Goal: Task Accomplishment & Management: Manage account settings

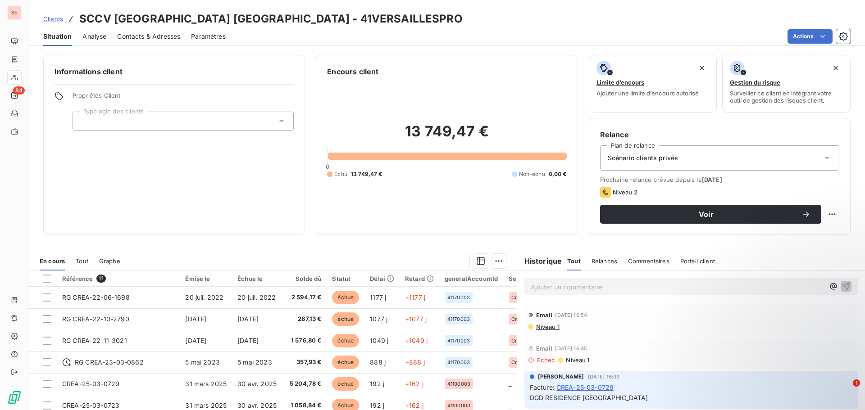
scroll to position [85, 0]
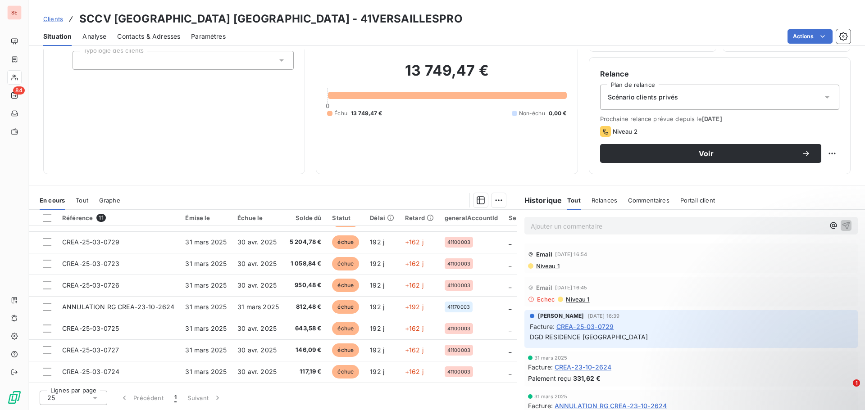
click at [547, 268] on span "Niveau 1" at bounding box center [547, 266] width 24 height 7
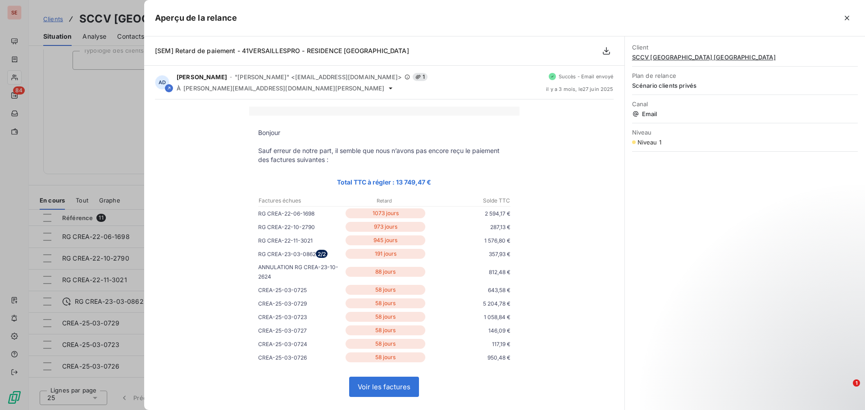
click at [79, 136] on div at bounding box center [432, 205] width 865 height 410
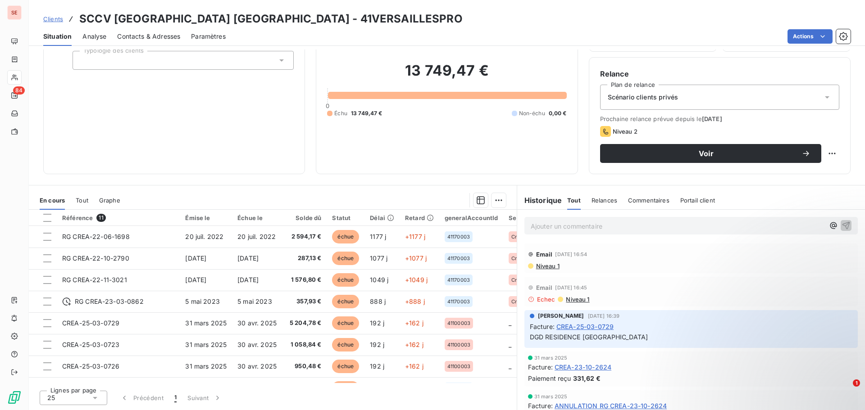
click at [160, 33] on span "Contacts & Adresses" at bounding box center [148, 36] width 63 height 9
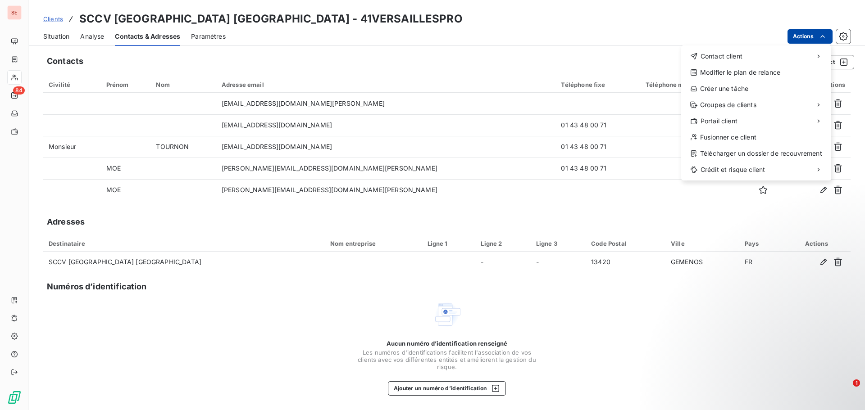
click at [800, 36] on html "SE 84 Clients SCCV [GEOGRAPHIC_DATA] [GEOGRAPHIC_DATA] - 41VERSAILLESPRO Situat…" at bounding box center [432, 205] width 865 height 410
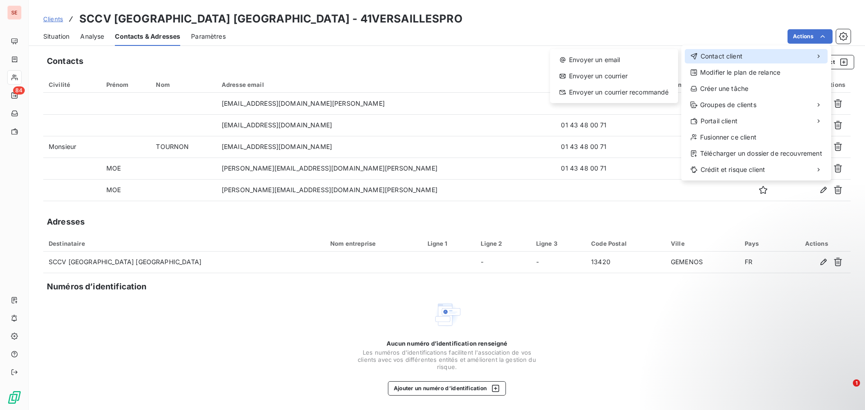
click at [729, 57] on span "Contact client" at bounding box center [721, 56] width 42 height 9
click at [638, 63] on div "Envoyer un email" at bounding box center [614, 60] width 121 height 14
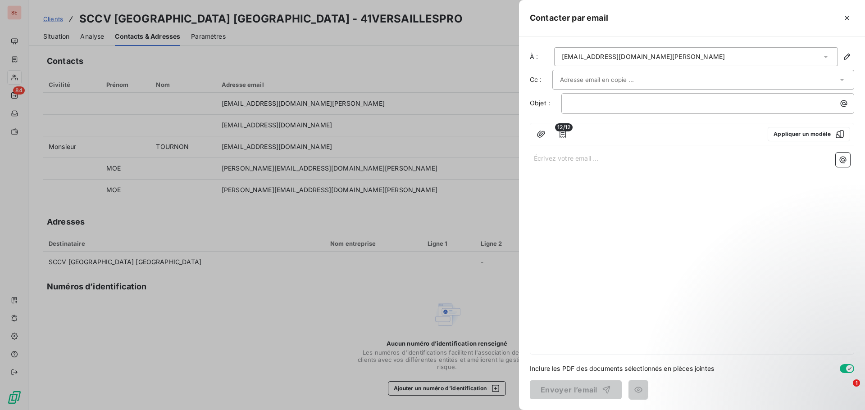
click at [659, 56] on div "[EMAIL_ADDRESS][DOMAIN_NAME][PERSON_NAME]" at bounding box center [696, 56] width 284 height 19
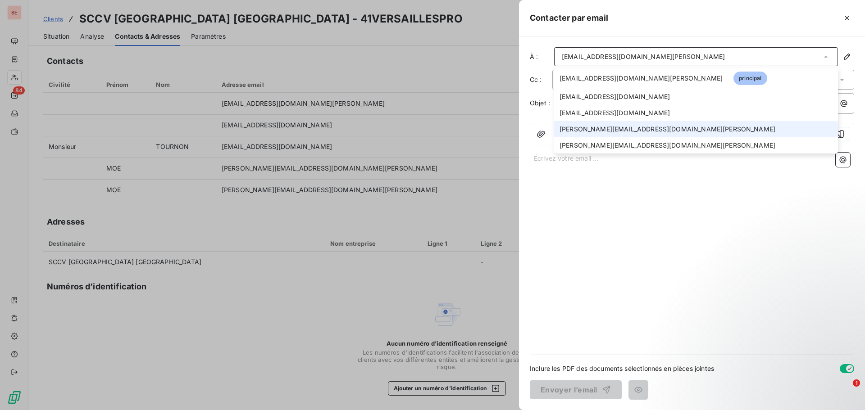
click at [612, 129] on span "[PERSON_NAME][EMAIL_ADDRESS][DOMAIN_NAME][PERSON_NAME]" at bounding box center [667, 129] width 216 height 9
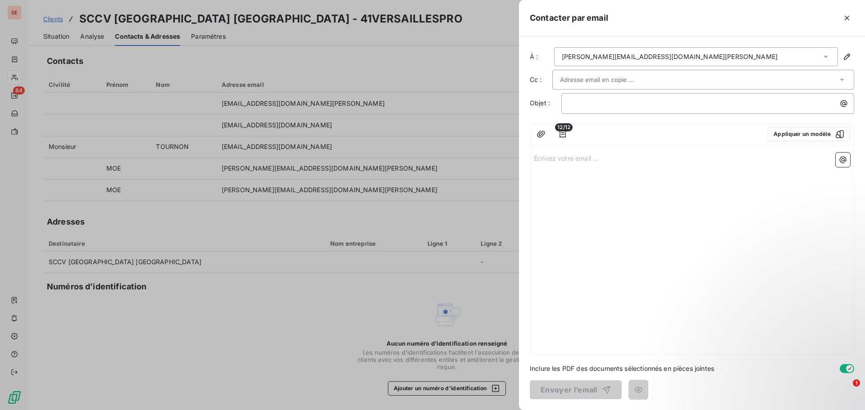
click at [602, 81] on input "text" at bounding box center [608, 80] width 97 height 14
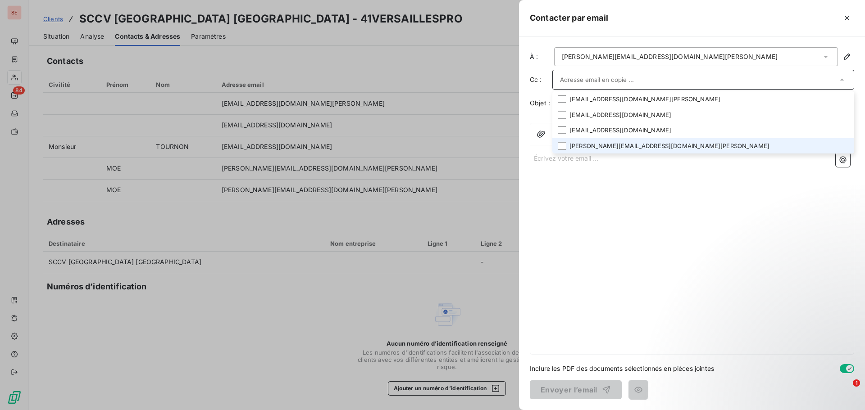
click at [606, 145] on li "[PERSON_NAME][EMAIL_ADDRESS][DOMAIN_NAME][PERSON_NAME]" at bounding box center [703, 146] width 302 height 16
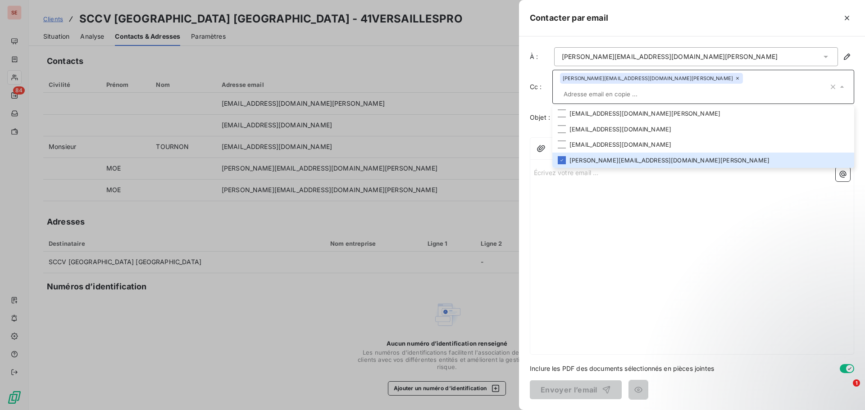
click at [700, 22] on div at bounding box center [731, 18] width 246 height 14
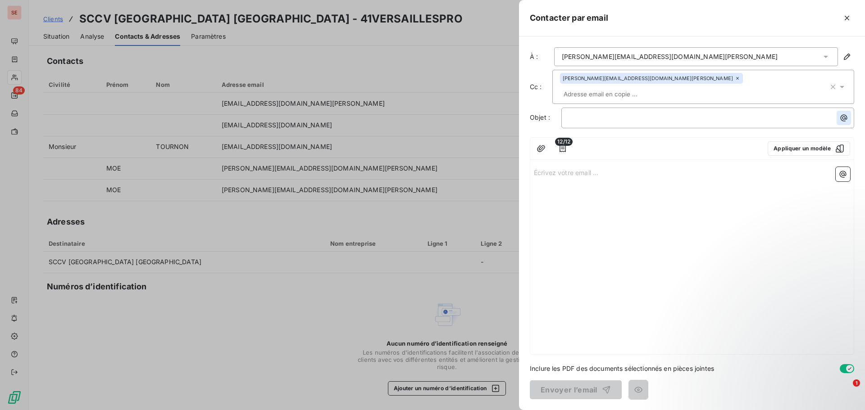
click at [845, 115] on icon "button" at bounding box center [844, 118] width 7 height 7
click at [642, 128] on html "SE 84 Clients SCCV [GEOGRAPHIC_DATA] [GEOGRAPHIC_DATA] - 41VERSAILLESPRO Situat…" at bounding box center [432, 205] width 865 height 410
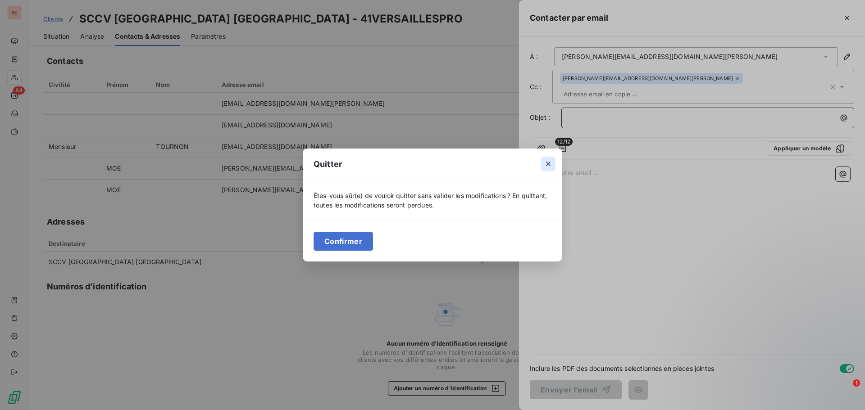
click at [547, 164] on icon "button" at bounding box center [548, 163] width 9 height 9
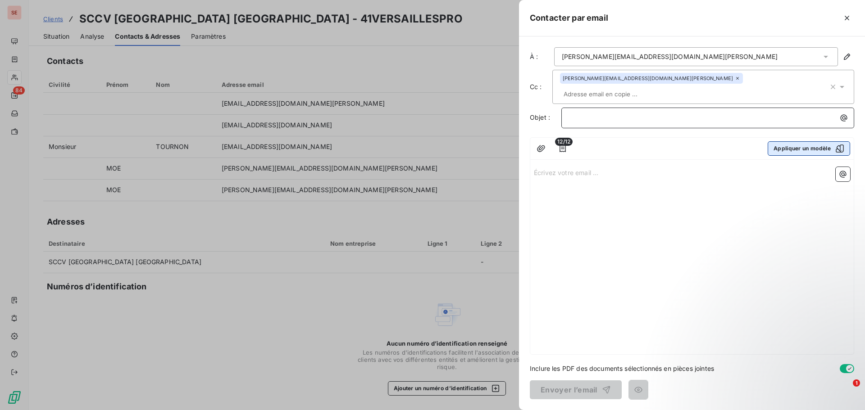
click at [783, 141] on button "Appliquer un modèle" at bounding box center [809, 148] width 82 height 14
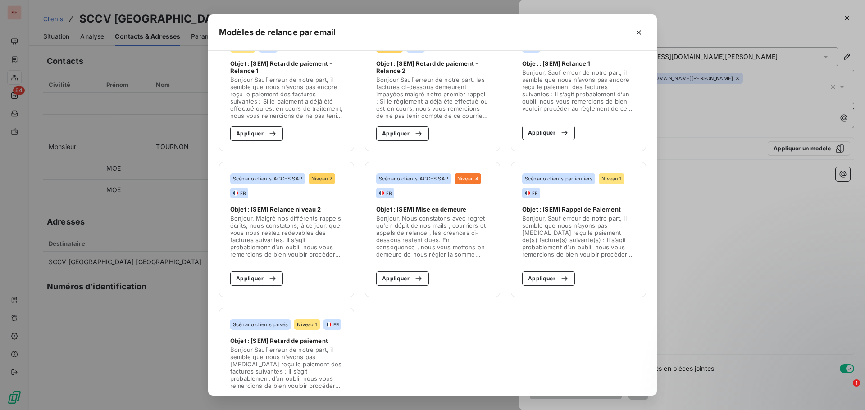
scroll to position [135, 0]
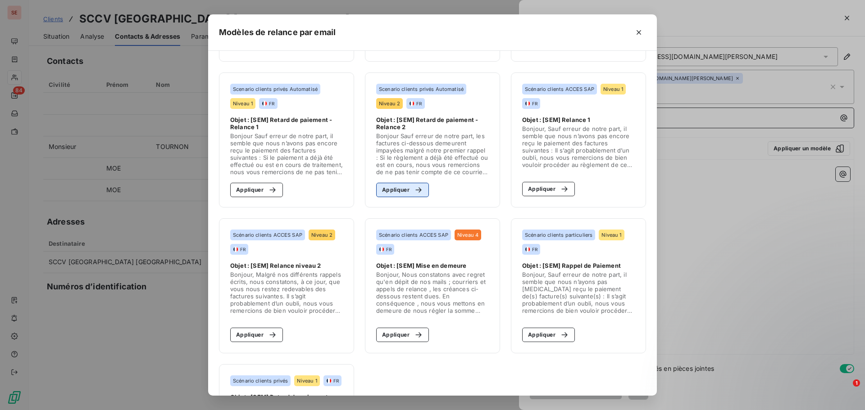
click at [390, 192] on button "Appliquer" at bounding box center [402, 190] width 53 height 14
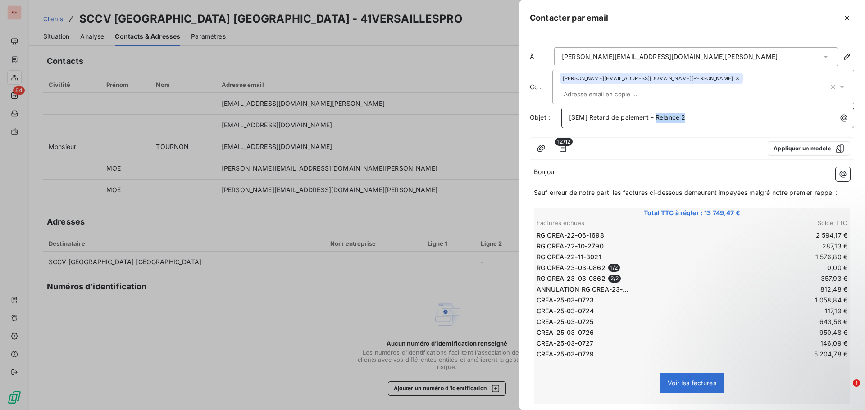
drag, startPoint x: 656, startPoint y: 105, endPoint x: 710, endPoint y: 98, distance: 55.0
click at [710, 111] on div "[SEM] Retard de paiement - Relance 2" at bounding box center [707, 117] width 287 height 12
click at [720, 113] on p "[SEM] Retard de paiement - SCCV V" at bounding box center [710, 118] width 282 height 10
click at [728, 189] on span "Sauf erreur de notre part, les factures ci-dessous demeurent impayées malgré no…" at bounding box center [686, 193] width 304 height 8
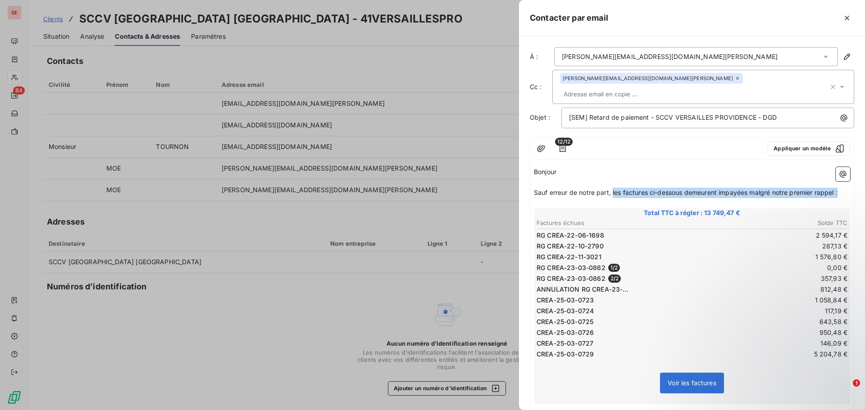
drag, startPoint x: 613, startPoint y: 180, endPoint x: 882, endPoint y: 181, distance: 269.4
click at [864, 181] on html "SE 84 Clients SCCV [GEOGRAPHIC_DATA] [GEOGRAPHIC_DATA] - 41VERSAILLESPRO Situat…" at bounding box center [432, 205] width 865 height 410
click at [536, 189] on span "Sauf erreur de notre part, les factures ci-dessous demeurent impayées malgré no…" at bounding box center [686, 193] width 304 height 8
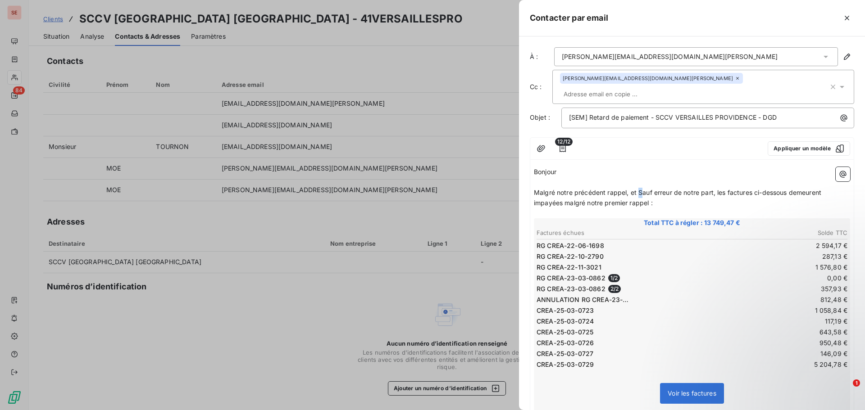
click at [641, 189] on span "Malgré notre précédent rappel, et Sauf erreur de notre part, les factures ci-de…" at bounding box center [678, 198] width 289 height 18
drag, startPoint x: 758, startPoint y: 184, endPoint x: 771, endPoint y: 185, distance: 13.1
click at [771, 188] on p "Malgré notre précédent rappel, et sauf erreur de notre part, les factures ci-de…" at bounding box center [692, 198] width 316 height 21
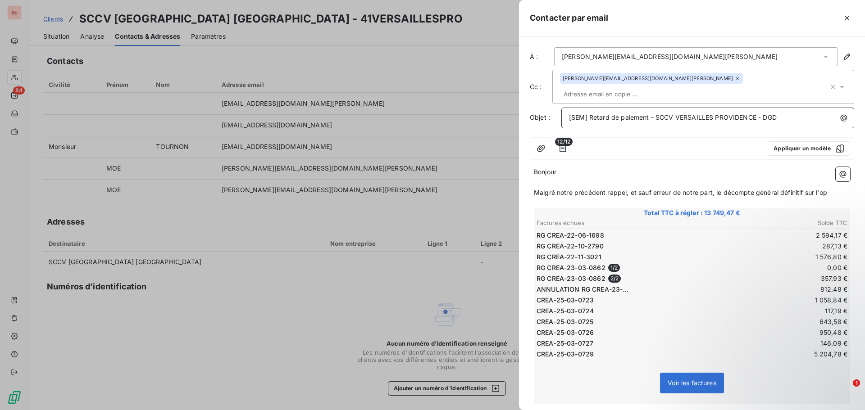
drag, startPoint x: 763, startPoint y: 104, endPoint x: 813, endPoint y: 102, distance: 49.6
click at [813, 113] on p "[SEM] Retard de paiement - SCCV VERSAILLES PROVIDENCE - DGD" at bounding box center [710, 118] width 282 height 10
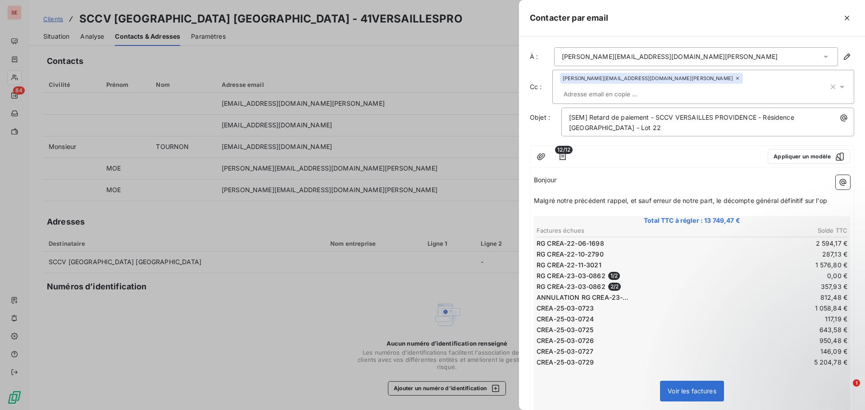
click at [829, 196] on p "Malgré notre précédent rappel, et sauf erreur de notre part, le décompte généra…" at bounding box center [692, 201] width 316 height 10
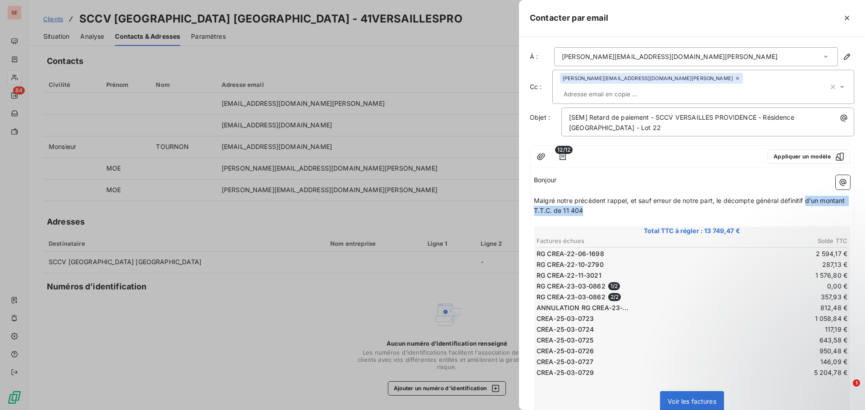
drag, startPoint x: 810, startPoint y: 189, endPoint x: 823, endPoint y: 196, distance: 14.9
click at [823, 196] on p "Malgré notre précédent rappel, et sauf erreur de notre part, le décompte généra…" at bounding box center [692, 206] width 316 height 21
click at [657, 260] on td "RG CREA-22-10-2790" at bounding box center [613, 265] width 155 height 10
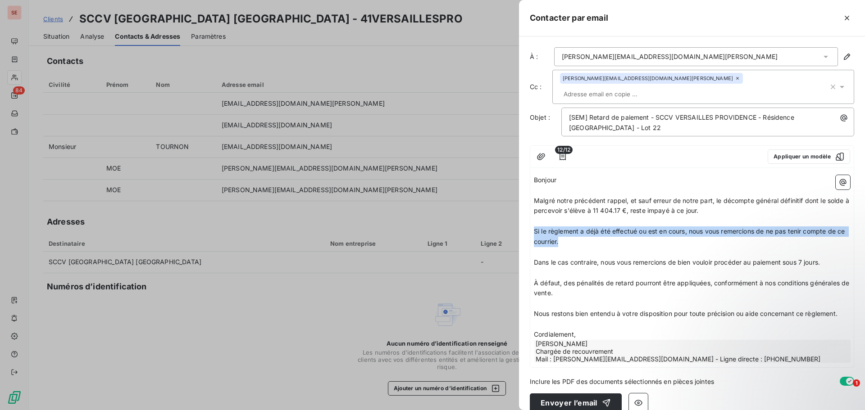
drag, startPoint x: 534, startPoint y: 217, endPoint x: 569, endPoint y: 228, distance: 37.3
click at [568, 227] on p "Si le règlement a déjà été effectué ou est en cours, nous vous remercions de ne…" at bounding box center [692, 237] width 316 height 21
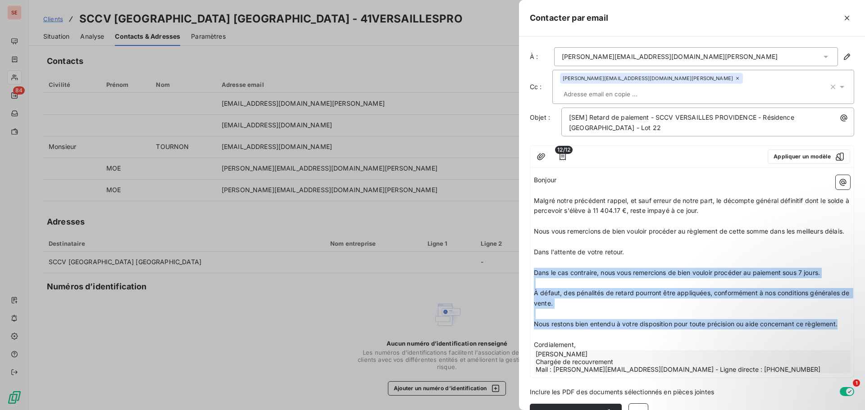
drag, startPoint x: 842, startPoint y: 322, endPoint x: 530, endPoint y: 268, distance: 317.2
click at [530, 268] on div "12/12 Appliquer un modèle Bonjour ﻿ ﻿ ﻿ ﻿ Malgré notre précédent rappel, et sau…" at bounding box center [692, 262] width 324 height 233
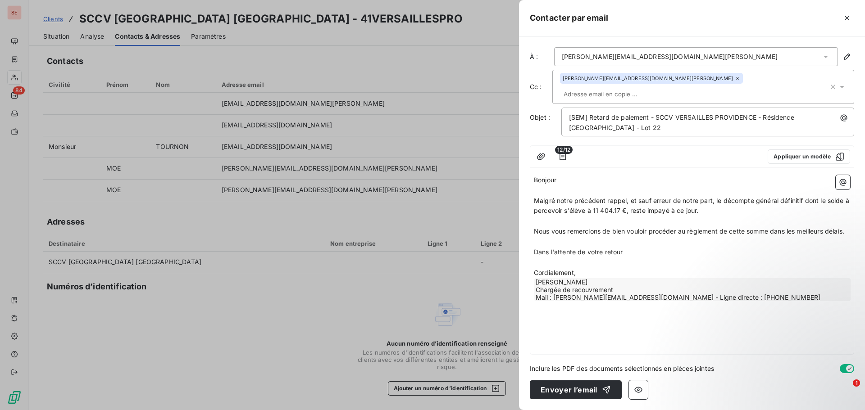
click at [586, 268] on p "Cordialement," at bounding box center [692, 273] width 316 height 10
click at [637, 247] on p "Dans l'attente de votre retour" at bounding box center [692, 252] width 316 height 10
click at [579, 268] on p "Cordialement," at bounding box center [692, 273] width 316 height 10
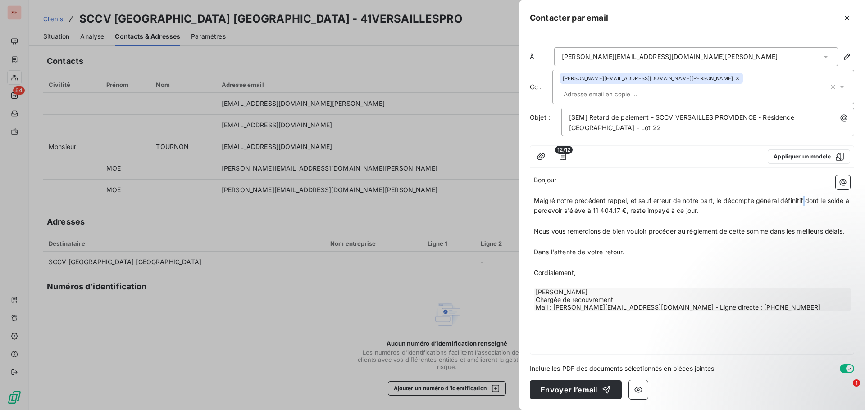
click at [804, 197] on span "Malgré notre précédent rappel, et sauf erreur de notre part, le décompte généra…" at bounding box center [692, 206] width 317 height 18
click at [541, 152] on icon "button" at bounding box center [541, 156] width 9 height 9
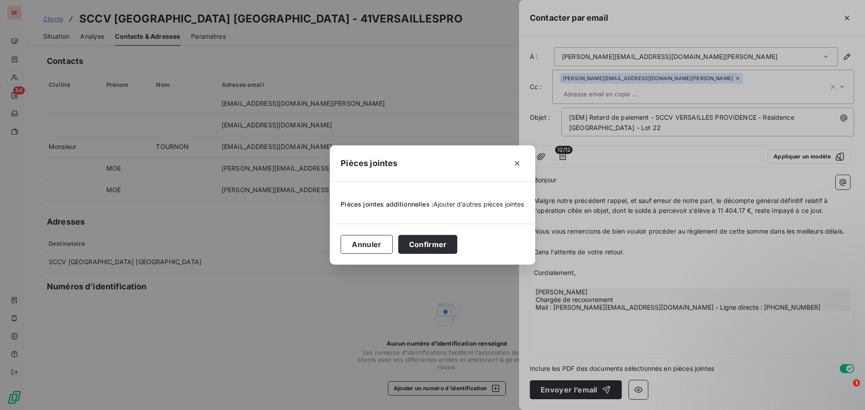
click at [477, 205] on span "Ajouter d’autres pièces jointes" at bounding box center [478, 204] width 91 height 8
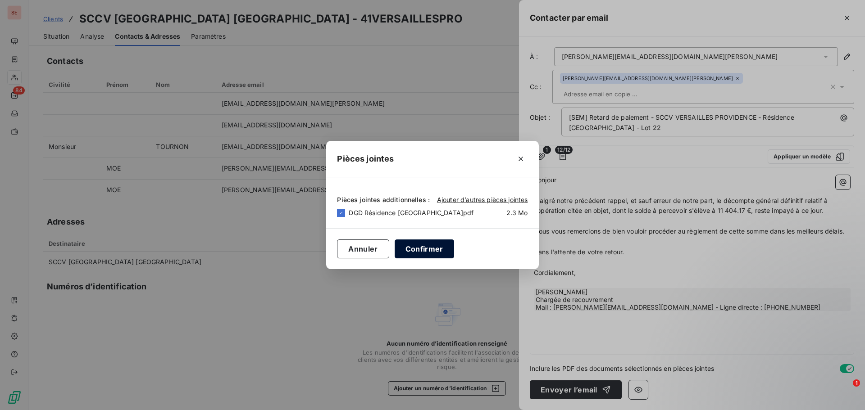
click at [412, 251] on button "Confirmer" at bounding box center [424, 249] width 59 height 19
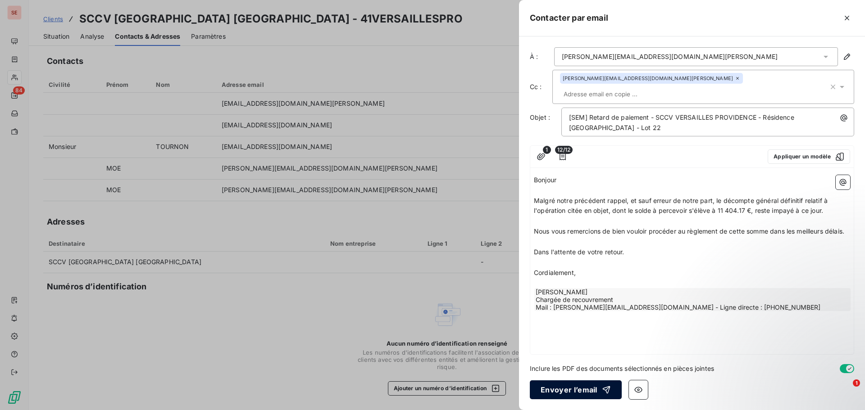
click at [573, 389] on button "Envoyer l’email" at bounding box center [576, 390] width 92 height 19
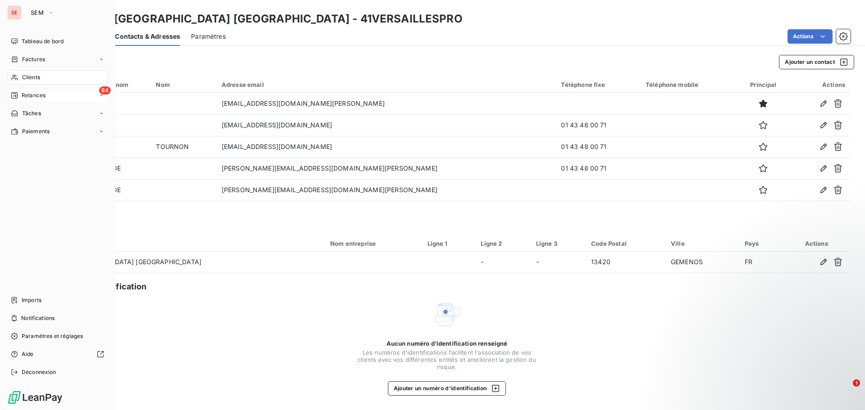
click at [44, 97] on span "Relances" at bounding box center [34, 95] width 24 height 8
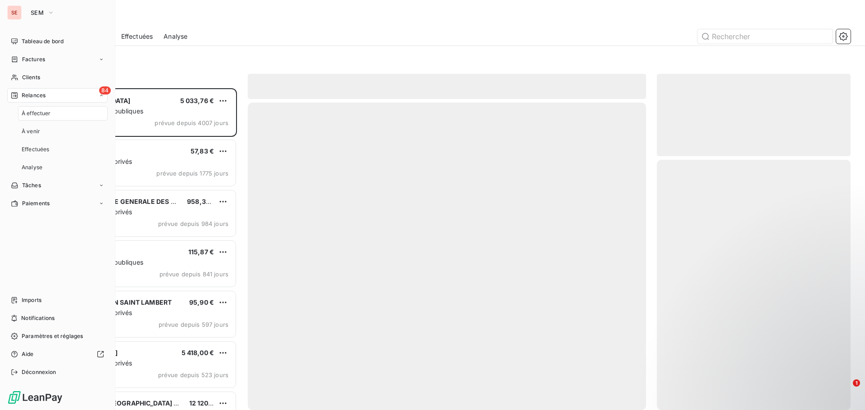
scroll to position [315, 187]
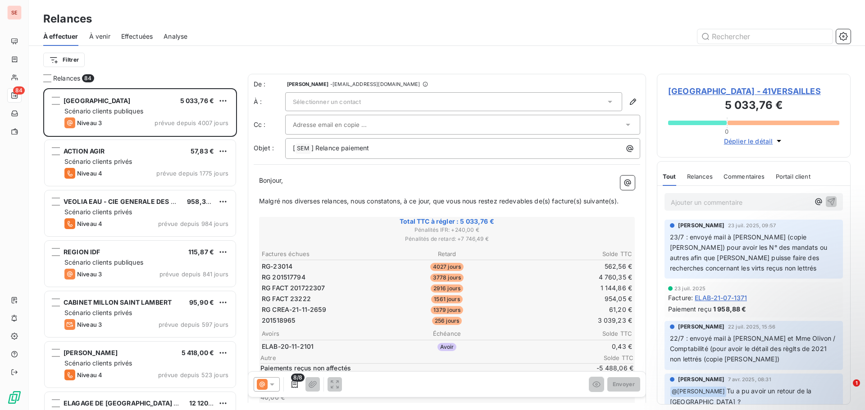
click at [137, 36] on span "Effectuées" at bounding box center [137, 36] width 32 height 9
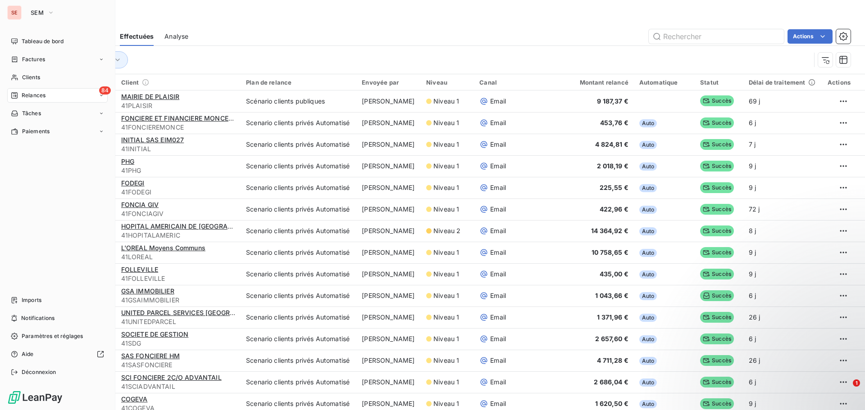
click at [39, 92] on span "Relances" at bounding box center [34, 95] width 24 height 8
click at [38, 74] on span "Clients" at bounding box center [31, 77] width 18 height 8
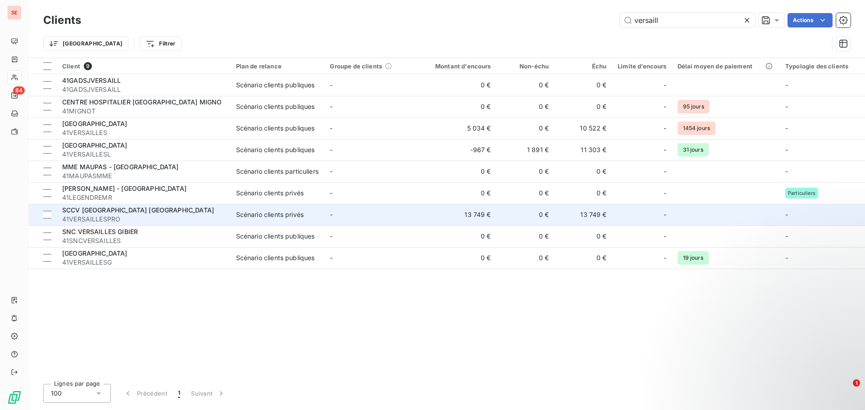
click at [138, 213] on span "SCCV [GEOGRAPHIC_DATA] [GEOGRAPHIC_DATA]" at bounding box center [138, 210] width 152 height 8
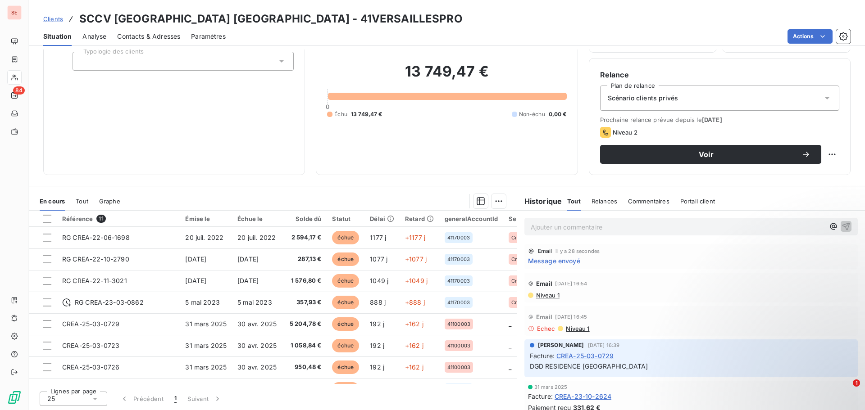
scroll to position [61, 0]
click at [562, 261] on span "Message envoyé" at bounding box center [554, 259] width 52 height 9
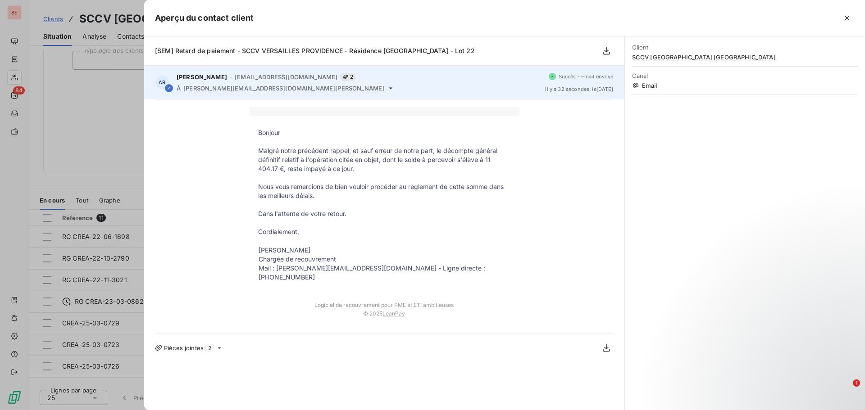
click at [340, 75] on span "2" at bounding box center [348, 77] width 16 height 8
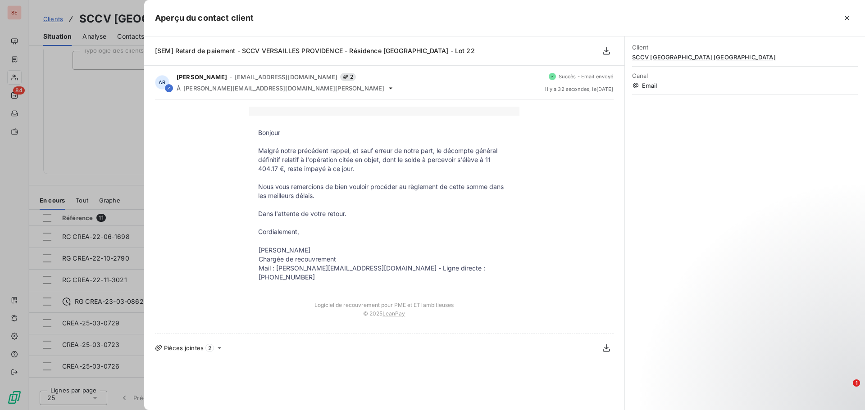
click at [220, 345] on icon at bounding box center [219, 348] width 7 height 7
click at [106, 115] on div at bounding box center [432, 205] width 865 height 410
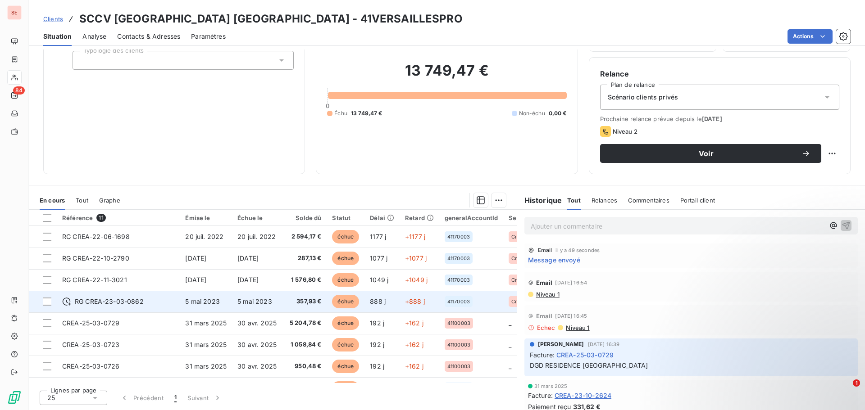
scroll to position [85, 0]
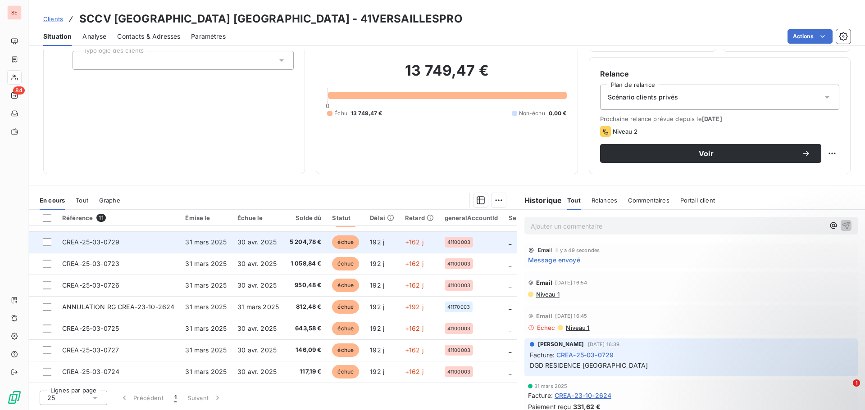
click at [234, 243] on td "30 avr. 2025" at bounding box center [258, 243] width 52 height 22
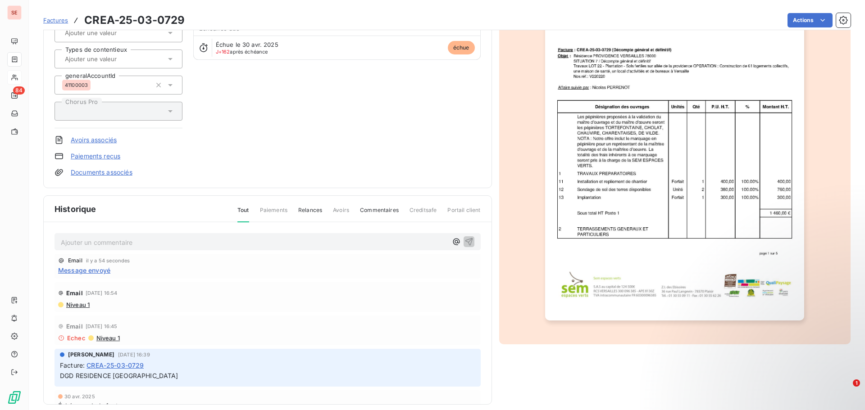
scroll to position [114, 0]
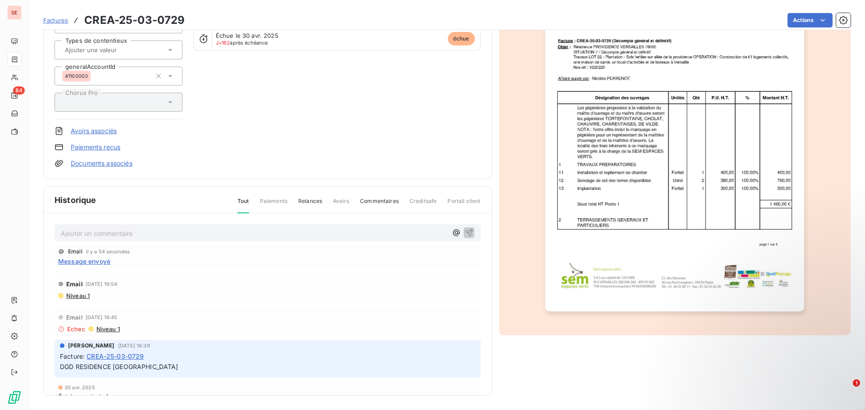
click at [232, 235] on p "Ajouter un commentaire ﻿" at bounding box center [254, 233] width 387 height 11
click at [91, 262] on span "Message envoyé" at bounding box center [84, 260] width 52 height 9
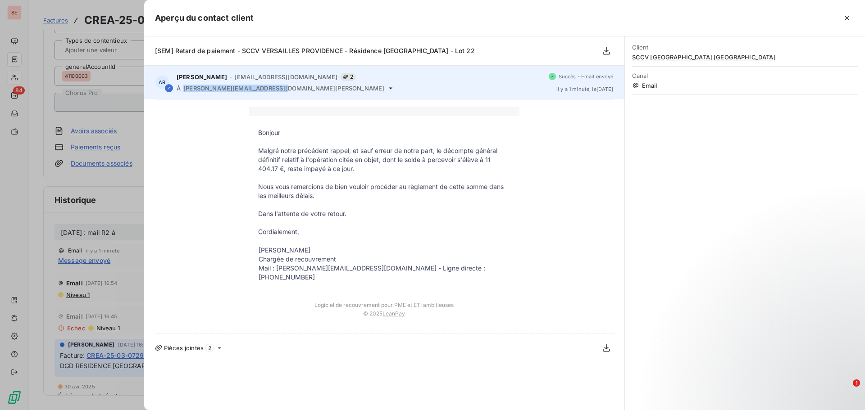
drag, startPoint x: 271, startPoint y: 90, endPoint x: 182, endPoint y: 95, distance: 88.9
click at [182, 95] on div "AR AMELIA RAIMUNDO - [EMAIL_ADDRESS][DOMAIN_NAME] 2 À [DOMAIN_NAME][EMAIL_ADDRE…" at bounding box center [384, 82] width 480 height 33
copy span "[PERSON_NAME][EMAIL_ADDRESS][DOMAIN_NAME][PERSON_NAME]"
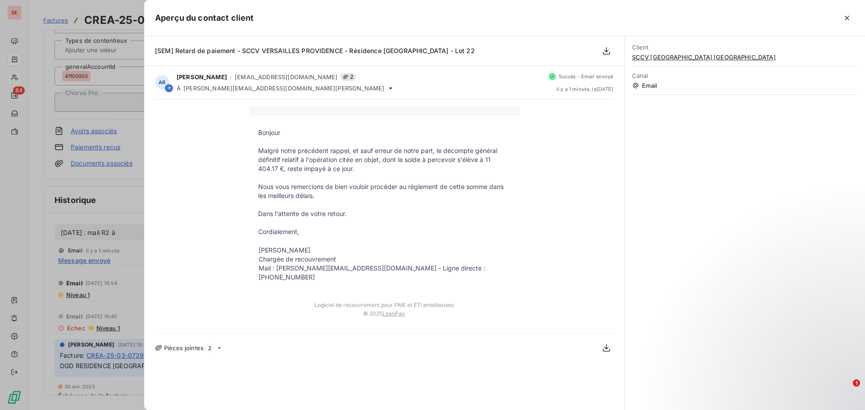
click at [136, 232] on div at bounding box center [432, 205] width 865 height 410
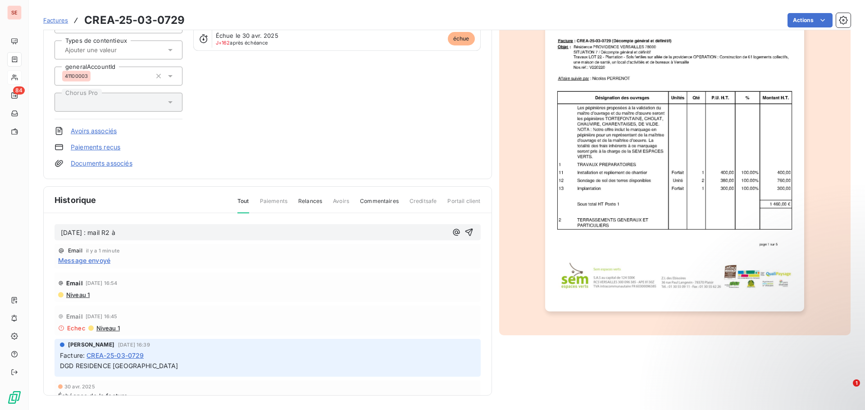
click at [131, 233] on p "[DATE] : mail R2 à" at bounding box center [254, 233] width 387 height 10
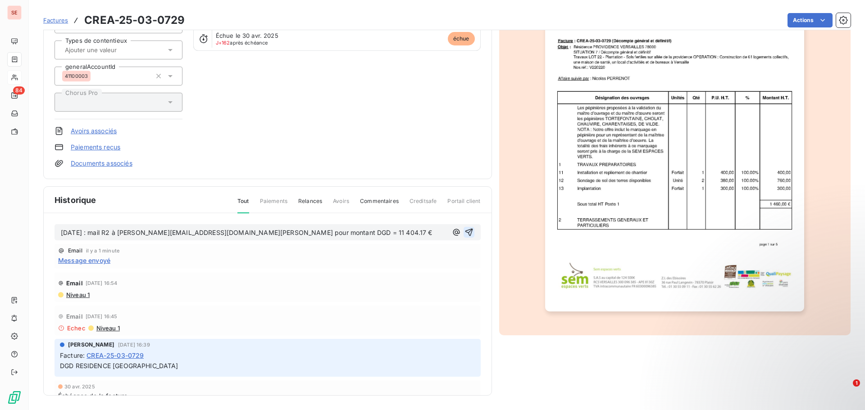
click at [465, 232] on icon "button" at bounding box center [469, 233] width 8 height 8
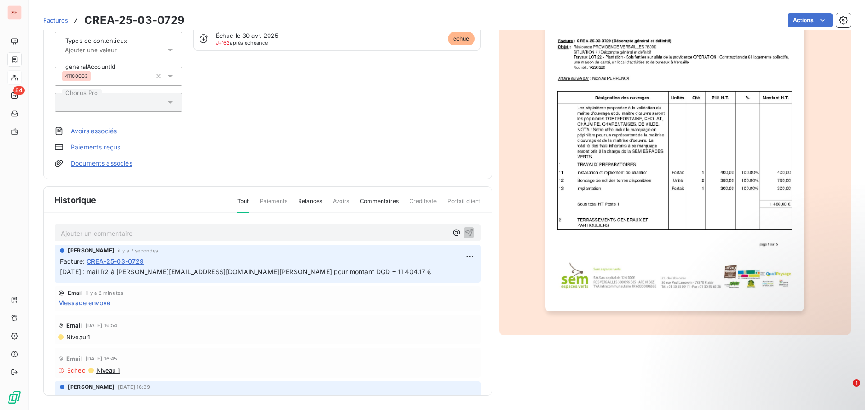
click at [95, 165] on link "Documents associés" at bounding box center [102, 163] width 62 height 9
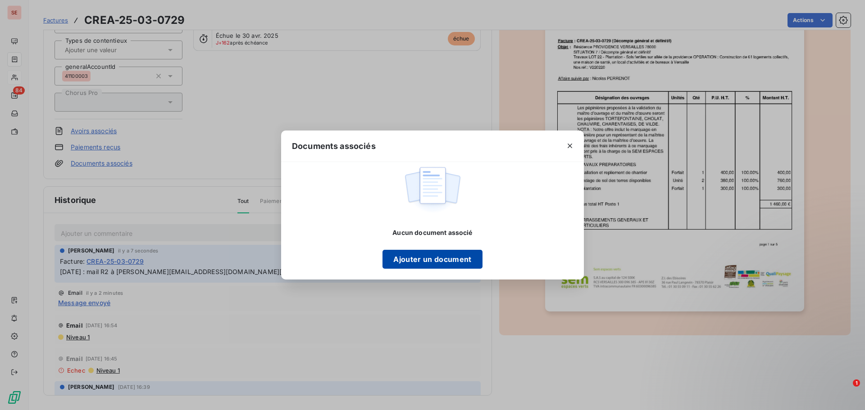
click at [458, 257] on button "Ajouter un document" at bounding box center [432, 259] width 100 height 19
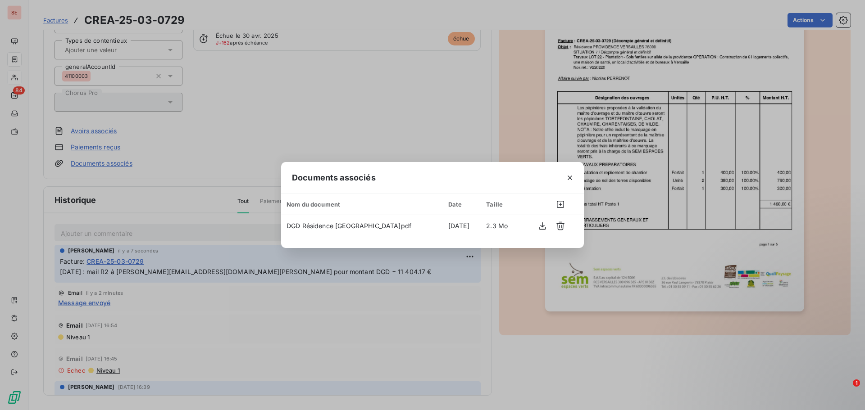
click at [194, 166] on div "Documents associés Nom du document Date Taille DGD Résidence [GEOGRAPHIC_DATA]p…" at bounding box center [432, 205] width 865 height 410
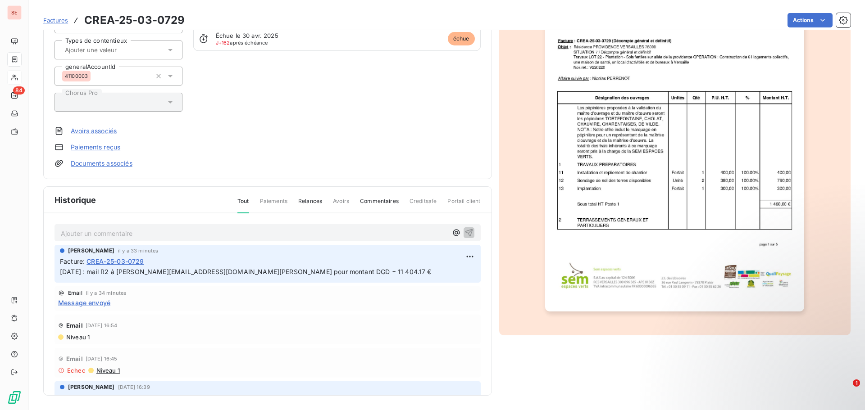
click at [122, 160] on link "Documents associés" at bounding box center [102, 163] width 62 height 9
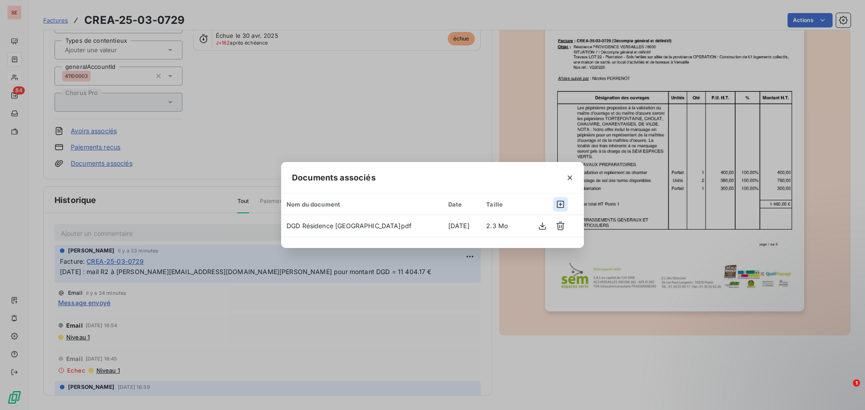
click at [562, 205] on icon "button" at bounding box center [560, 204] width 9 height 9
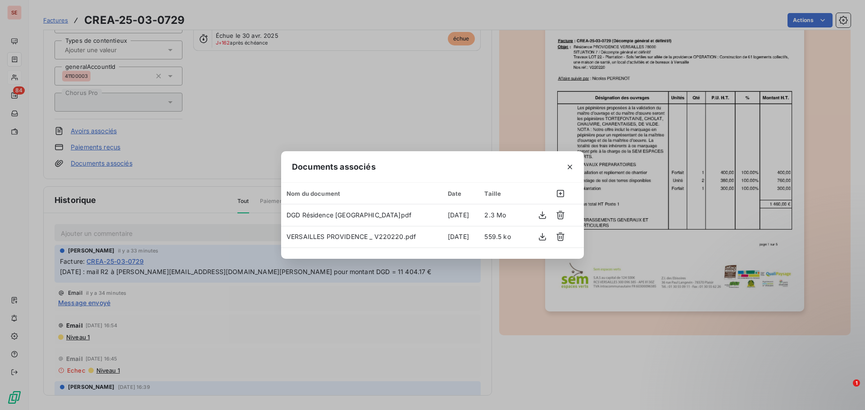
click at [608, 363] on div "Documents associés Nom du document Date Taille DGD Résidence [GEOGRAPHIC_DATA]p…" at bounding box center [432, 205] width 865 height 410
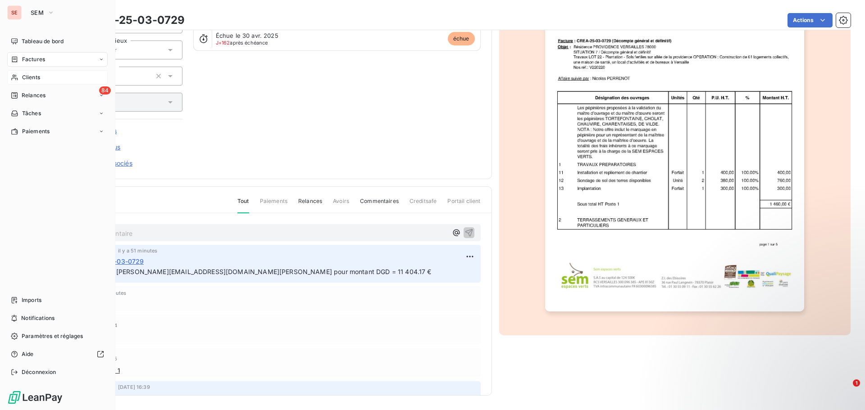
click at [26, 78] on span "Clients" at bounding box center [31, 77] width 18 height 8
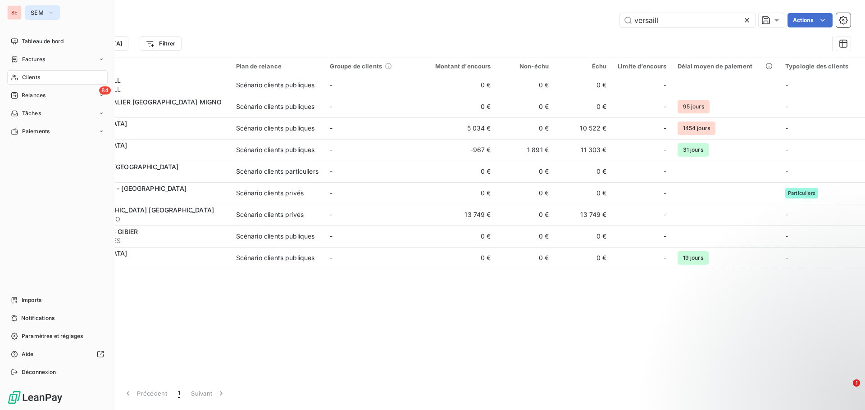
click at [42, 11] on span "SEM" at bounding box center [37, 12] width 13 height 7
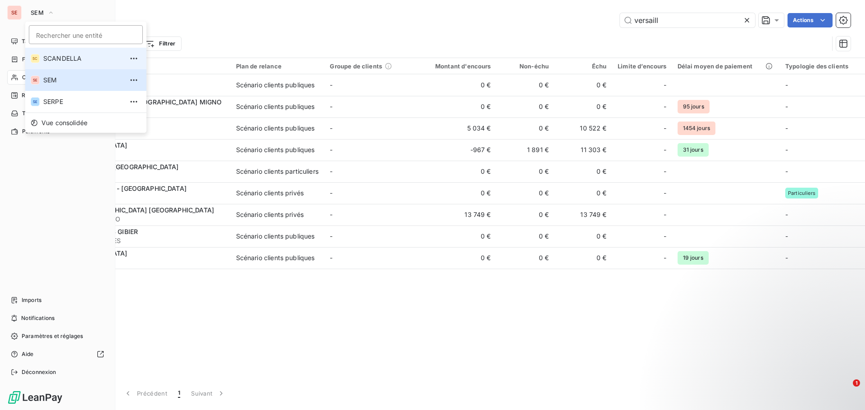
click at [59, 58] on span "SCANDELLA" at bounding box center [83, 58] width 80 height 9
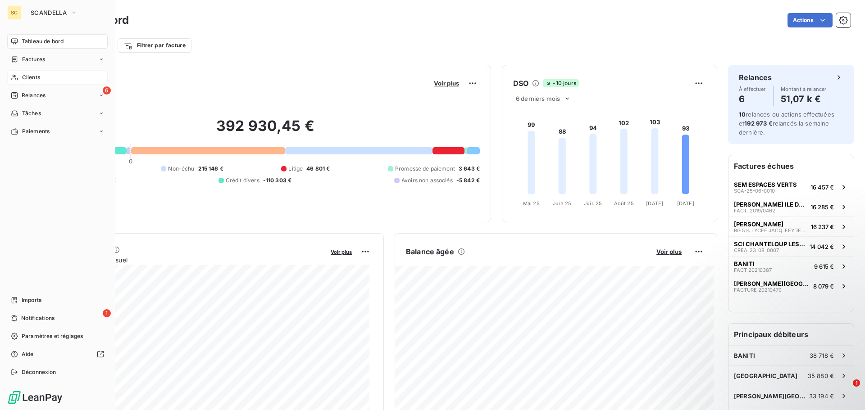
click at [39, 72] on div "Clients" at bounding box center [57, 77] width 100 height 14
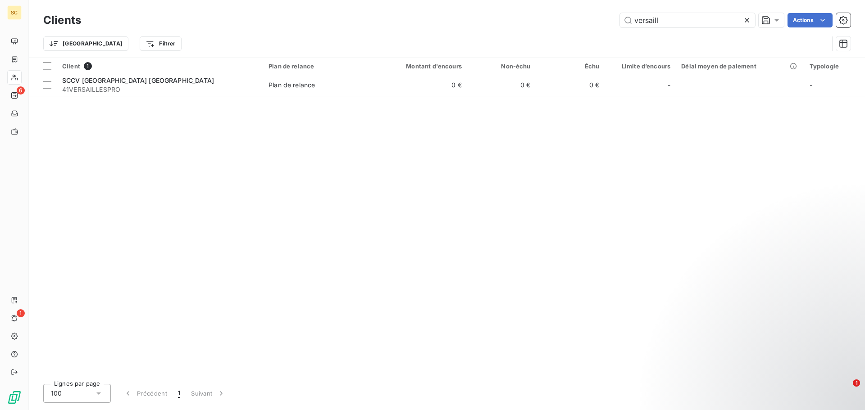
drag, startPoint x: 623, startPoint y: 22, endPoint x: 586, endPoint y: 22, distance: 36.9
click at [584, 23] on div "versaill Actions" at bounding box center [471, 20] width 759 height 14
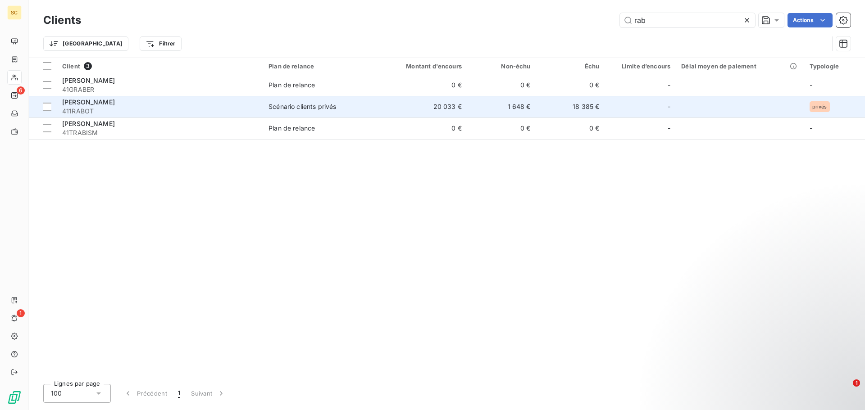
type input "rab"
click at [146, 103] on div "[PERSON_NAME]" at bounding box center [160, 102] width 196 height 9
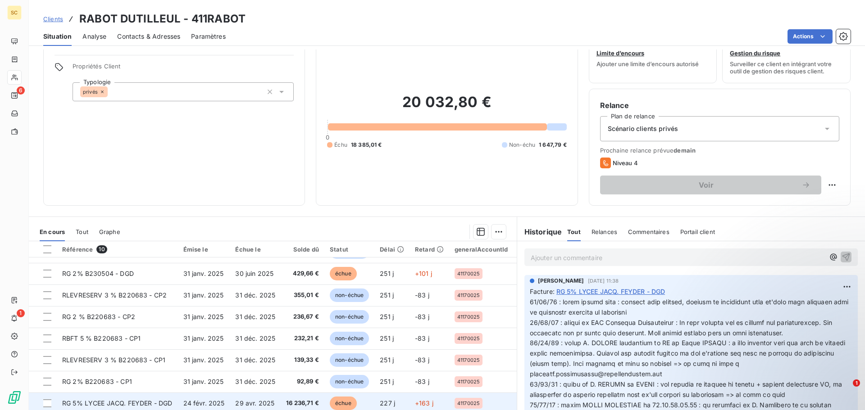
scroll to position [61, 0]
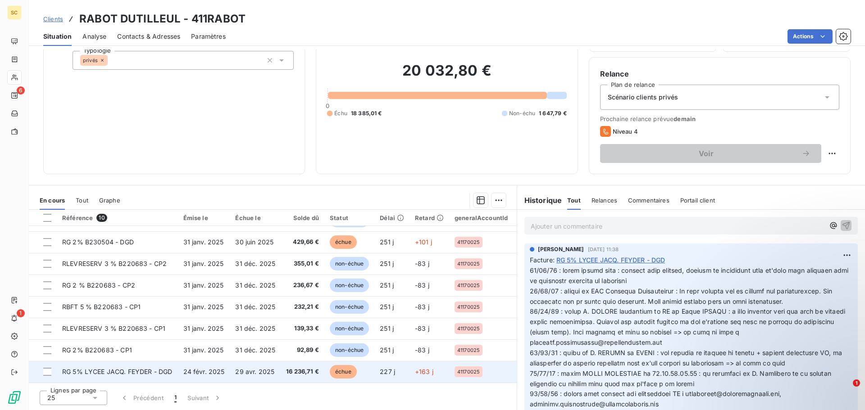
drag, startPoint x: 247, startPoint y: 366, endPoint x: 248, endPoint y: 361, distance: 5.0
click at [248, 361] on td "29 avr. 2025" at bounding box center [255, 372] width 51 height 22
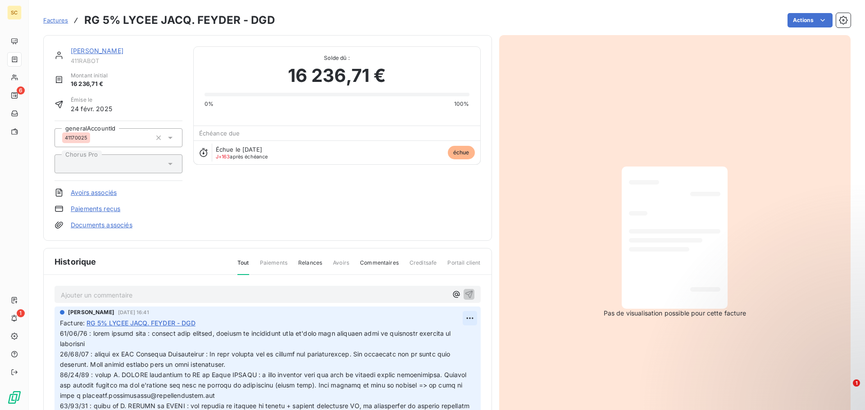
click at [460, 318] on html "SC 6 1 Factures RG 5% LYCEE JACQ. FEYDER - DGD Actions RABOT DUTILLEUL 411RABOT…" at bounding box center [432, 205] width 865 height 410
click at [447, 337] on div "Editer" at bounding box center [438, 338] width 50 height 14
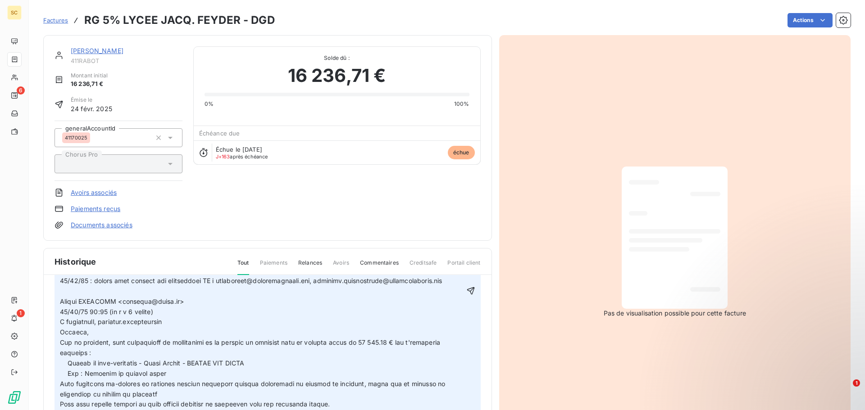
scroll to position [180, 0]
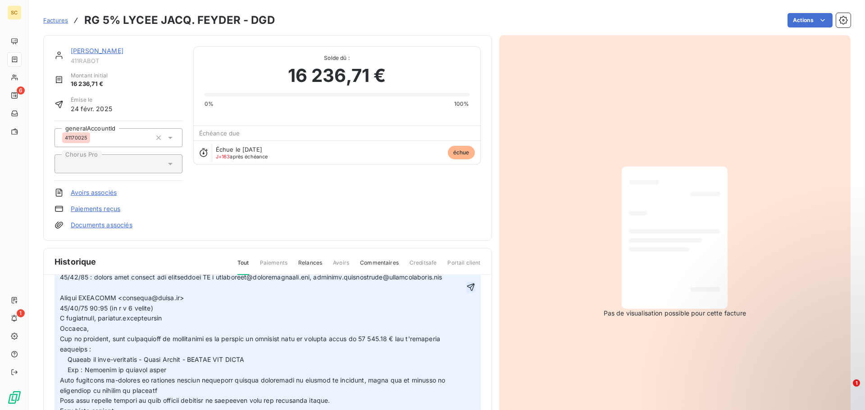
click at [466, 286] on icon "button" at bounding box center [470, 287] width 9 height 9
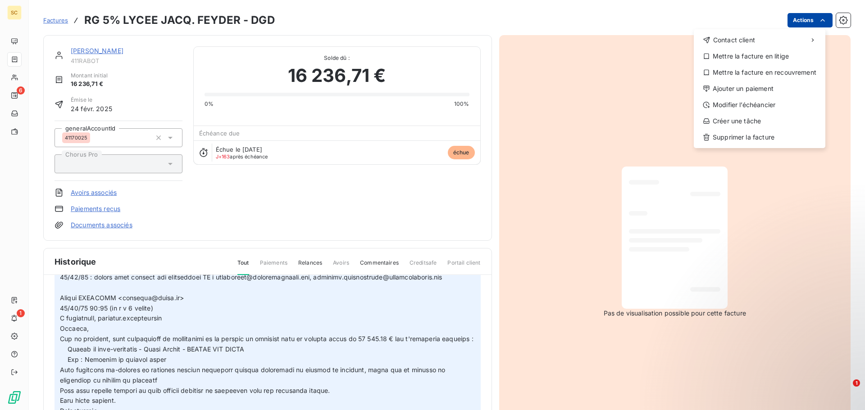
click at [797, 19] on html "SC 6 1 Factures RG 5% LYCEE JACQ. FEYDER - DGD Actions Contact client Mettre la…" at bounding box center [432, 205] width 865 height 410
click at [772, 91] on div "Ajouter un paiement" at bounding box center [759, 89] width 124 height 14
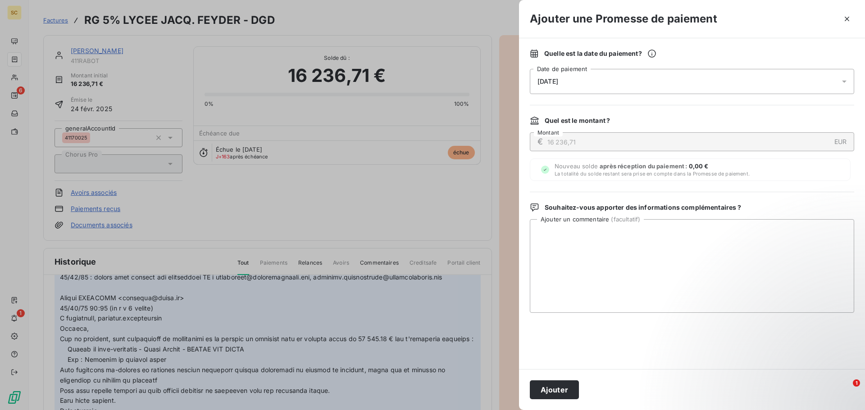
click at [558, 82] on span "[DATE]" at bounding box center [547, 81] width 21 height 7
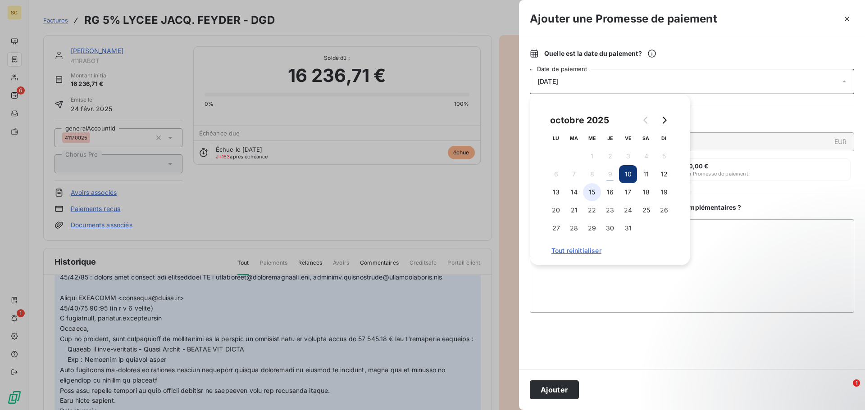
click at [594, 190] on button "15" at bounding box center [592, 192] width 18 height 18
click at [612, 193] on button "16" at bounding box center [610, 192] width 18 height 18
click at [566, 388] on button "Ajouter" at bounding box center [554, 390] width 49 height 19
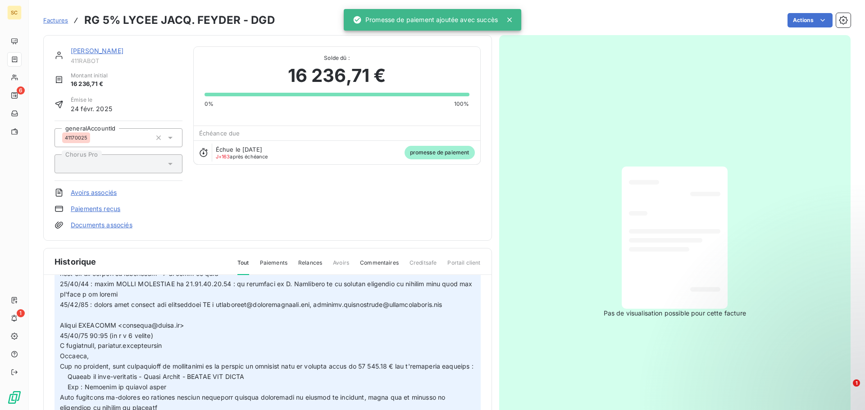
scroll to position [208, 0]
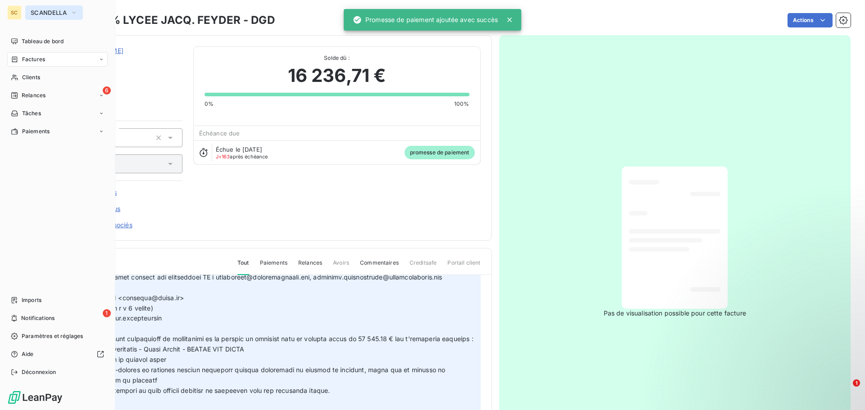
click at [40, 13] on span "SCANDELLA" at bounding box center [49, 12] width 36 height 7
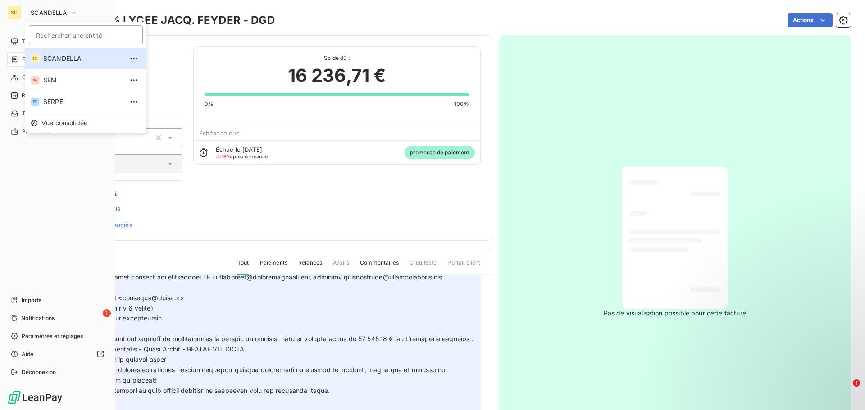
click at [24, 223] on div "Tableau de bord Factures Clients 6 Relances Tâches Paiements Imports 1 Notifica…" at bounding box center [57, 207] width 100 height 346
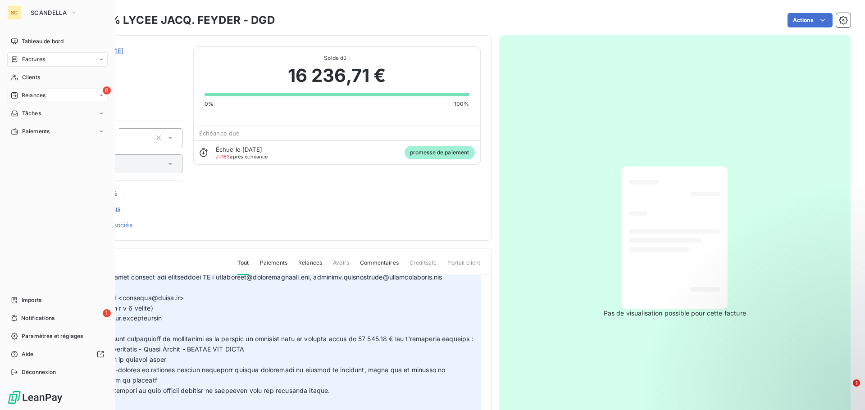
click at [54, 93] on div "6 Relances" at bounding box center [57, 95] width 100 height 14
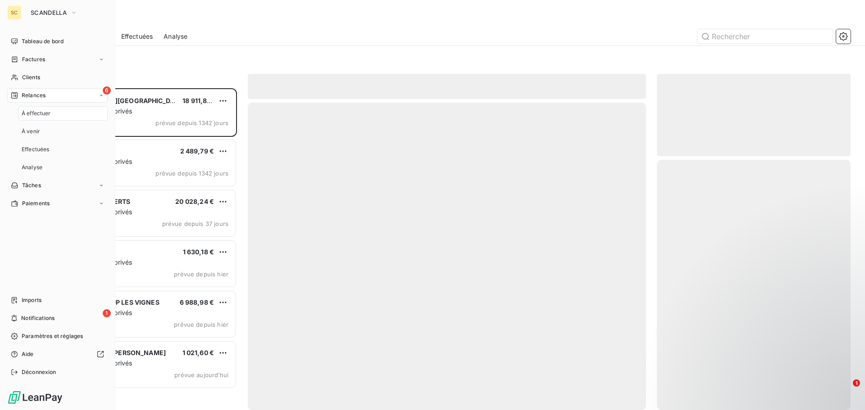
scroll to position [315, 187]
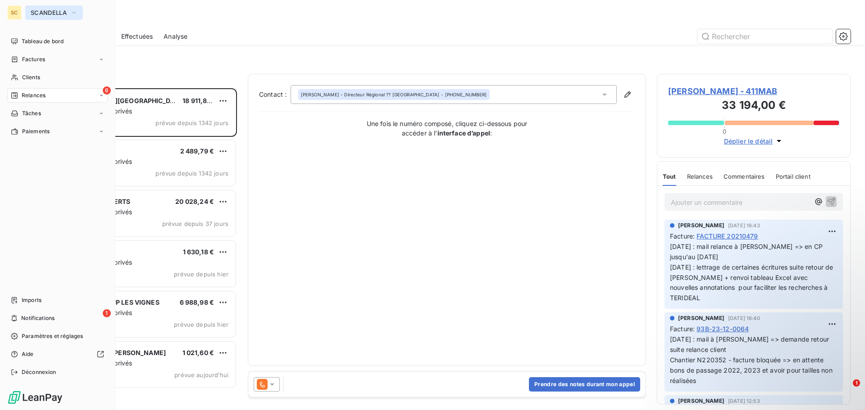
click at [47, 16] on span "SCANDELLA" at bounding box center [49, 12] width 36 height 7
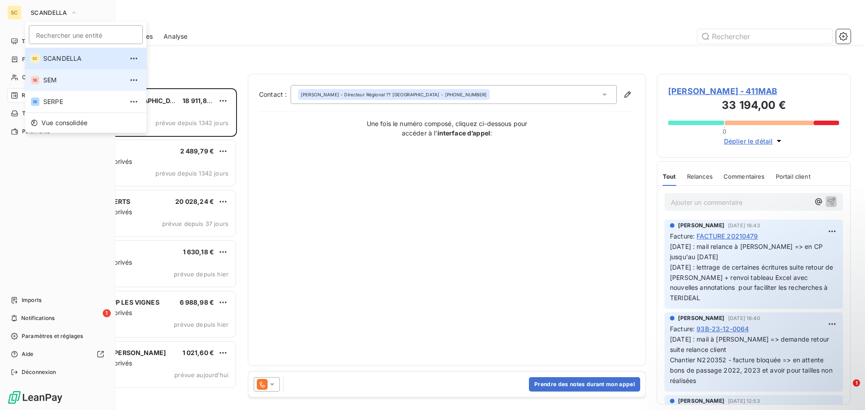
click at [59, 82] on span "SEM" at bounding box center [83, 80] width 80 height 9
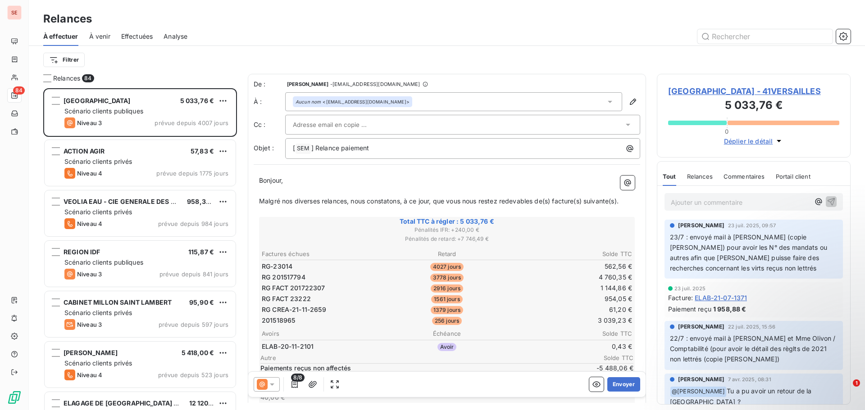
scroll to position [315, 187]
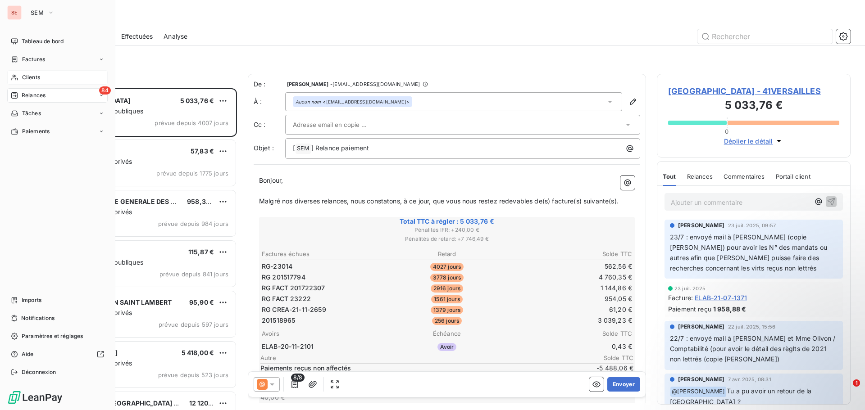
click at [32, 77] on span "Clients" at bounding box center [31, 77] width 18 height 8
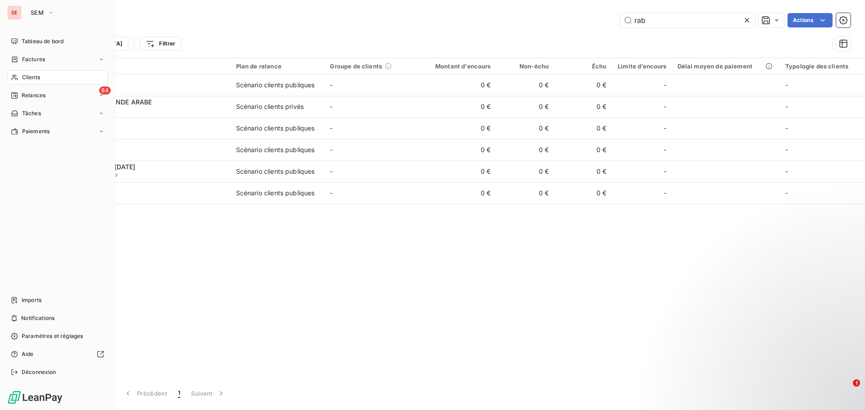
click at [33, 77] on span "Clients" at bounding box center [31, 77] width 18 height 8
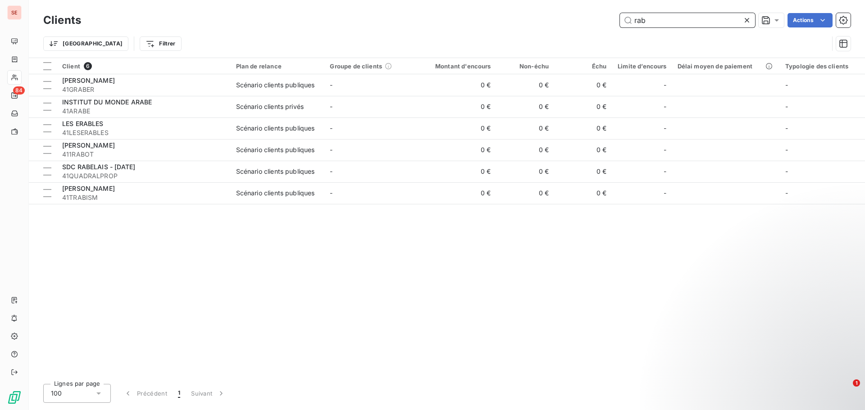
click at [627, 24] on input "rab" at bounding box center [687, 20] width 135 height 14
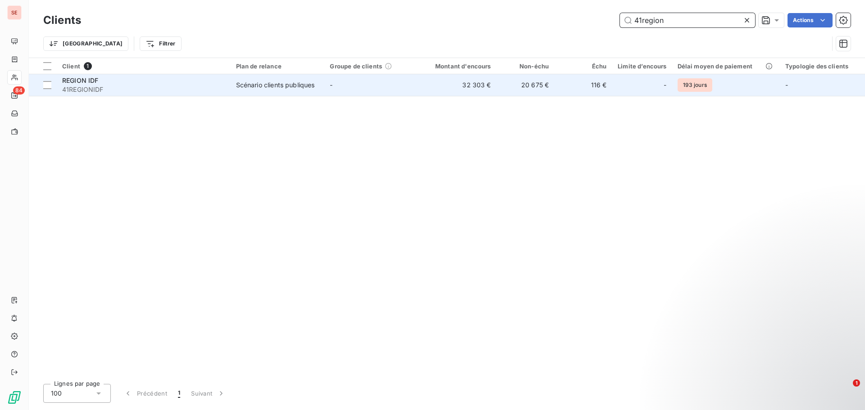
type input "41region"
click at [295, 84] on div "Scénario clients publiques" at bounding box center [275, 85] width 79 height 9
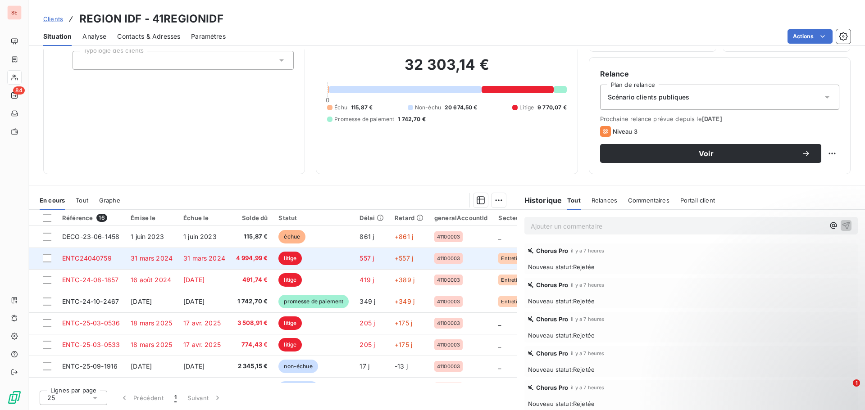
click at [174, 255] on td "31 mars 2024" at bounding box center [151, 259] width 53 height 22
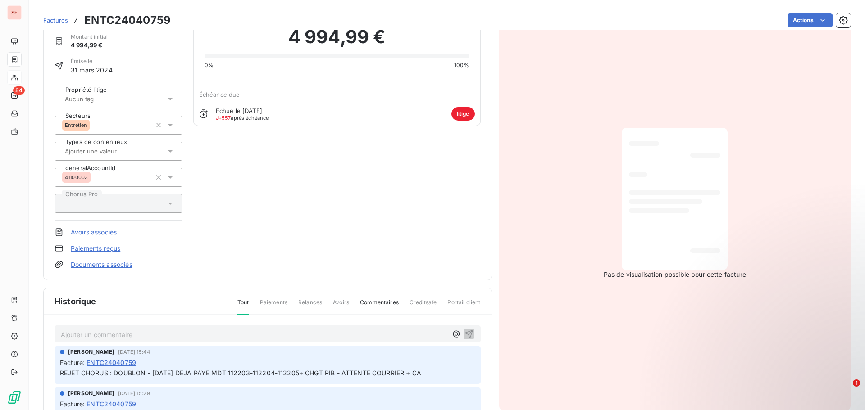
scroll to position [91, 0]
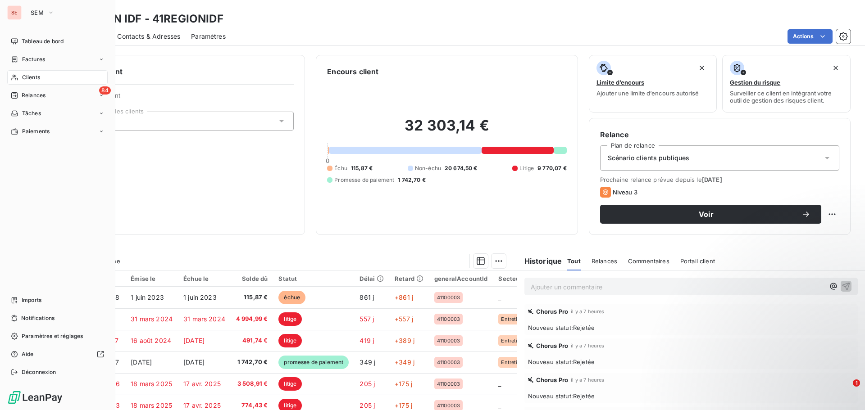
click at [36, 75] on span "Clients" at bounding box center [31, 77] width 18 height 8
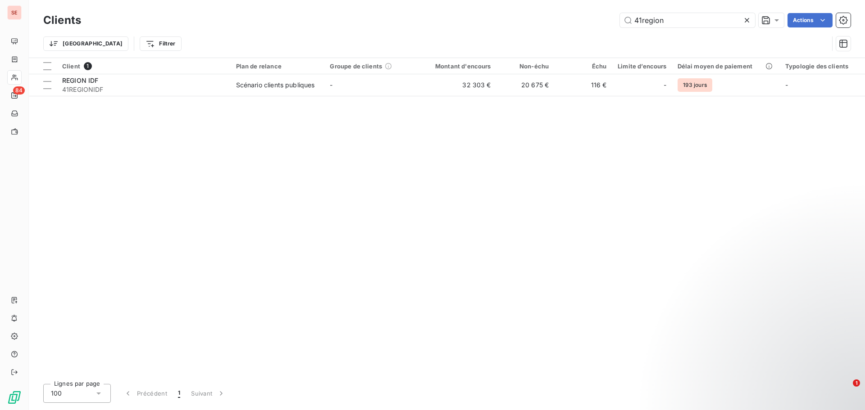
drag, startPoint x: 674, startPoint y: 20, endPoint x: 611, endPoint y: 15, distance: 63.7
click at [611, 15] on div "41region Actions" at bounding box center [471, 20] width 759 height 14
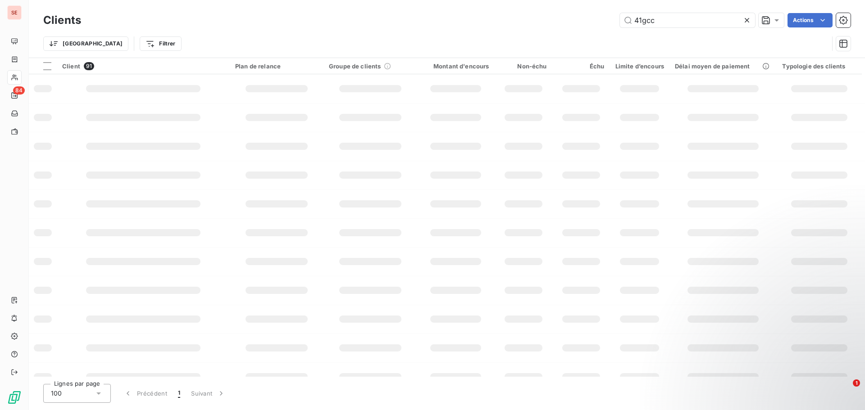
type input "41gcc"
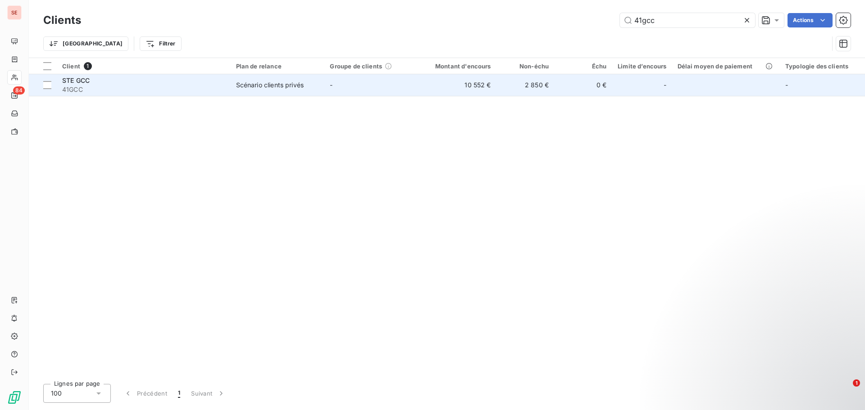
click at [353, 91] on td "-" at bounding box center [371, 85] width 94 height 22
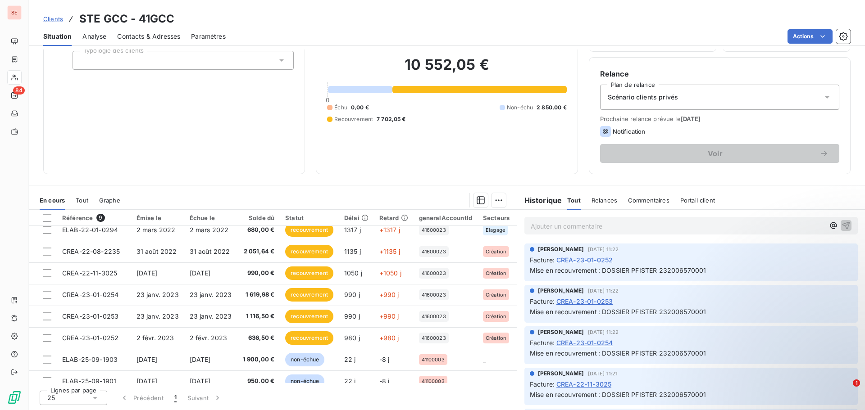
scroll to position [41, 0]
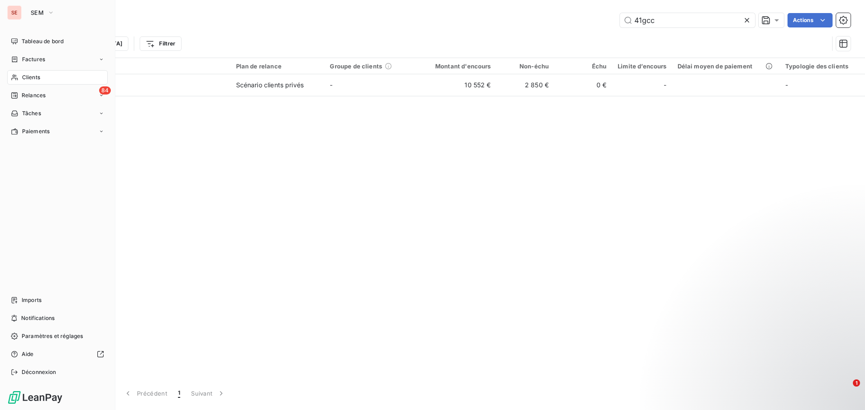
click at [27, 79] on span "Clients" at bounding box center [31, 77] width 18 height 8
click at [30, 73] on div "Clients" at bounding box center [57, 77] width 100 height 14
click at [41, 100] on div "84 Relances" at bounding box center [57, 95] width 100 height 14
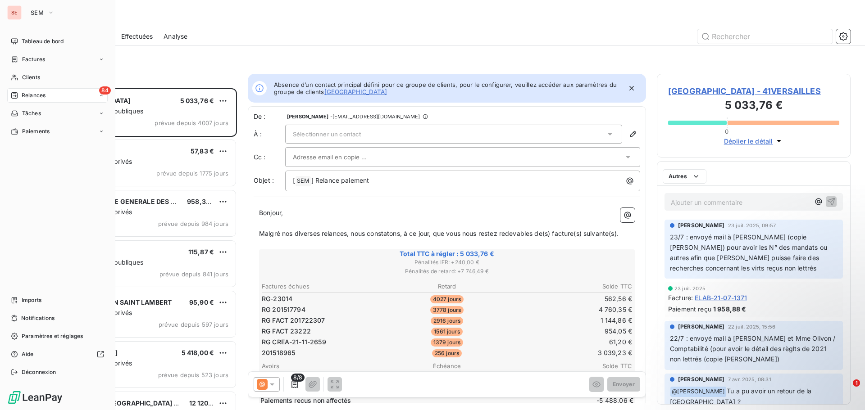
scroll to position [315, 187]
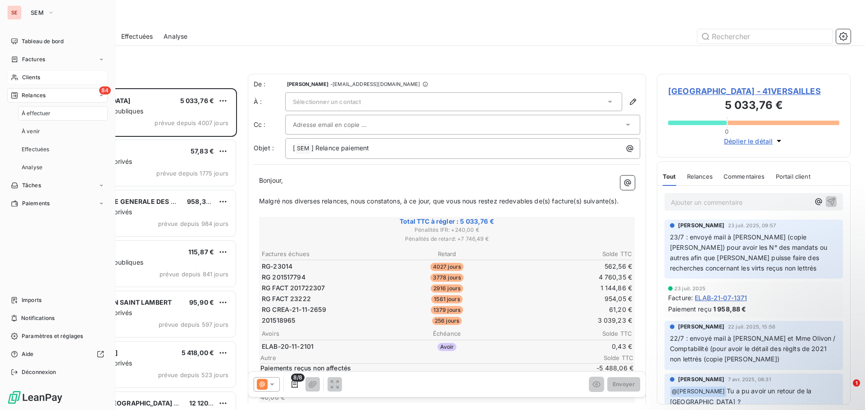
click at [43, 74] on div "Clients" at bounding box center [57, 77] width 100 height 14
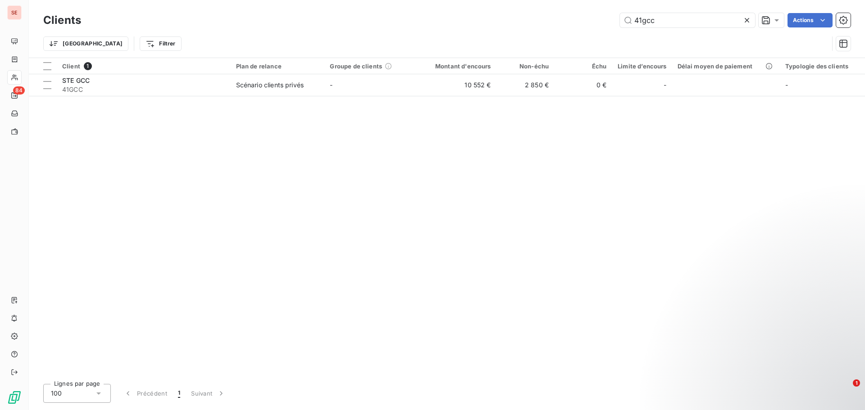
drag, startPoint x: 682, startPoint y: 23, endPoint x: 612, endPoint y: 10, distance: 71.6
click at [614, 12] on div "Clients 41gcc Actions" at bounding box center [446, 20] width 807 height 19
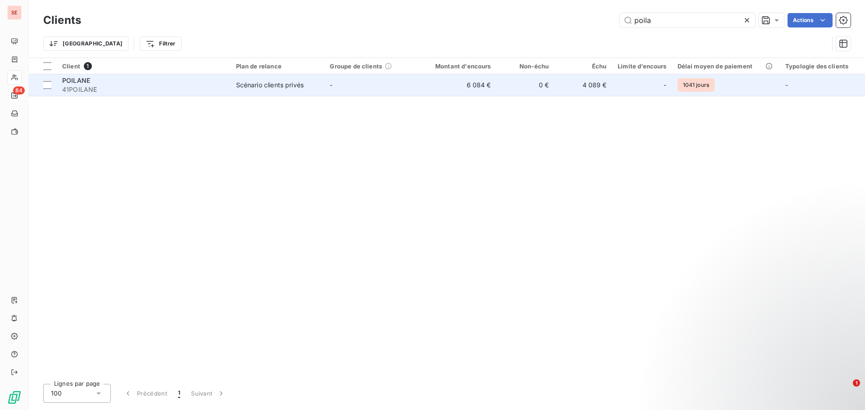
type input "poila"
click at [253, 84] on div "Scénario clients privés" at bounding box center [270, 85] width 68 height 9
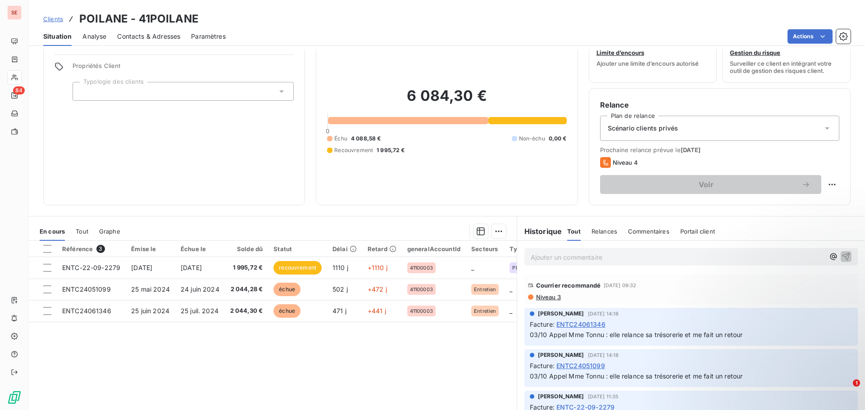
scroll to position [61, 0]
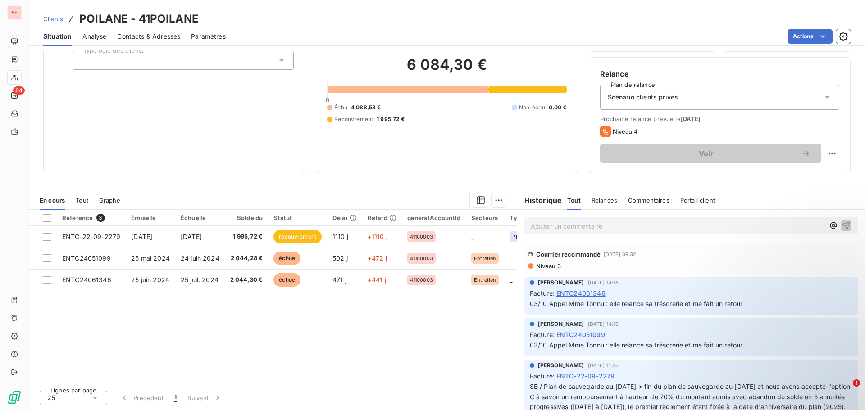
click at [541, 266] on span "Niveau 3" at bounding box center [548, 266] width 26 height 7
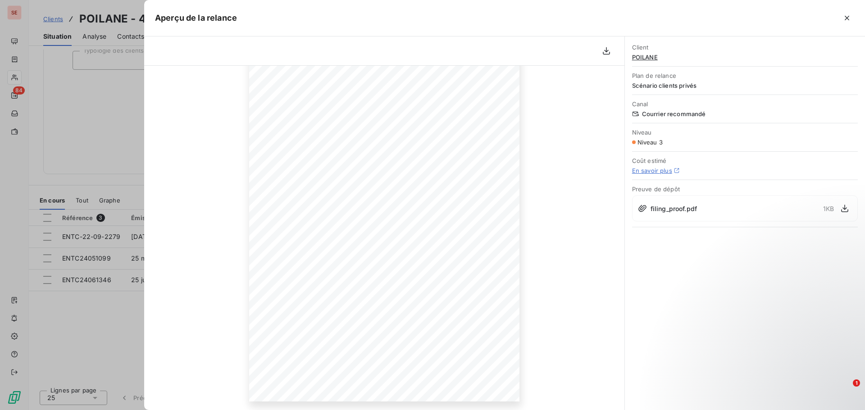
scroll to position [91, 0]
click at [677, 279] on div "Client POILANE Plan de relance Scénario clients privés Canal Courrier recommand…" at bounding box center [745, 223] width 240 height 374
click at [91, 315] on div at bounding box center [432, 205] width 865 height 410
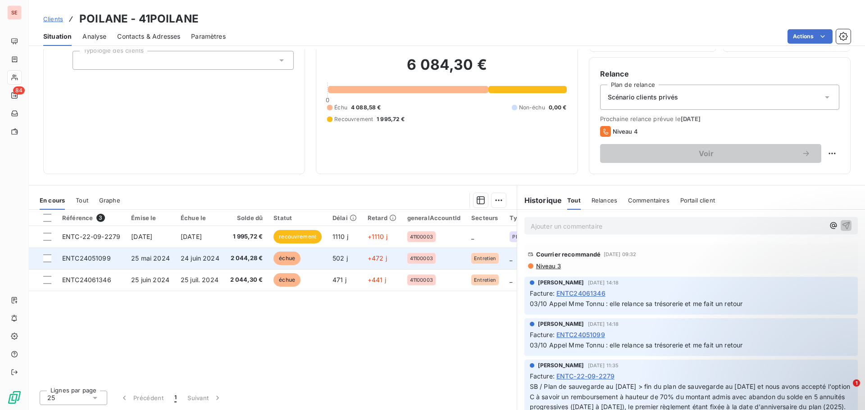
click at [134, 259] on span "25 mai 2024" at bounding box center [150, 259] width 39 height 8
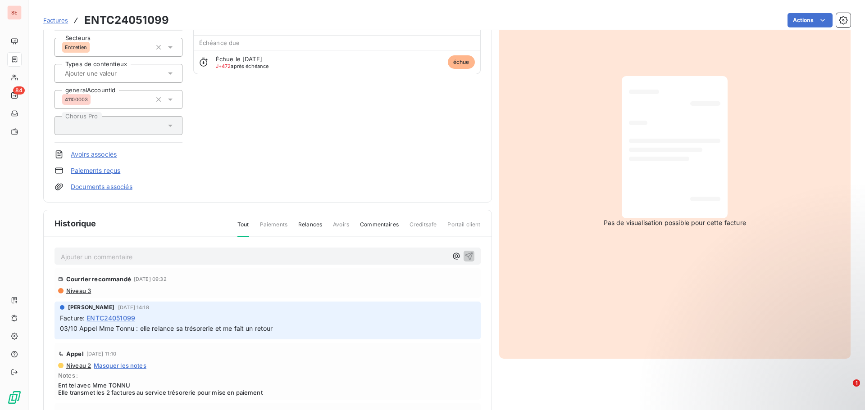
click at [81, 259] on p "Ajouter un commentaire ﻿" at bounding box center [254, 256] width 387 height 11
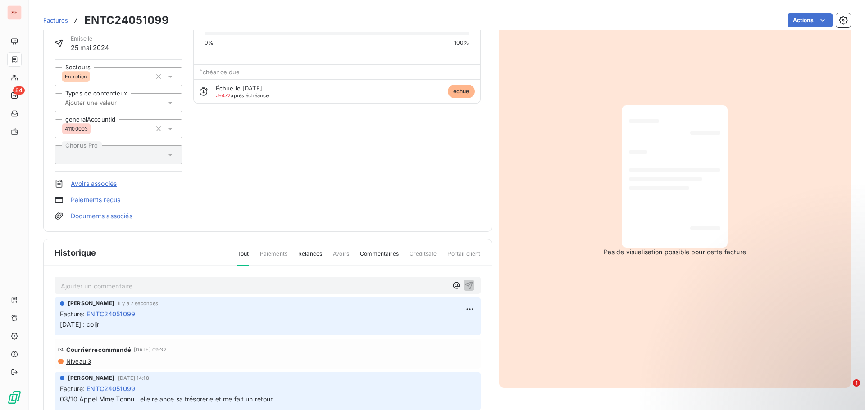
scroll to position [46, 0]
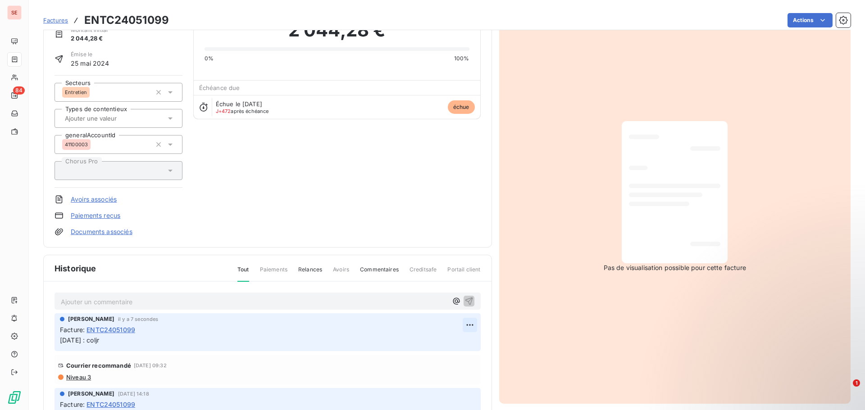
click at [457, 324] on html "SE 84 Factures ENTC24051099 Actions POILANE 41POILANE Montant initial 2 044,28 …" at bounding box center [432, 205] width 865 height 410
click at [439, 346] on div "Editer" at bounding box center [438, 345] width 50 height 14
drag, startPoint x: 100, startPoint y: 342, endPoint x: 126, endPoint y: 340, distance: 25.3
click at [126, 340] on p "[DATE] : coljr" at bounding box center [261, 341] width 403 height 10
click at [143, 345] on p "[DATE] : courrier mise en demeure LRAR" at bounding box center [261, 341] width 403 height 10
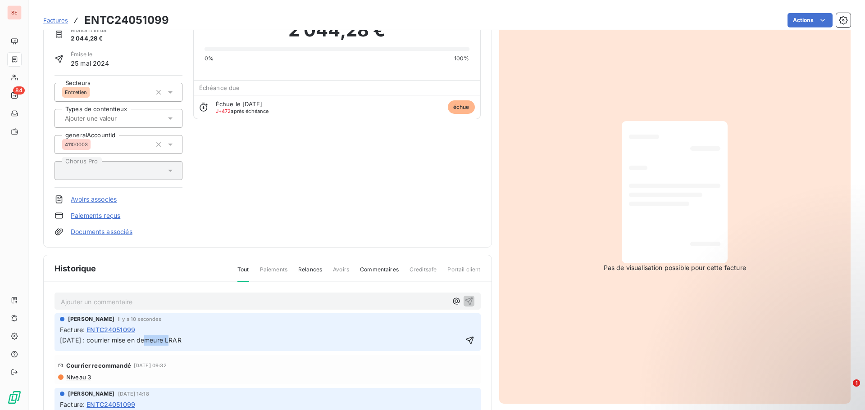
click at [143, 345] on p "[DATE] : courrier mise en demeure LRAR" at bounding box center [261, 341] width 403 height 10
copy span "[DATE] : courrier mise en demeure LRAR"
click at [465, 339] on icon "button" at bounding box center [469, 340] width 9 height 9
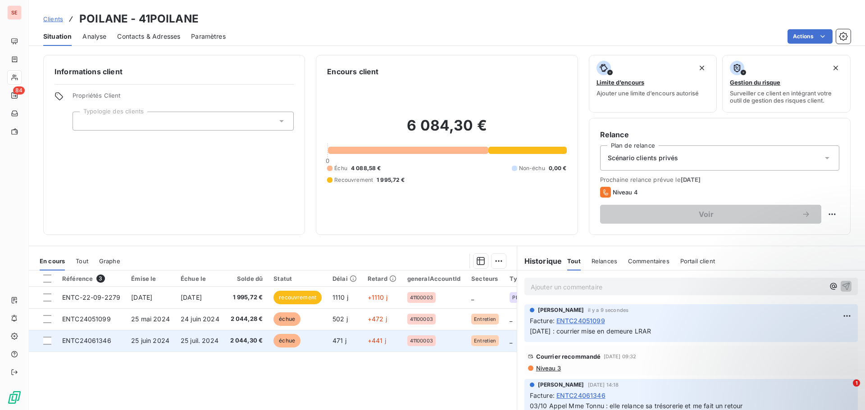
click at [175, 344] on td "25 juin 2024" at bounding box center [151, 341] width 50 height 22
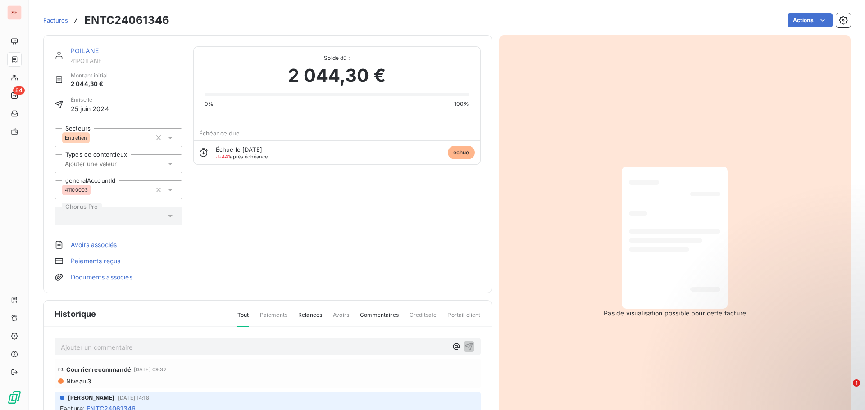
click at [134, 351] on p "Ajouter un commentaire ﻿" at bounding box center [254, 347] width 387 height 11
click at [464, 349] on icon "button" at bounding box center [468, 346] width 9 height 9
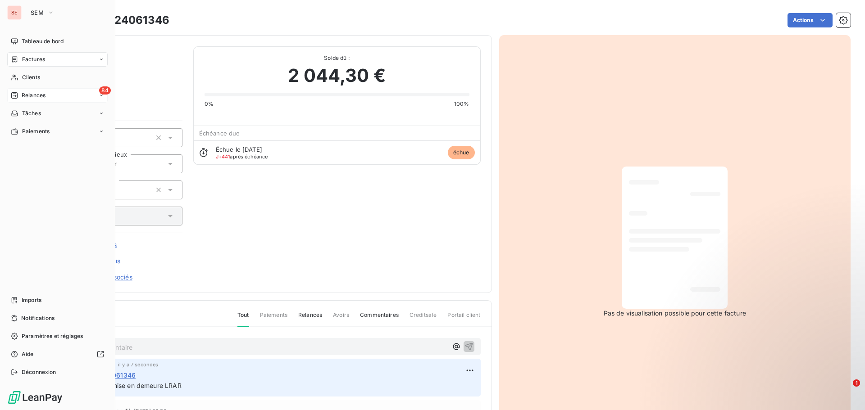
click at [41, 96] on span "Relances" at bounding box center [34, 95] width 24 height 8
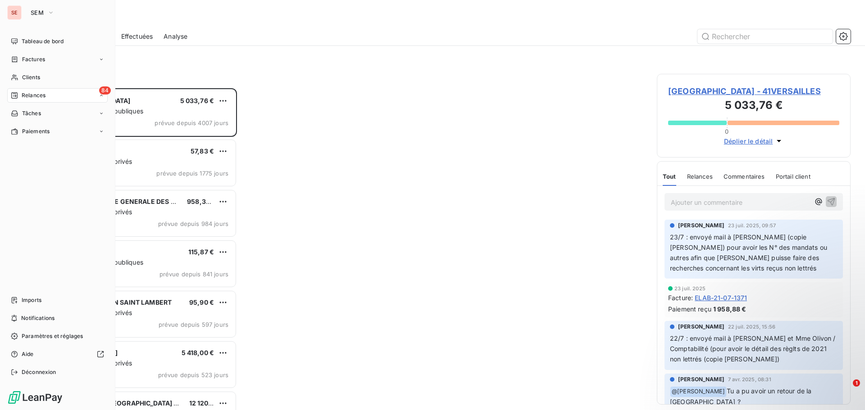
scroll to position [315, 187]
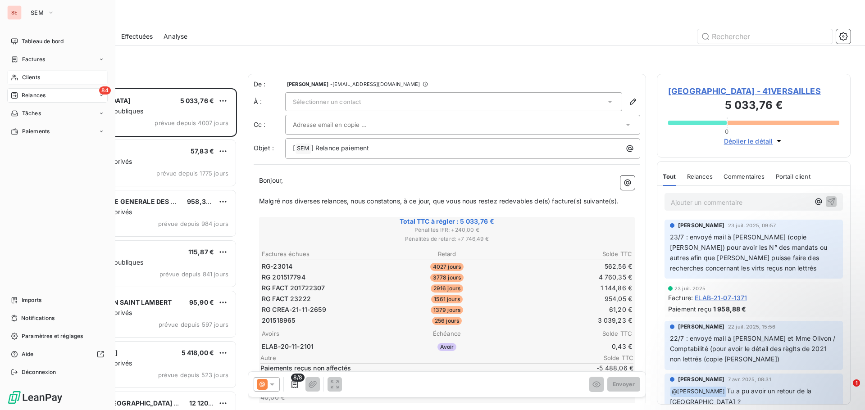
click at [36, 77] on span "Clients" at bounding box center [31, 77] width 18 height 8
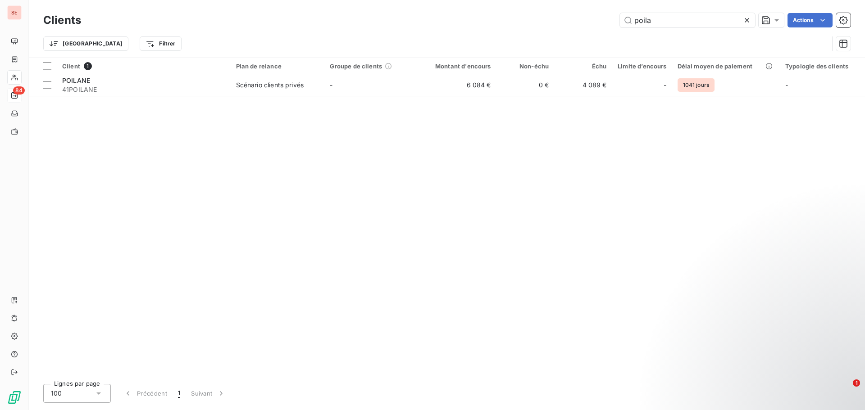
drag, startPoint x: 671, startPoint y: 22, endPoint x: 599, endPoint y: 6, distance: 73.8
click at [599, 6] on div "Clients poila Actions Trier Filtrer" at bounding box center [447, 29] width 836 height 58
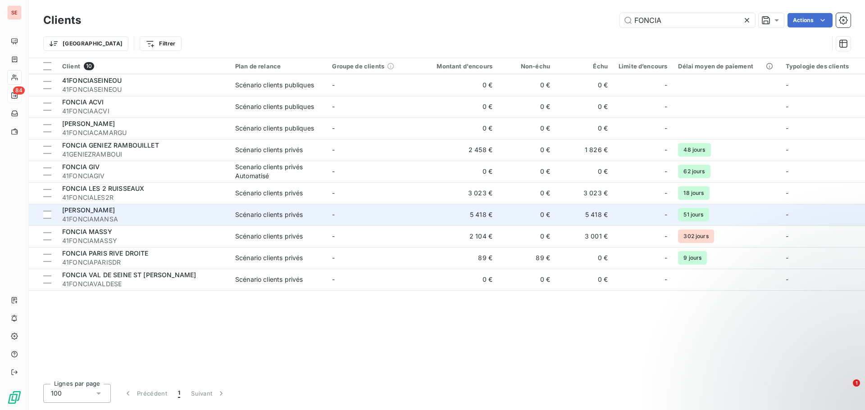
type input "FONCIA"
click at [150, 209] on div "[PERSON_NAME]" at bounding box center [143, 210] width 162 height 9
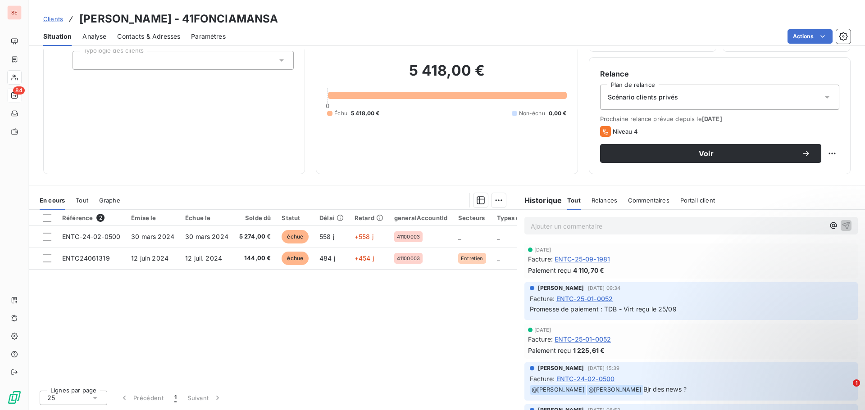
scroll to position [45, 0]
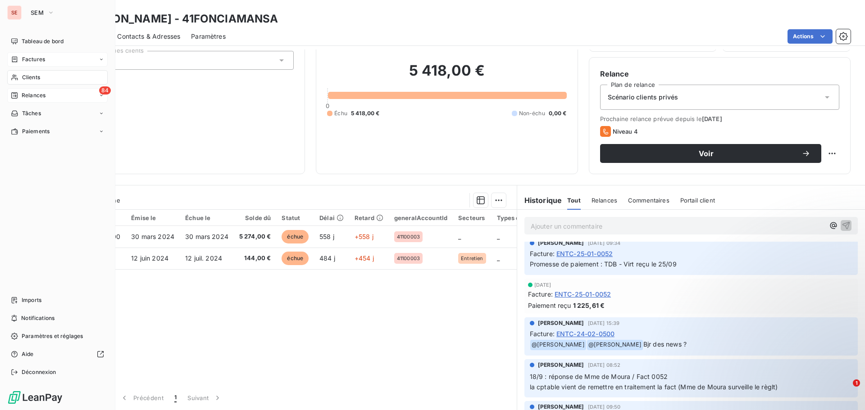
click at [44, 56] on span "Factures" at bounding box center [33, 59] width 23 height 8
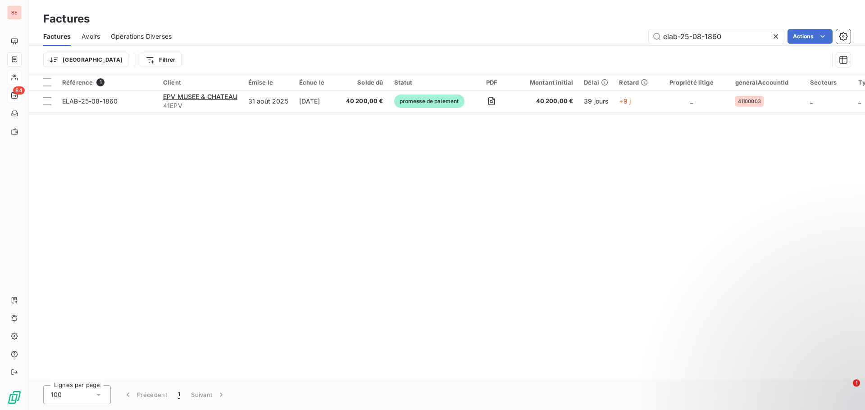
drag, startPoint x: 650, startPoint y: 42, endPoint x: 581, endPoint y: 41, distance: 69.8
click at [581, 41] on div "elab-25-08-1860 Actions" at bounding box center [516, 36] width 668 height 14
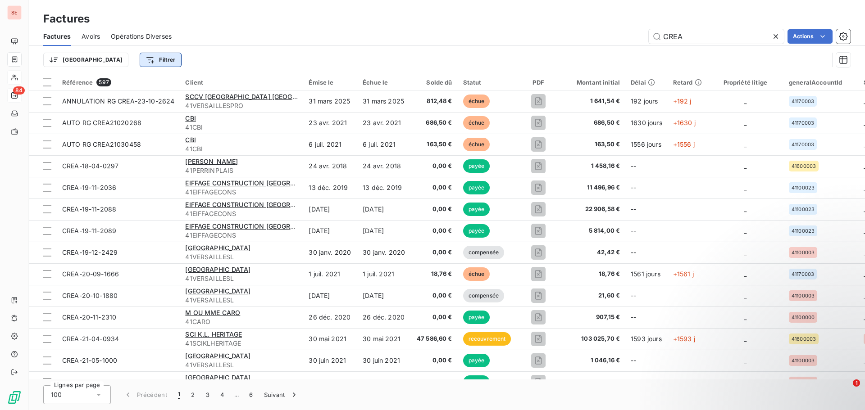
type input "CREA"
click at [112, 60] on html "SE 84 Factures Factures Avoirs Opérations Diverses CREA Actions Trier Filtrer R…" at bounding box center [432, 205] width 865 height 410
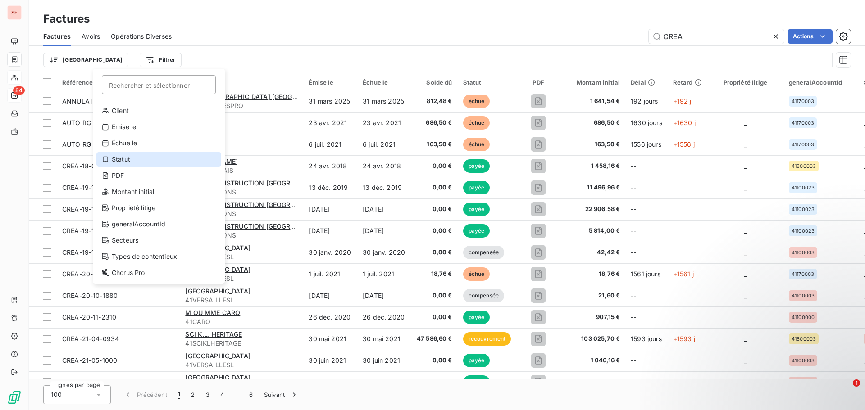
click at [129, 160] on div "Statut" at bounding box center [158, 159] width 125 height 14
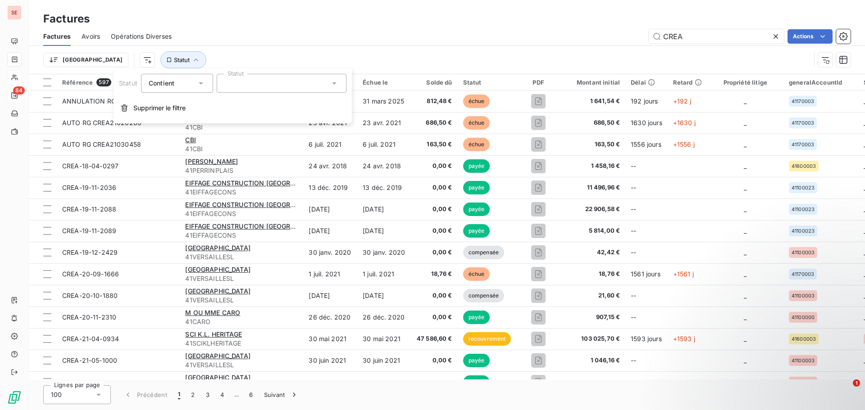
click at [238, 89] on div at bounding box center [282, 83] width 130 height 19
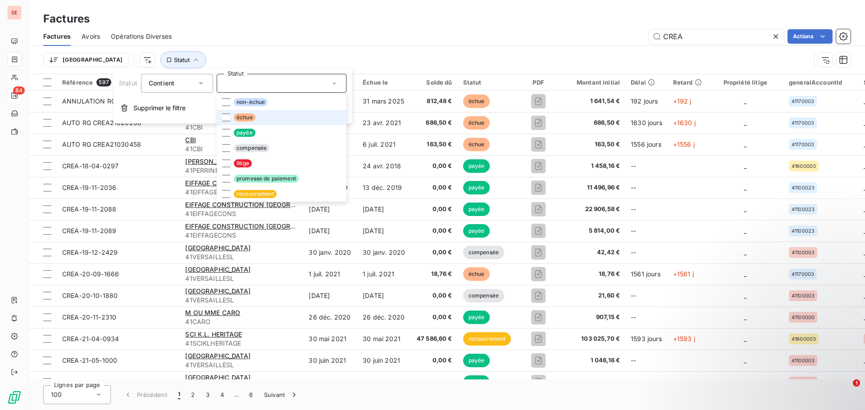
click at [246, 116] on span "échue" at bounding box center [245, 118] width 22 height 8
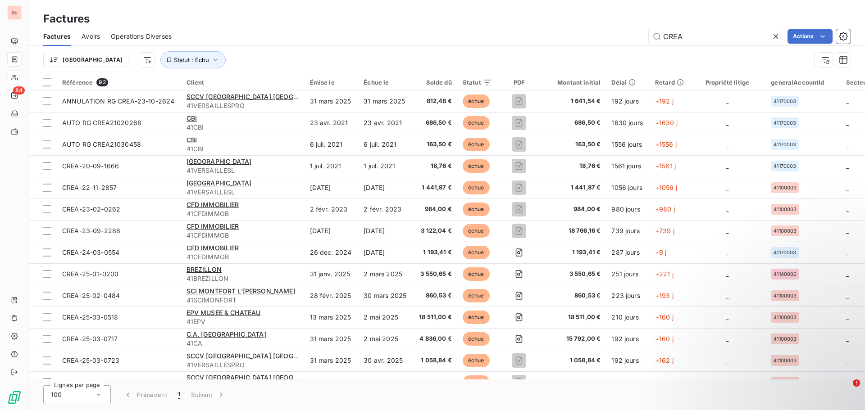
click at [446, 50] on div "Trier Statut : Échu" at bounding box center [446, 60] width 807 height 28
drag, startPoint x: 715, startPoint y: 36, endPoint x: 646, endPoint y: 32, distance: 69.0
click at [646, 32] on div "CREA Actions" at bounding box center [516, 36] width 668 height 14
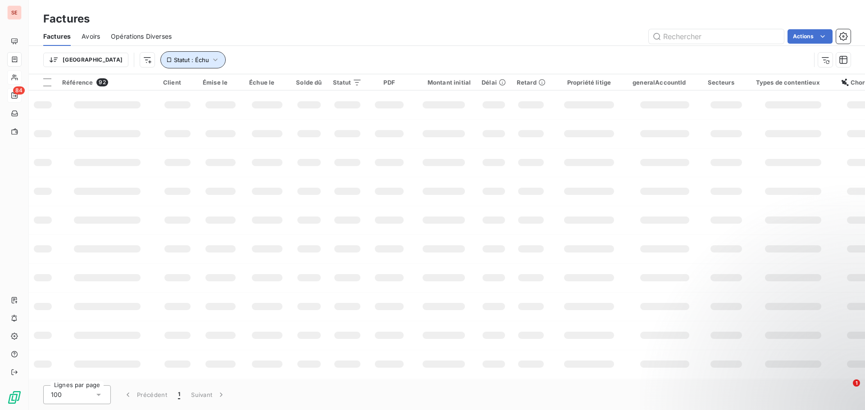
click at [211, 58] on icon "button" at bounding box center [215, 59] width 9 height 9
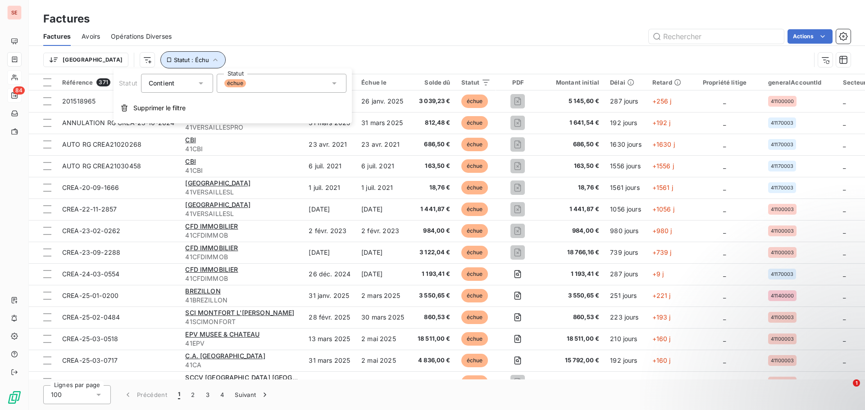
click at [164, 55] on button "Statut : Échu" at bounding box center [192, 59] width 65 height 17
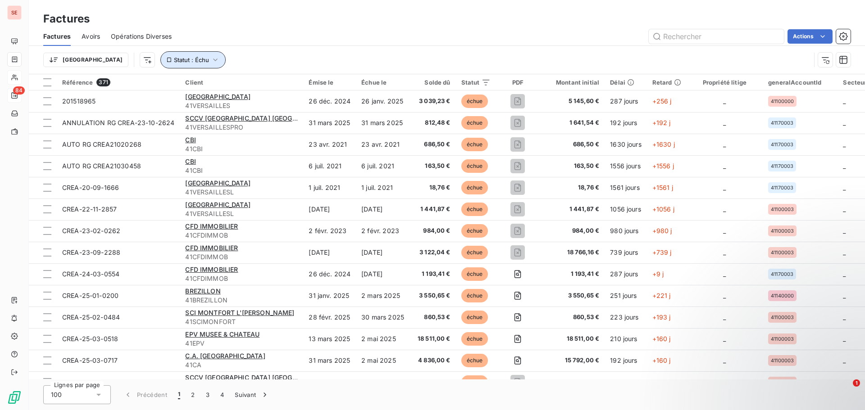
click at [211, 62] on icon "button" at bounding box center [215, 59] width 9 height 9
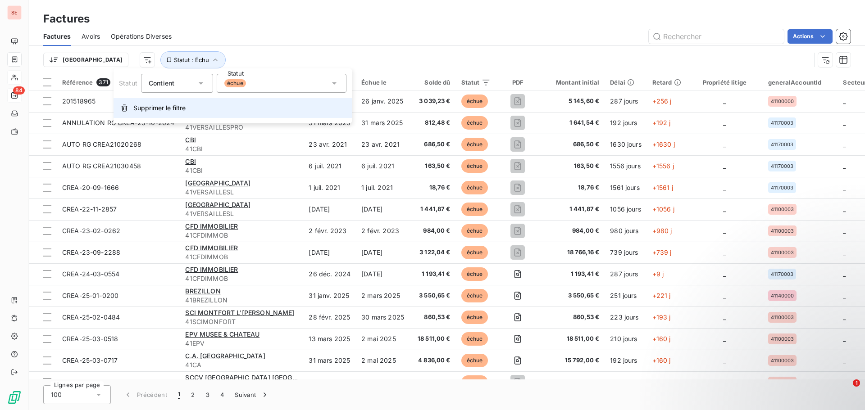
click at [156, 107] on span "Supprimer le filtre" at bounding box center [159, 108] width 52 height 9
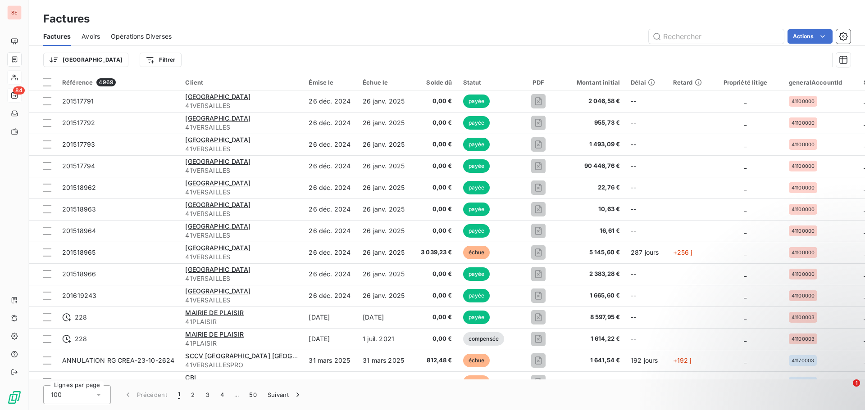
click at [523, 26] on div "Factures" at bounding box center [447, 19] width 836 height 16
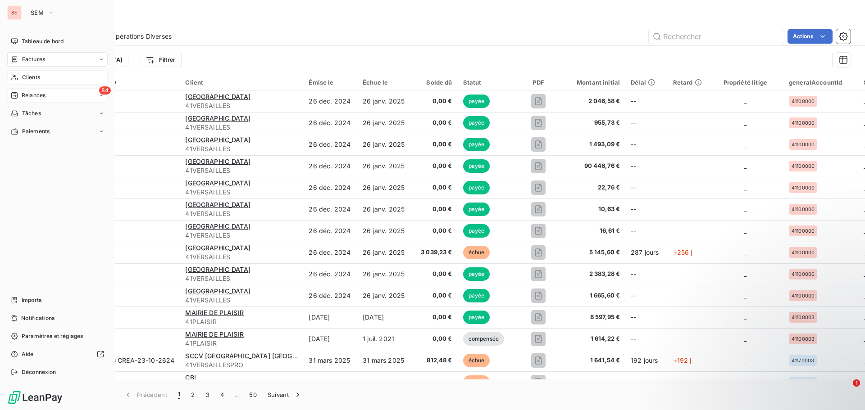
click at [45, 78] on div "Clients" at bounding box center [57, 77] width 100 height 14
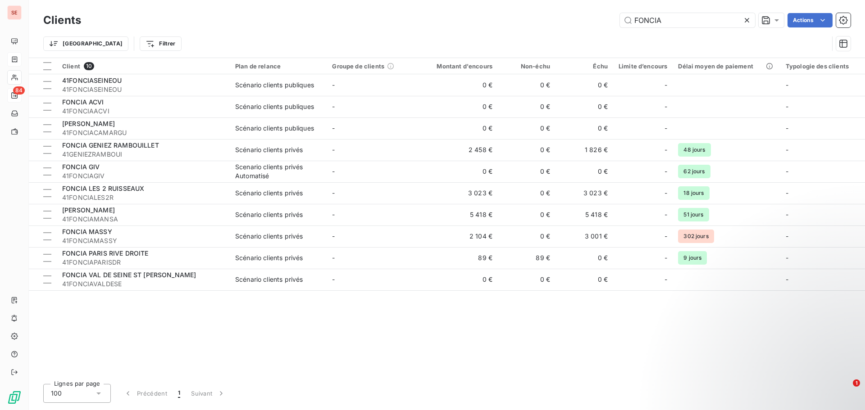
drag, startPoint x: 709, startPoint y: 20, endPoint x: 574, endPoint y: 13, distance: 135.3
click at [576, 16] on div "FONCIA Actions" at bounding box center [471, 20] width 759 height 14
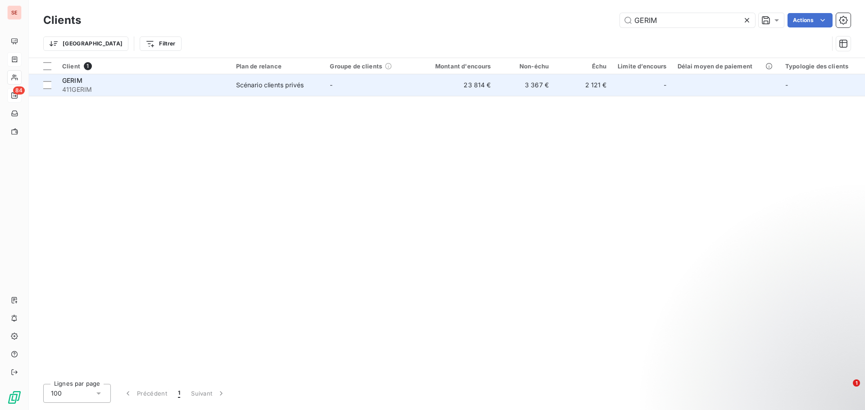
type input "GERIM"
click at [261, 83] on div "Scénario clients privés" at bounding box center [270, 85] width 68 height 9
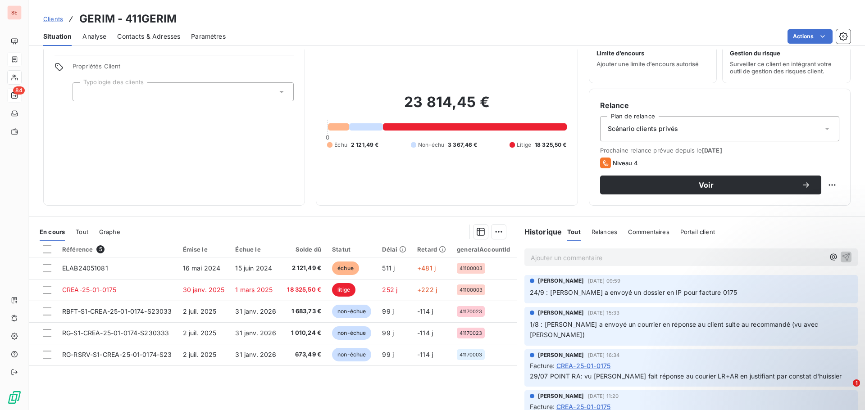
scroll to position [61, 0]
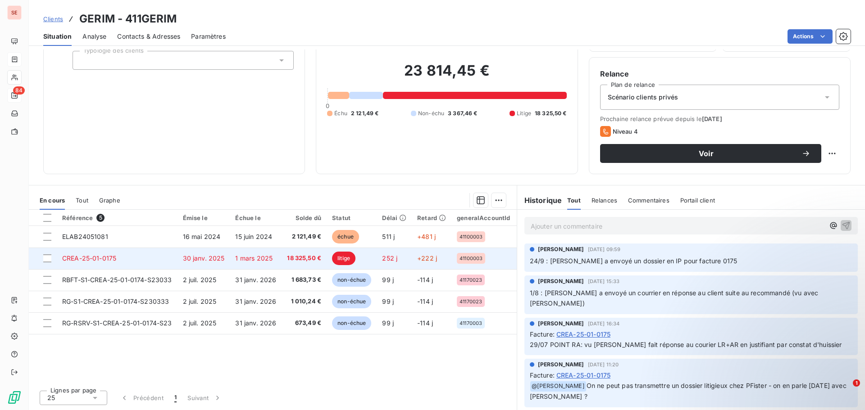
click at [224, 263] on td "30 janv. 2025" at bounding box center [203, 259] width 53 height 22
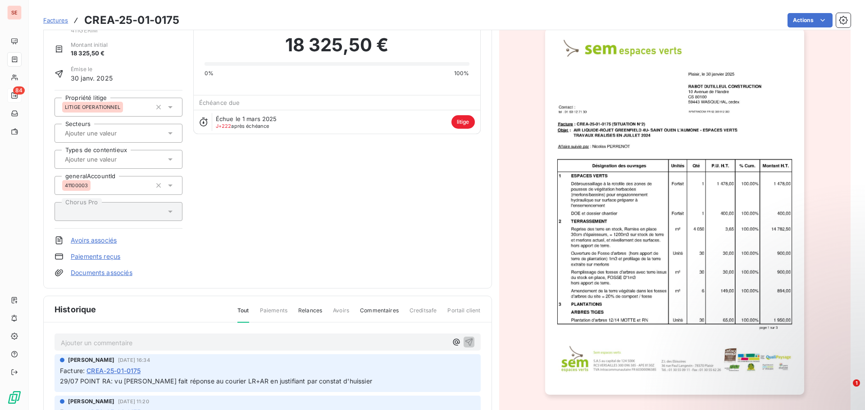
scroll to position [45, 0]
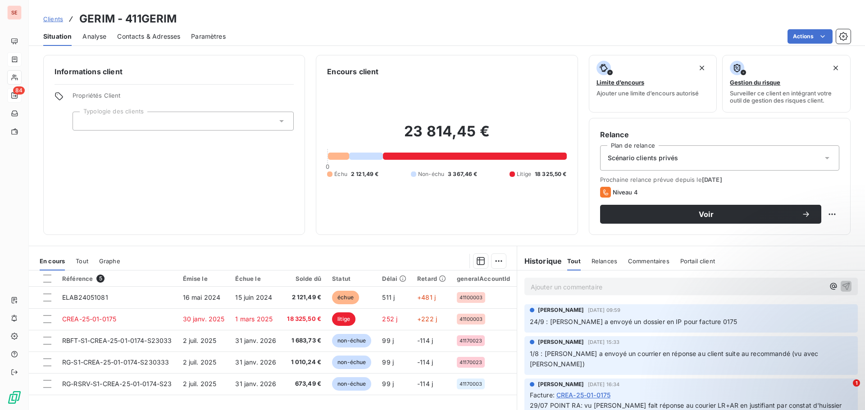
click at [655, 320] on span "24/9 : [PERSON_NAME] a envoyé un dossier en IP pour facture 0175" at bounding box center [634, 322] width 208 height 8
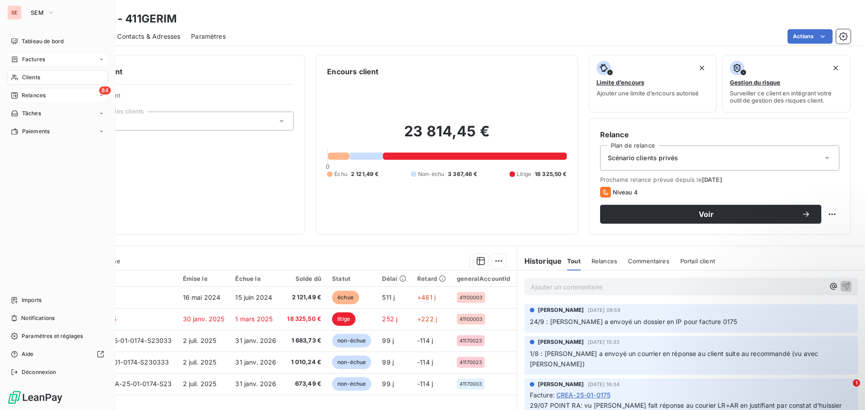
click at [42, 78] on div "Clients" at bounding box center [57, 77] width 100 height 14
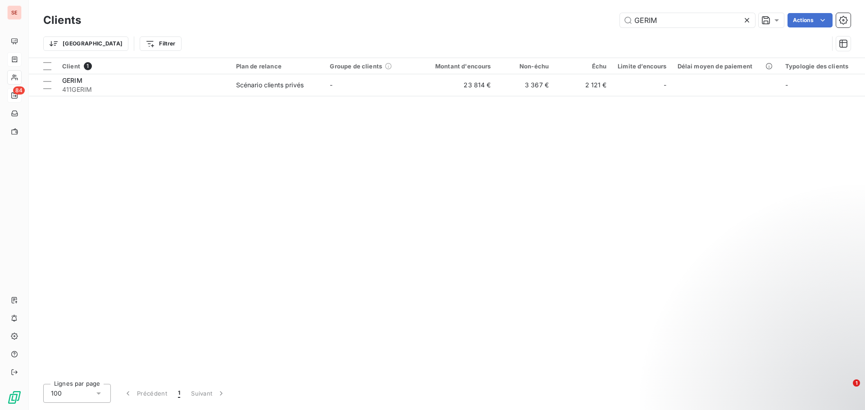
drag, startPoint x: 660, startPoint y: 17, endPoint x: 607, endPoint y: 15, distance: 53.2
click at [607, 15] on div "GERIM Actions" at bounding box center [471, 20] width 759 height 14
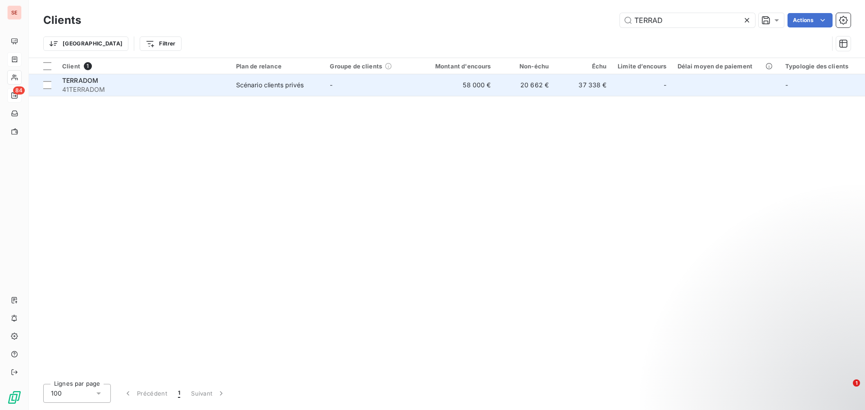
type input "TERRAD"
click at [290, 82] on div "Scénario clients privés" at bounding box center [270, 85] width 68 height 9
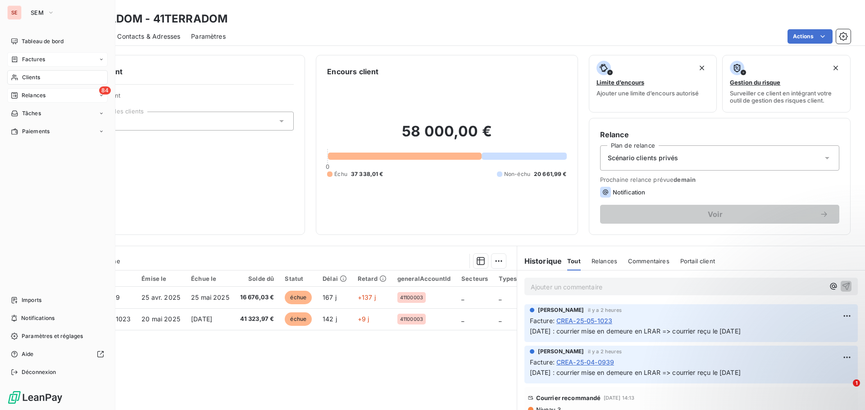
click at [36, 96] on span "Relances" at bounding box center [34, 95] width 24 height 8
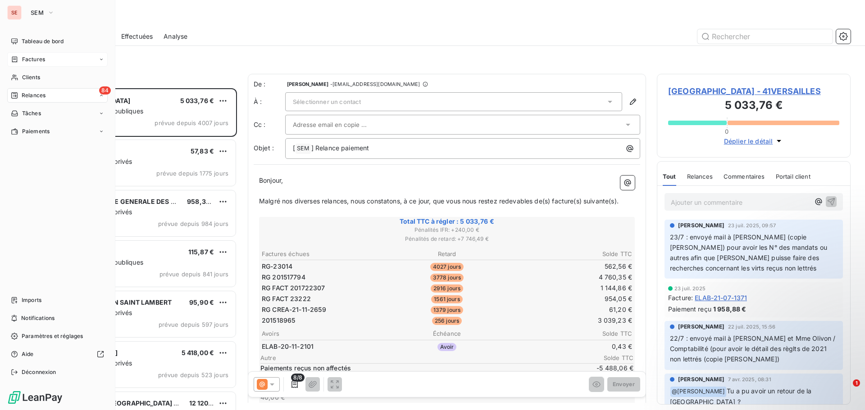
scroll to position [315, 187]
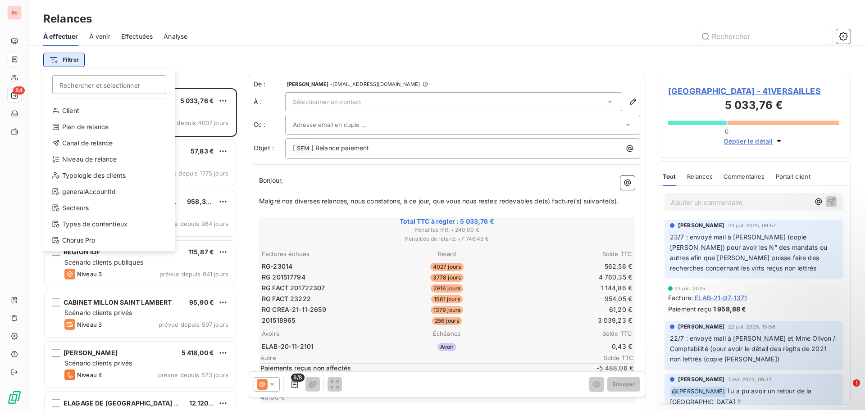
click at [59, 55] on html "SE 84 Relances À effectuer À venir Effectuées Analyse Filtrer Rechercher et sél…" at bounding box center [432, 205] width 865 height 410
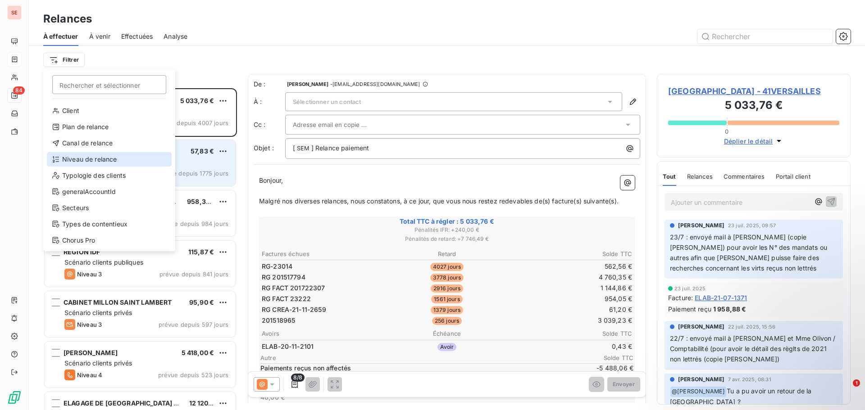
click at [98, 159] on div "Niveau de relance" at bounding box center [109, 159] width 125 height 14
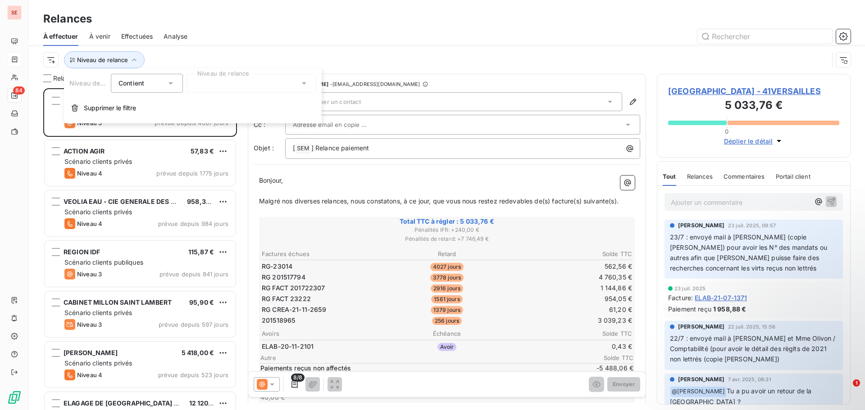
click at [227, 84] on div at bounding box center [251, 83] width 130 height 19
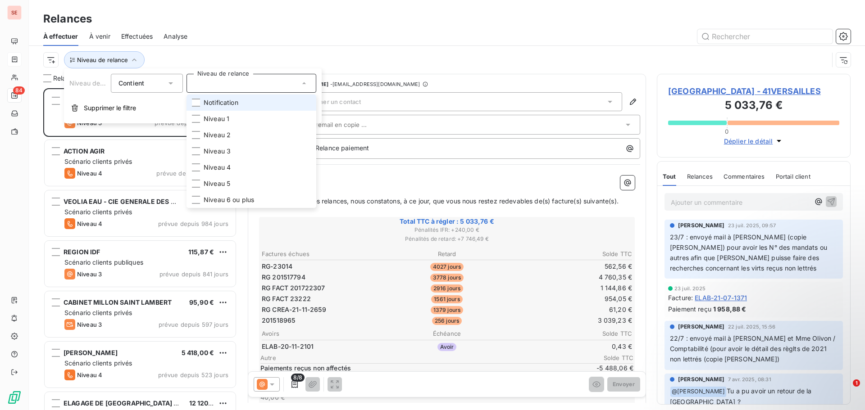
click at [230, 102] on span "Notification" at bounding box center [221, 102] width 35 height 9
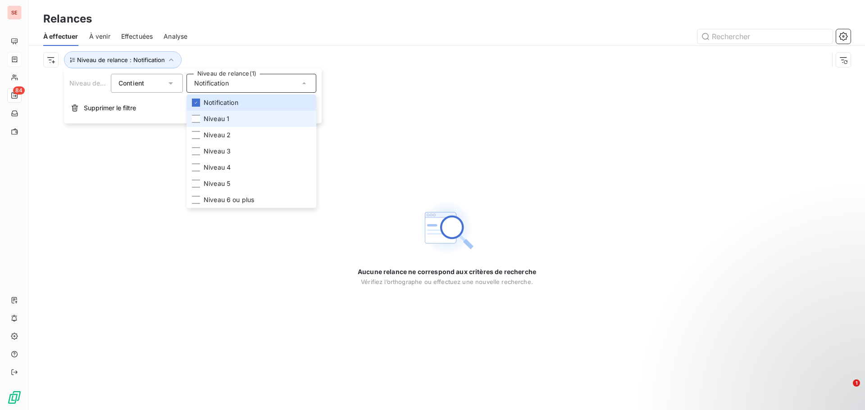
click at [227, 124] on li "Niveau 1" at bounding box center [251, 119] width 130 height 16
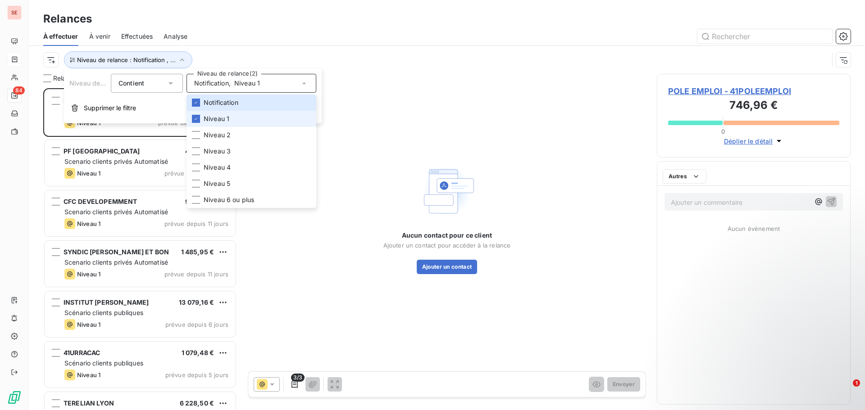
scroll to position [315, 187]
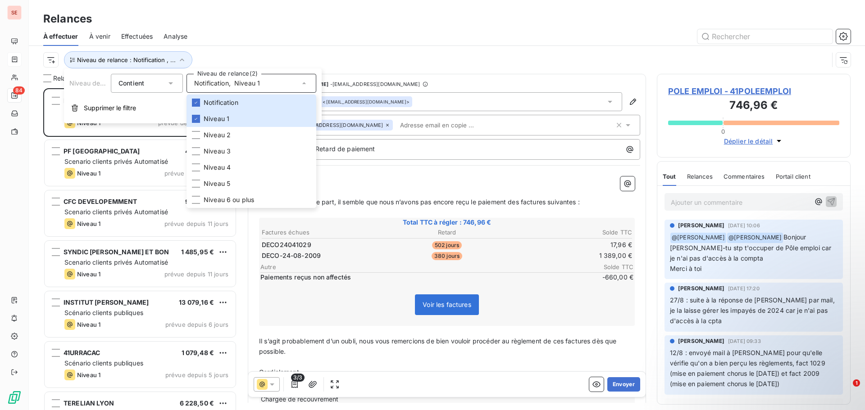
click at [264, 44] on div "À effectuer À venir Effectuées Analyse" at bounding box center [447, 36] width 836 height 19
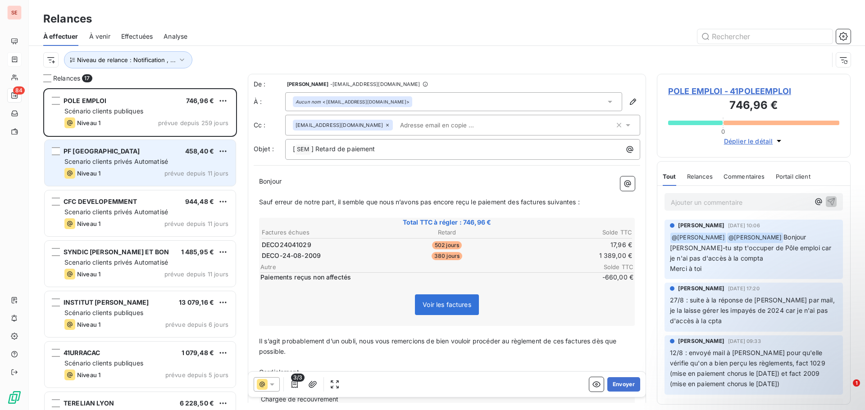
click at [82, 159] on span "Scenario clients privés Automatisé" at bounding box center [116, 162] width 104 height 8
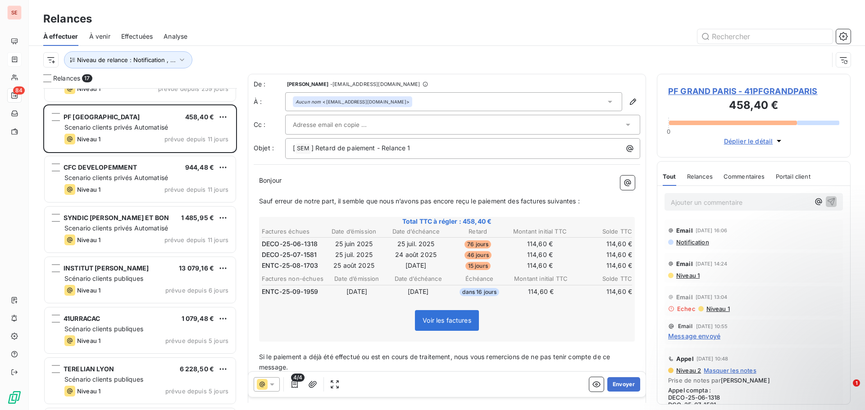
scroll to position [181, 0]
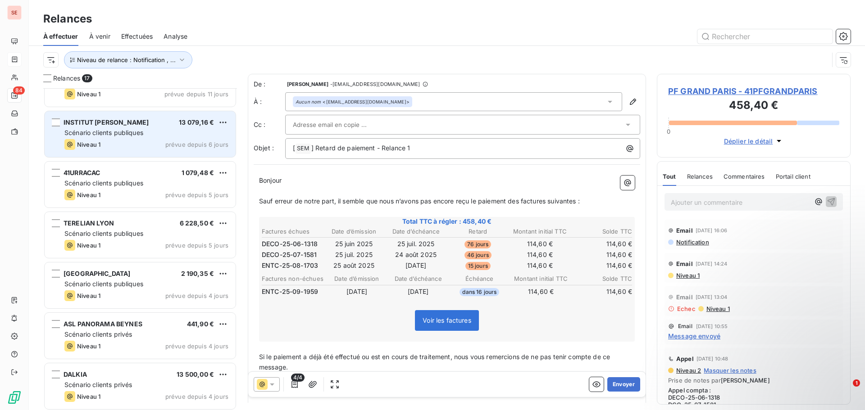
click at [142, 135] on span "Scénario clients publiques" at bounding box center [103, 133] width 79 height 8
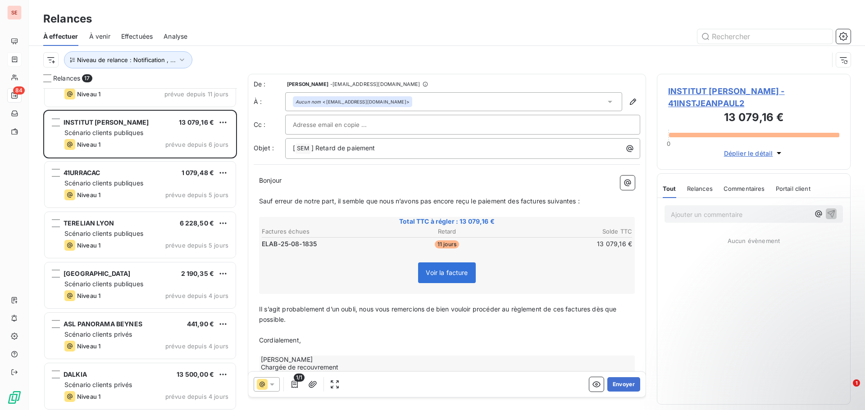
click at [736, 94] on span "INSTITUT [PERSON_NAME] - 41INSTJEANPAUL2" at bounding box center [753, 97] width 171 height 24
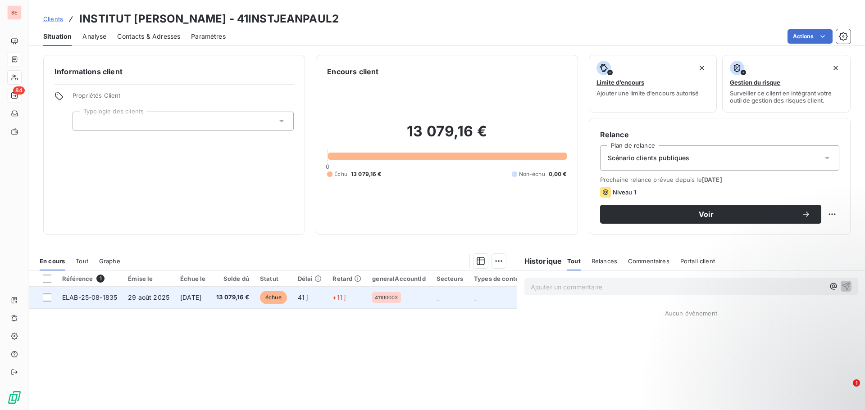
click at [96, 296] on span "ELAB-25-08-1835" at bounding box center [89, 298] width 55 height 8
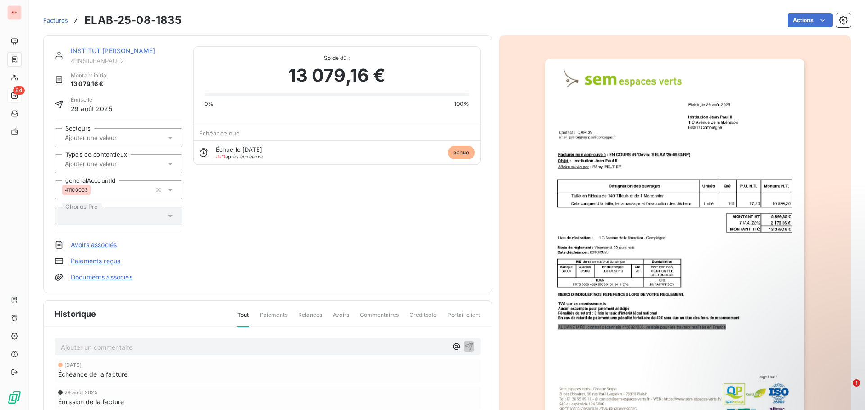
click at [92, 278] on link "Documents associés" at bounding box center [102, 277] width 62 height 9
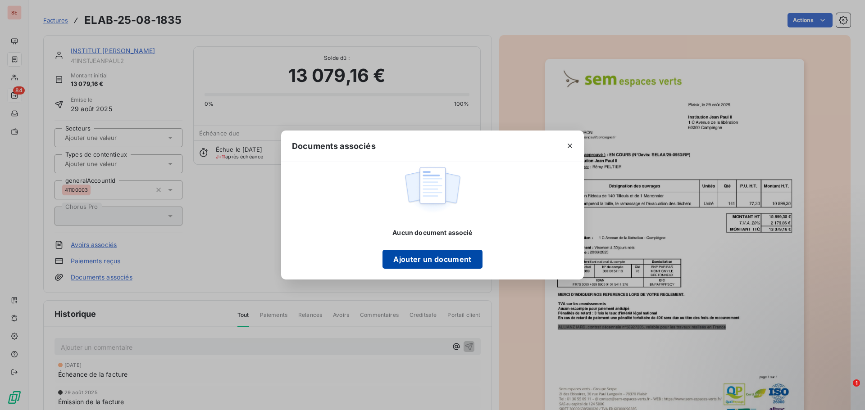
click at [405, 260] on button "Ajouter un document" at bounding box center [432, 259] width 100 height 19
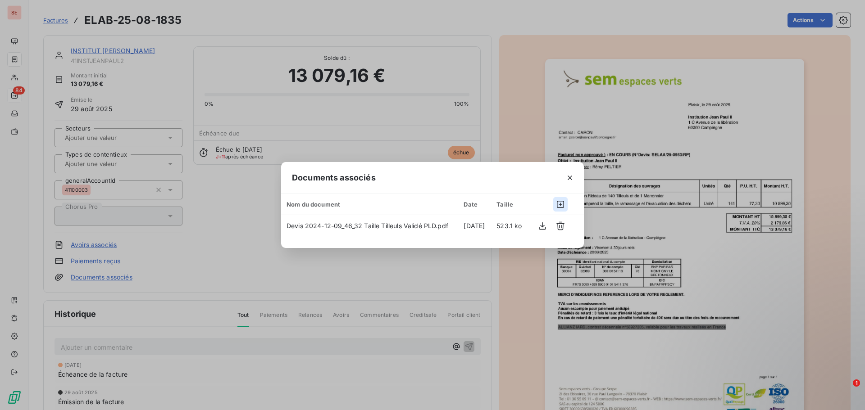
click at [561, 205] on icon "button" at bounding box center [560, 204] width 7 height 7
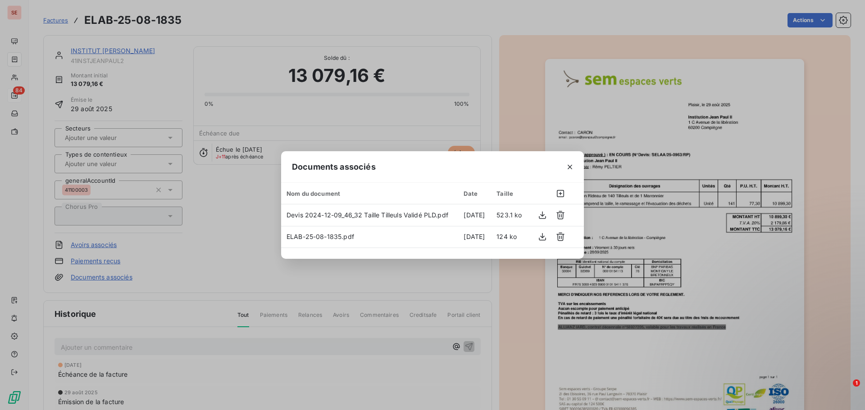
click at [225, 257] on div "Documents associés Nom du document Date Taille Devis 2024-12-09_46_32 Taille Ti…" at bounding box center [432, 205] width 865 height 410
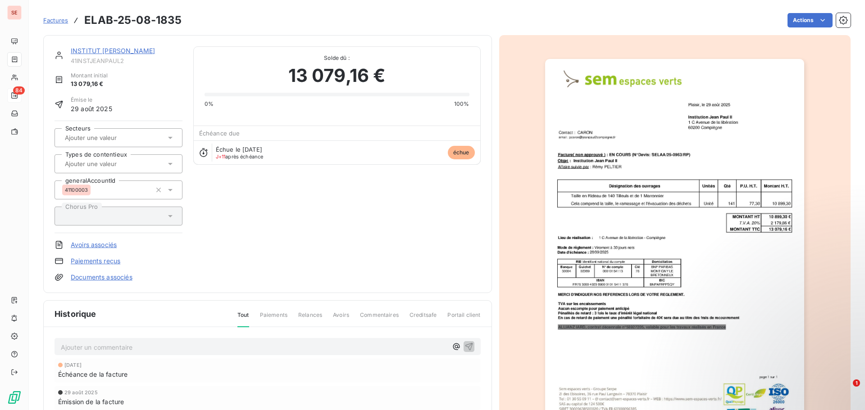
click at [121, 53] on link "INSTITUT [PERSON_NAME]" at bounding box center [113, 51] width 84 height 8
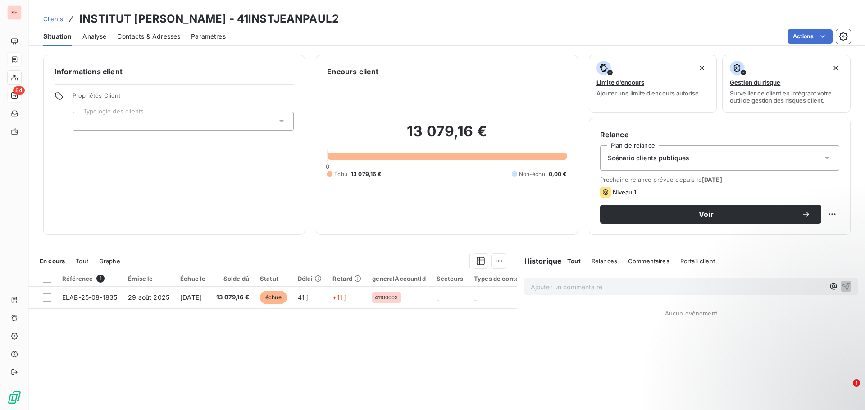
click at [164, 40] on span "Contacts & Adresses" at bounding box center [148, 36] width 63 height 9
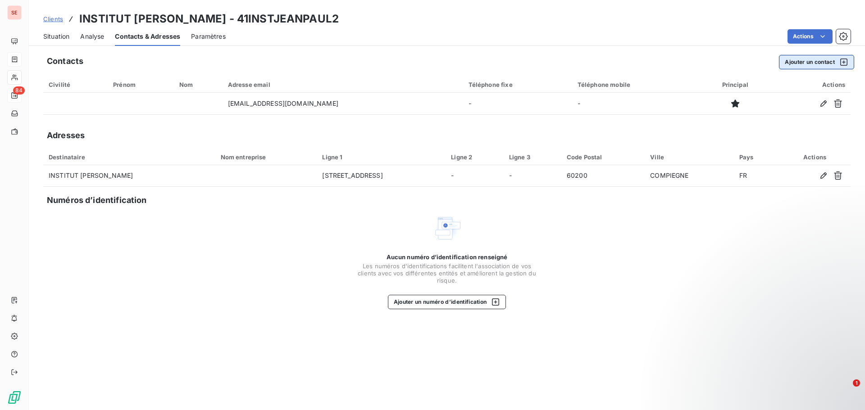
click at [807, 62] on button "Ajouter un contact" at bounding box center [816, 62] width 75 height 14
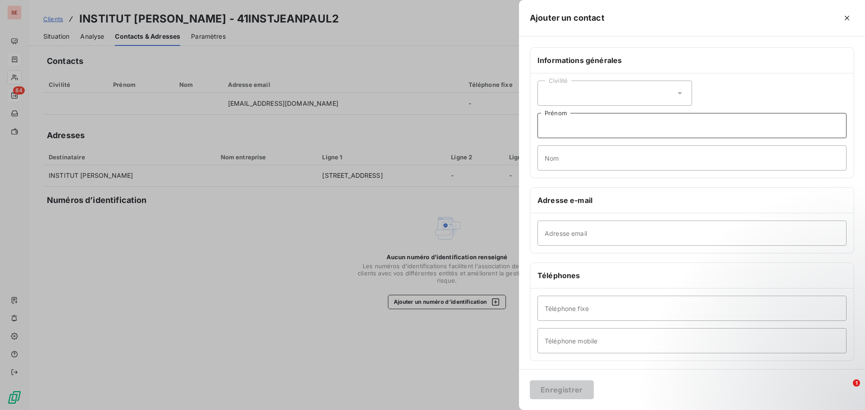
click at [571, 127] on input "Prénom" at bounding box center [691, 125] width 309 height 25
type input "i"
click at [571, 127] on input "Prénom" at bounding box center [691, 125] width 309 height 25
type input "i"
type input "Institution [PERSON_NAME]"
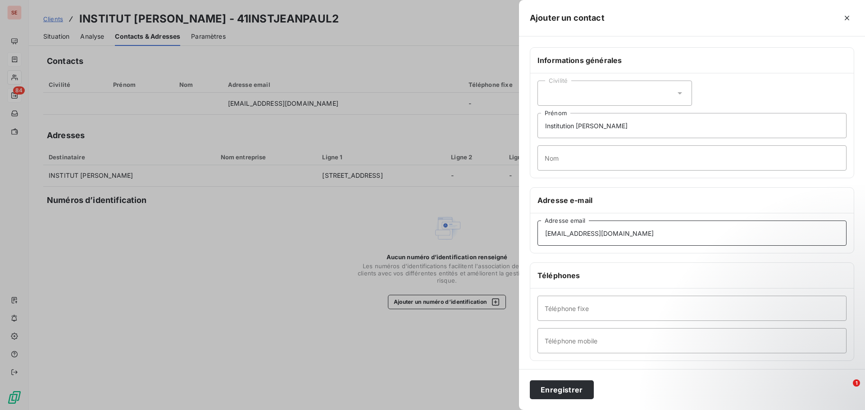
type input "[EMAIL_ADDRESS][DOMAIN_NAME]"
type input "[PHONE_NUMBER]"
click at [550, 388] on button "Enregistrer" at bounding box center [562, 390] width 64 height 19
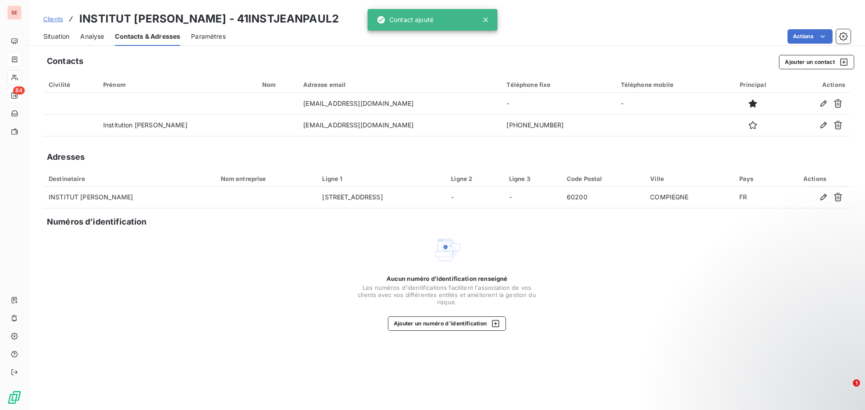
drag, startPoint x: 607, startPoint y: 348, endPoint x: 626, endPoint y: 344, distance: 19.8
click at [609, 349] on div "Contacts Ajouter un contact Civilité Prénom Nom Adresse email Téléphone fixe Té…" at bounding box center [447, 230] width 836 height 361
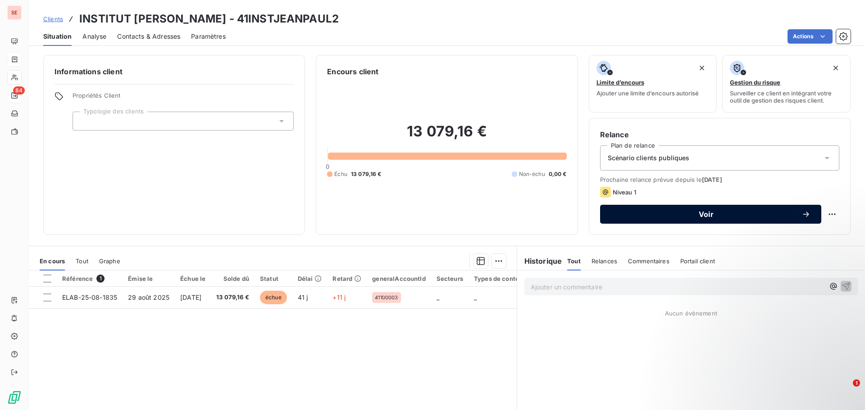
click at [712, 215] on span "Voir" at bounding box center [706, 214] width 191 height 7
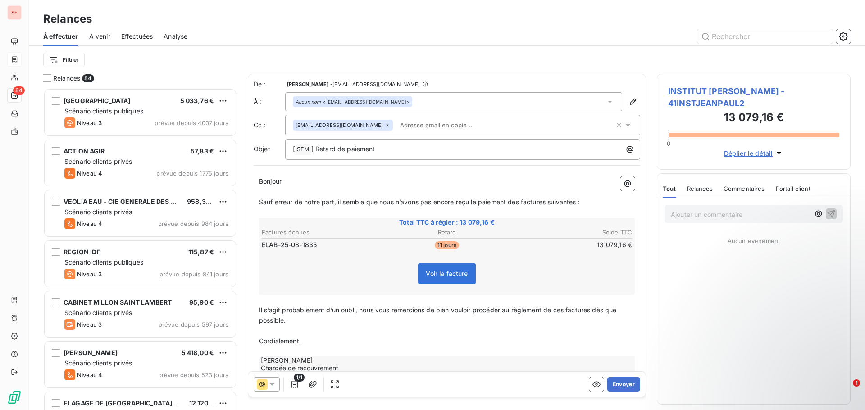
scroll to position [315, 187]
click at [614, 122] on icon "button" at bounding box center [618, 125] width 9 height 9
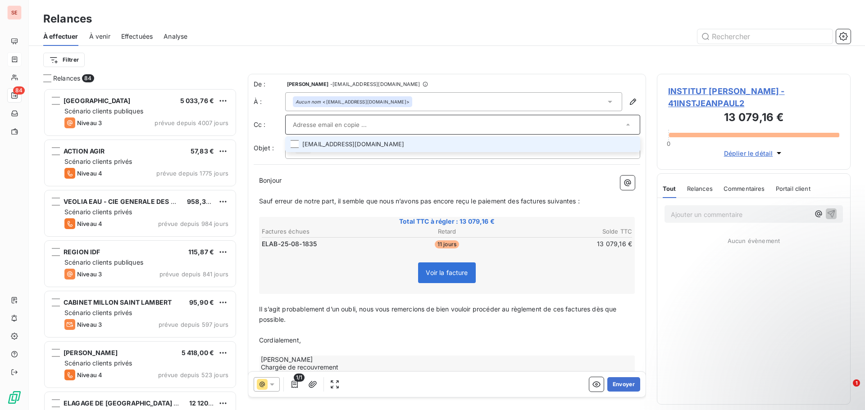
click at [527, 50] on div "Filtrer" at bounding box center [446, 60] width 807 height 28
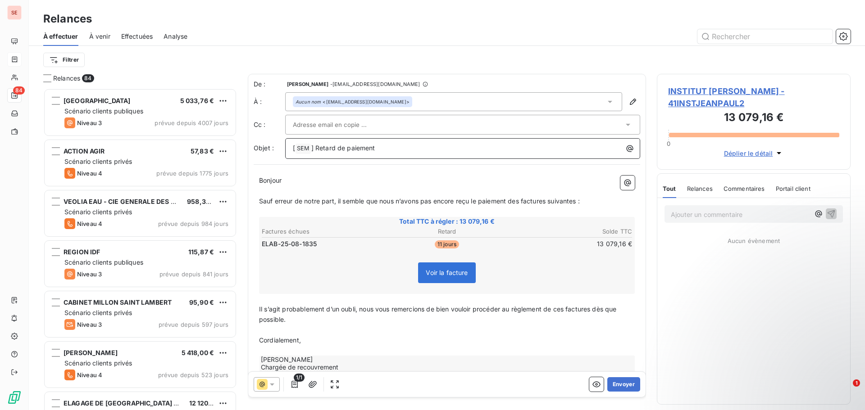
click at [421, 151] on p "[ SEM ﻿ ] Retard de paiement" at bounding box center [465, 148] width 344 height 11
drag, startPoint x: 510, startPoint y: 202, endPoint x: 614, endPoint y: 201, distance: 104.5
click at [614, 205] on p "Sauf erreur de notre part, il semble que nous n’avons pas encore reçu le paieme…" at bounding box center [447, 201] width 376 height 10
drag, startPoint x: 259, startPoint y: 320, endPoint x: 364, endPoint y: 323, distance: 105.0
click at [364, 323] on span "Il s’agit probablement d’un oubli, nous vous remercions de bien vouloir procéde…" at bounding box center [438, 314] width 359 height 18
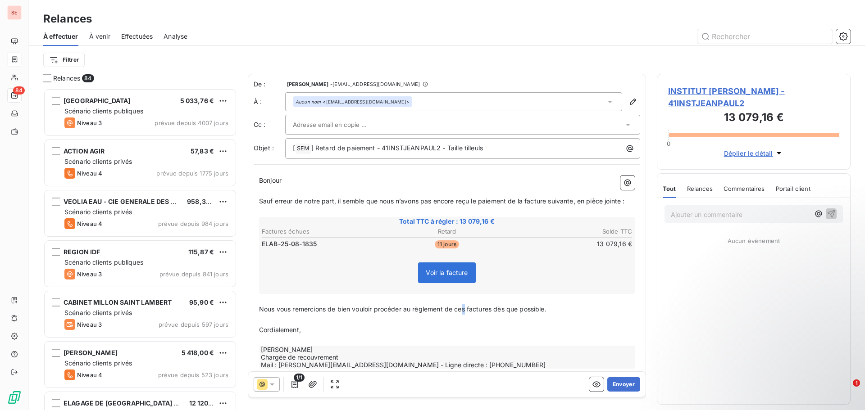
click at [467, 313] on span "Nous vous remercions de bien vouloir procéder au règlement de ces factures dès …" at bounding box center [402, 309] width 287 height 8
click at [499, 313] on span "Nous vous remercions de bien vouloir procéder au règlement de cette factures dè…" at bounding box center [405, 309] width 292 height 8
click at [562, 315] on p "Nous vous remercions de bien vouloir procéder au règlement de cette facture dès…" at bounding box center [447, 310] width 376 height 10
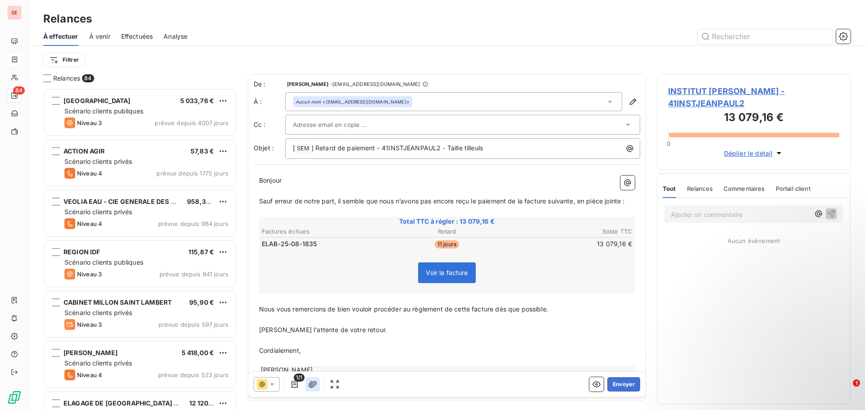
click at [314, 385] on icon "button" at bounding box center [312, 384] width 9 height 9
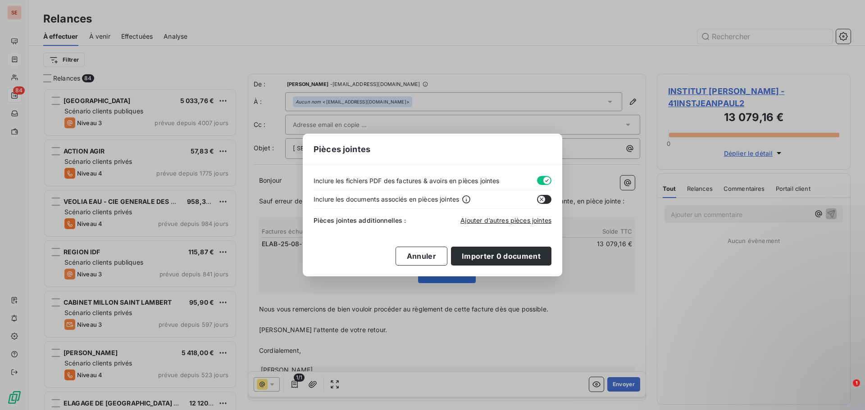
click at [538, 182] on button "button" at bounding box center [544, 180] width 14 height 9
click at [510, 220] on span "Ajouter d’autres pièces jointes" at bounding box center [505, 221] width 91 height 8
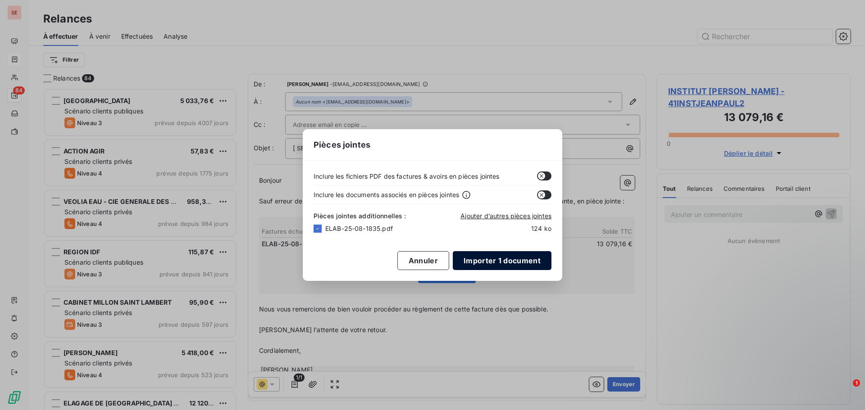
click at [523, 259] on button "Importer 1 document" at bounding box center [502, 260] width 99 height 19
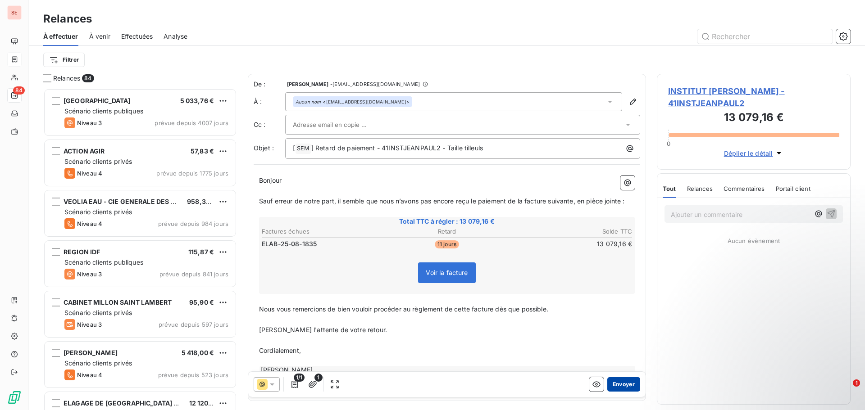
click at [614, 385] on button "Envoyer" at bounding box center [623, 384] width 33 height 14
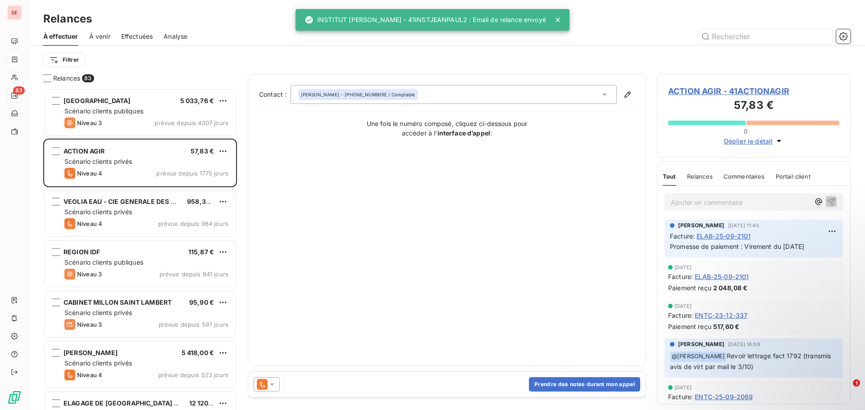
click at [132, 36] on span "Effectuées" at bounding box center [137, 36] width 32 height 9
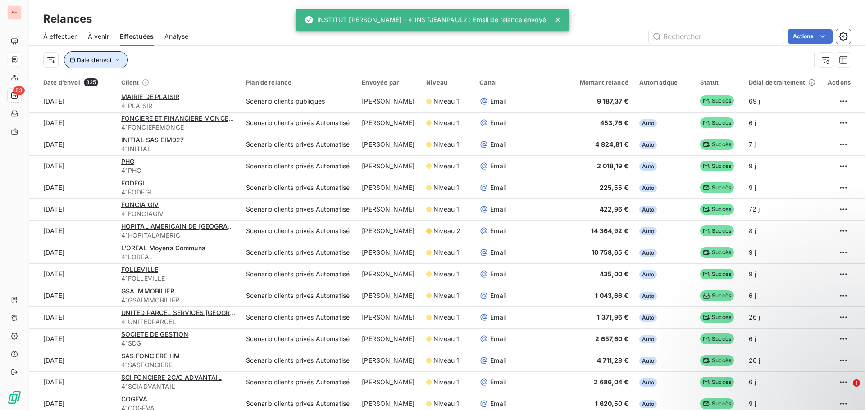
click at [93, 63] on span "Date d’envoi" at bounding box center [94, 59] width 34 height 7
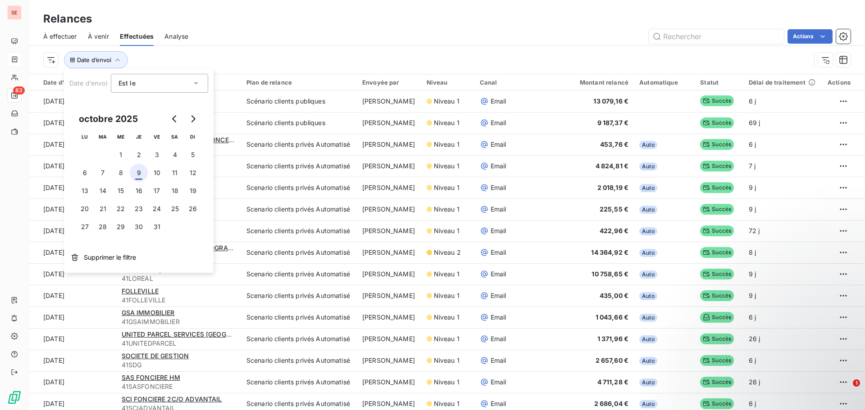
click at [139, 173] on button "9" at bounding box center [139, 173] width 18 height 18
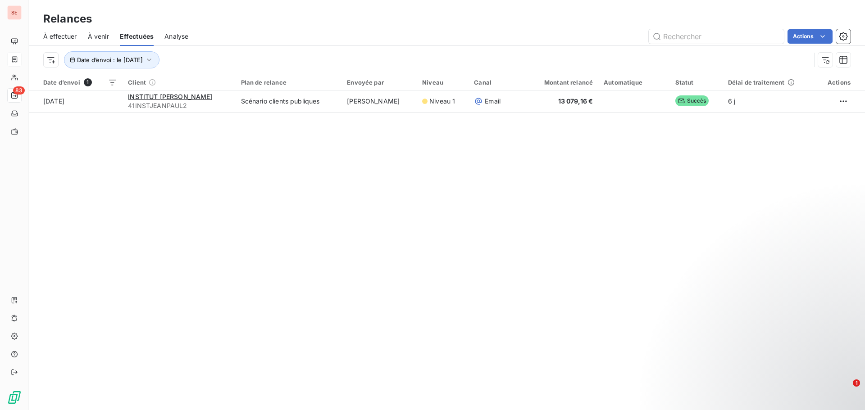
click at [399, 35] on div "Actions" at bounding box center [524, 36] width 651 height 14
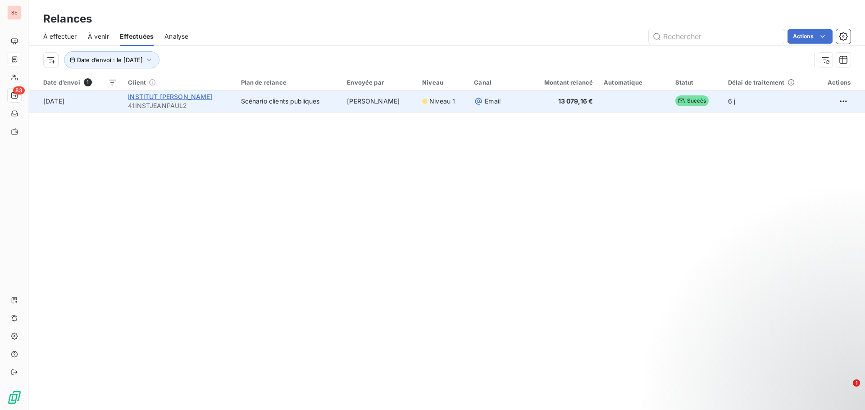
click at [161, 97] on span "INSTITUT [PERSON_NAME]" at bounding box center [170, 97] width 84 height 8
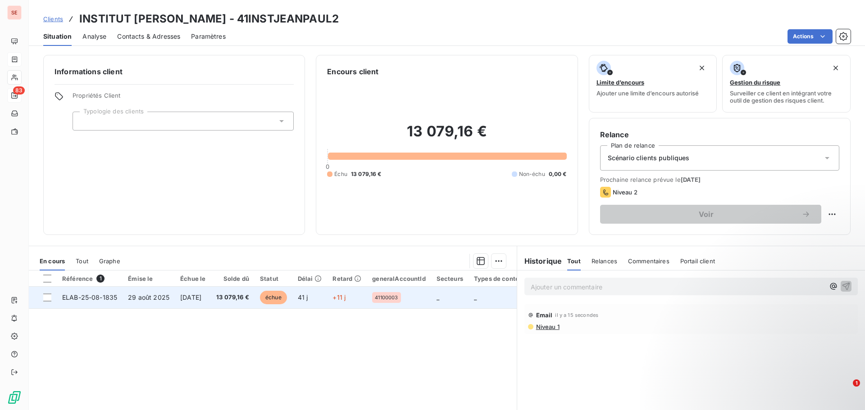
click at [126, 301] on td "29 août 2025" at bounding box center [149, 298] width 52 height 22
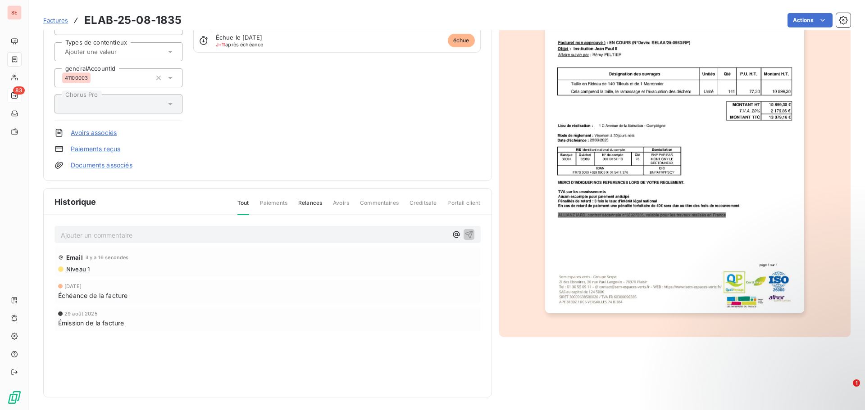
scroll to position [114, 0]
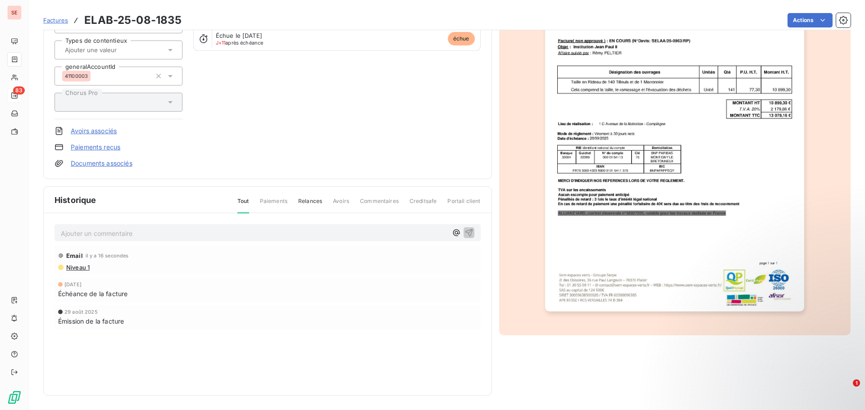
click at [87, 268] on span "Niveau 1" at bounding box center [77, 267] width 24 height 7
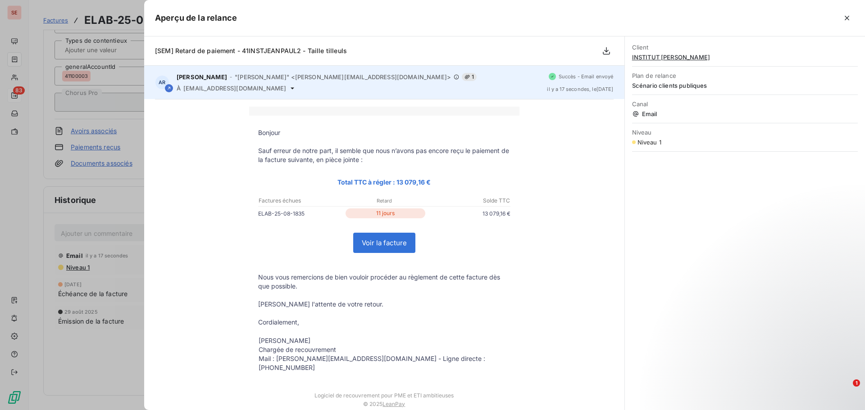
click at [255, 91] on span "[EMAIL_ADDRESS][DOMAIN_NAME]" at bounding box center [234, 88] width 103 height 7
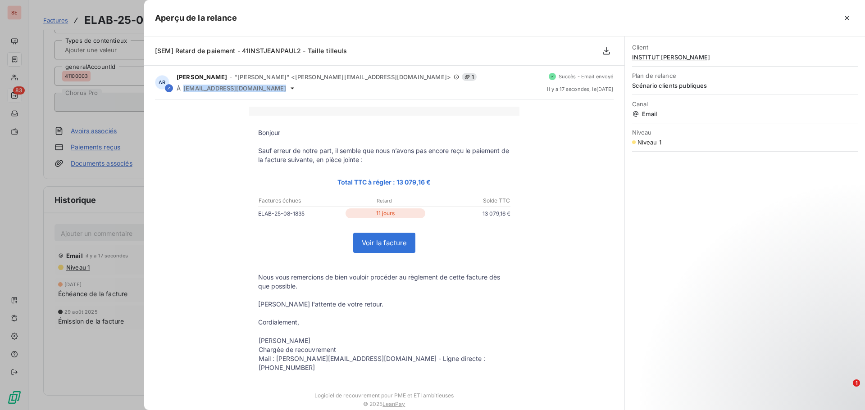
copy div "[EMAIL_ADDRESS][DOMAIN_NAME]"
click at [85, 233] on div at bounding box center [432, 205] width 865 height 410
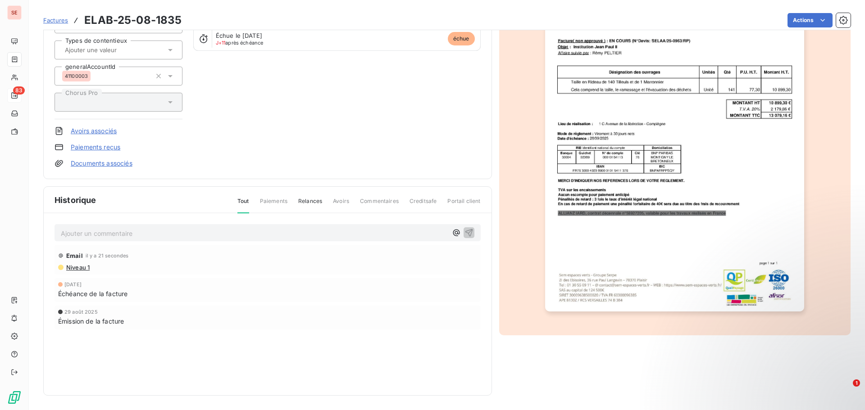
click at [86, 234] on p "Ajouter un commentaire ﻿" at bounding box center [254, 233] width 387 height 11
click at [464, 232] on icon "button" at bounding box center [468, 232] width 9 height 9
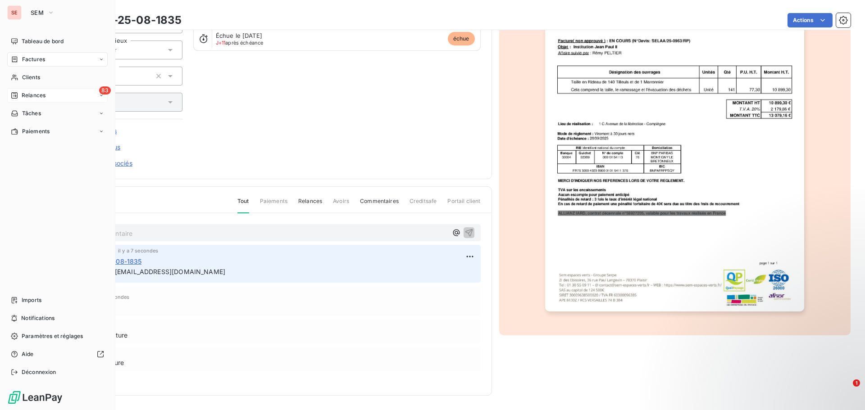
click at [43, 90] on div "83 Relances" at bounding box center [57, 95] width 100 height 14
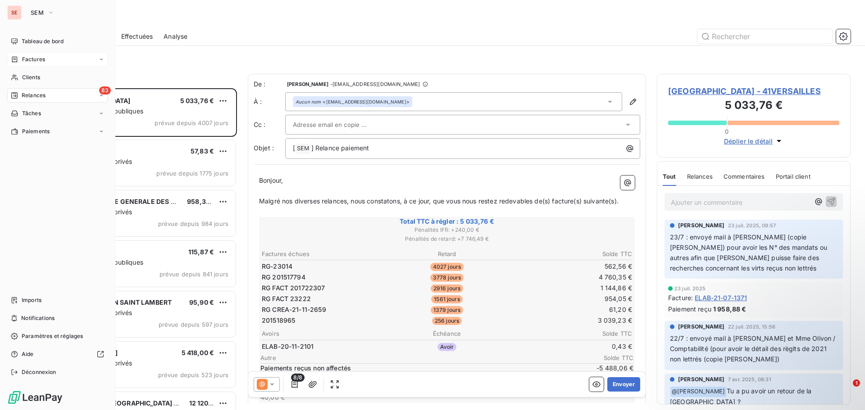
scroll to position [315, 187]
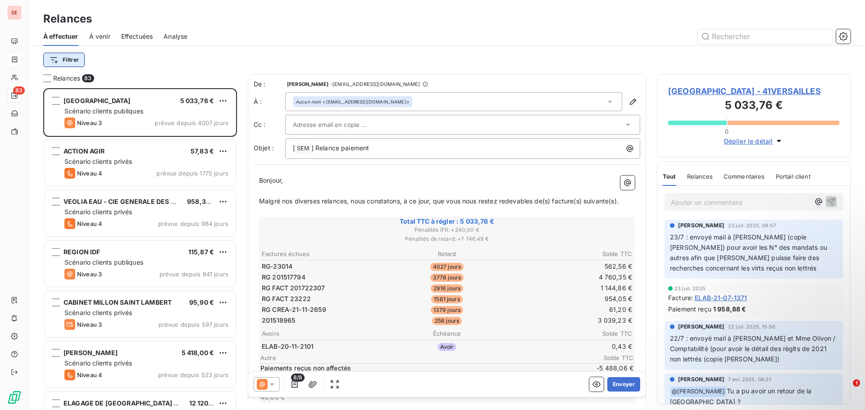
click at [60, 58] on html "SE 83 Relances À effectuer À venir Effectuées Analyse Filtrer Relances 83 [GEOG…" at bounding box center [432, 205] width 865 height 410
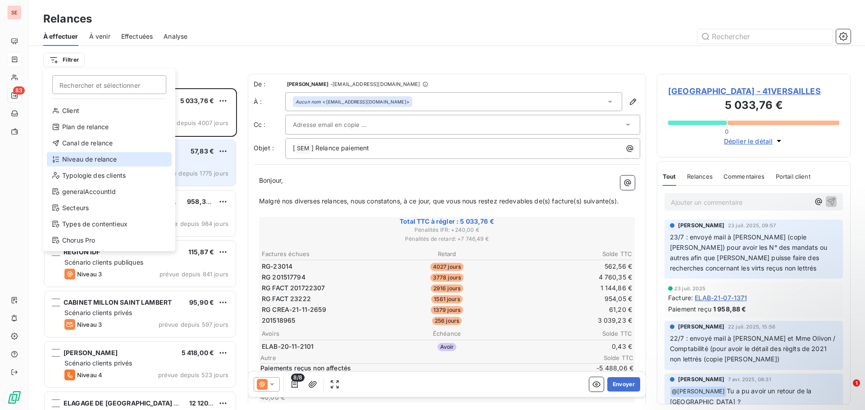
click at [75, 161] on div "Niveau de relance" at bounding box center [109, 159] width 125 height 14
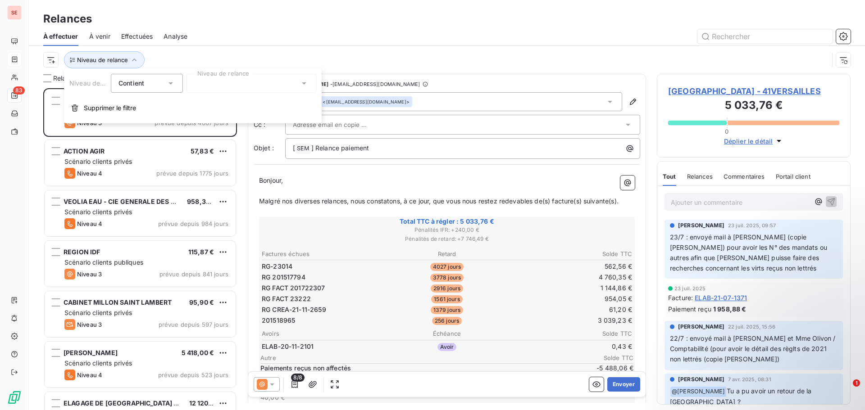
click at [216, 80] on div at bounding box center [251, 83] width 130 height 19
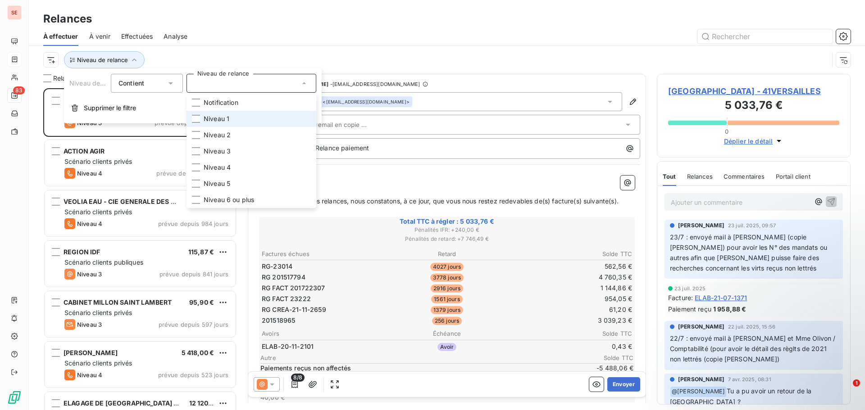
click at [228, 118] on span "Niveau 1" at bounding box center [217, 118] width 26 height 9
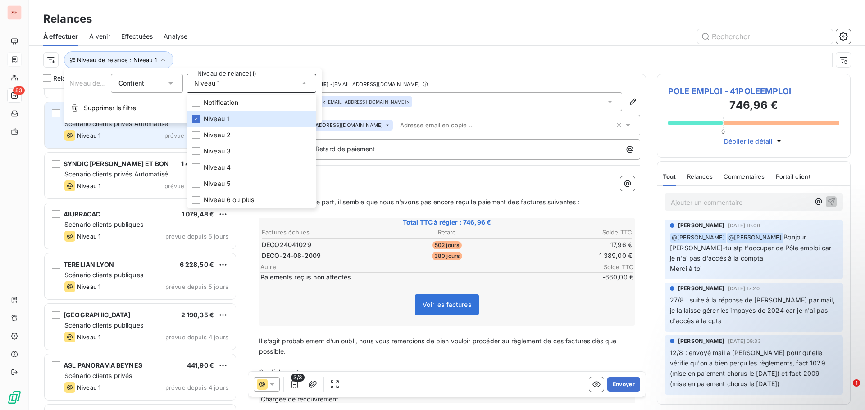
scroll to position [91, 0]
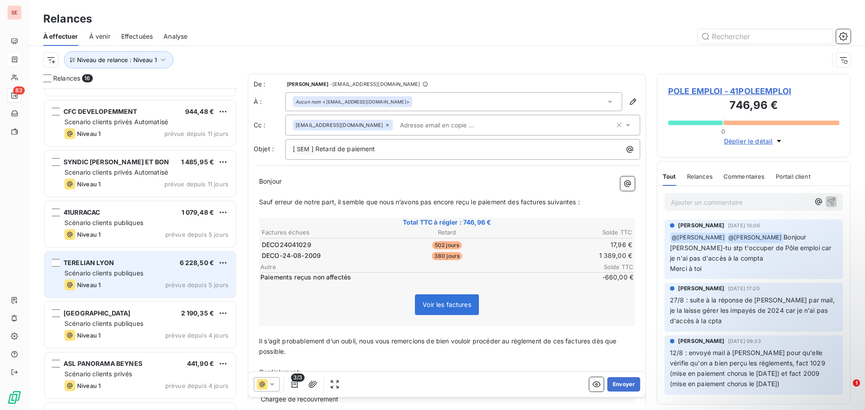
drag, startPoint x: 113, startPoint y: 264, endPoint x: 114, endPoint y: 259, distance: 5.0
click at [114, 259] on span "TERELIAN LYON" at bounding box center [89, 263] width 50 height 8
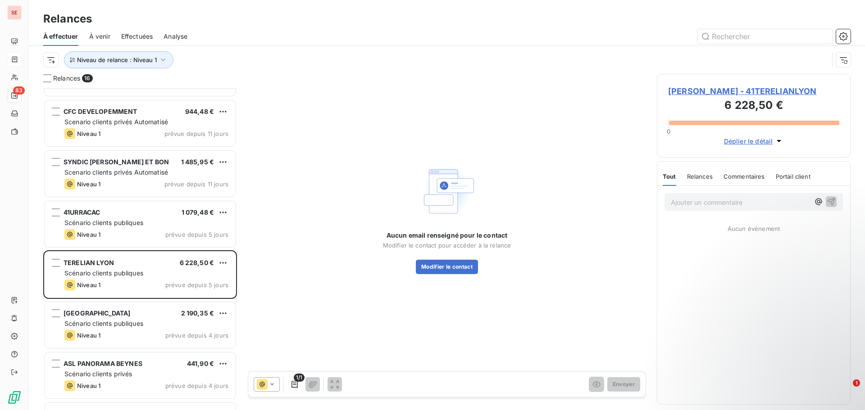
click at [727, 88] on span "[PERSON_NAME] - 41TERELIANLYON" at bounding box center [753, 91] width 171 height 12
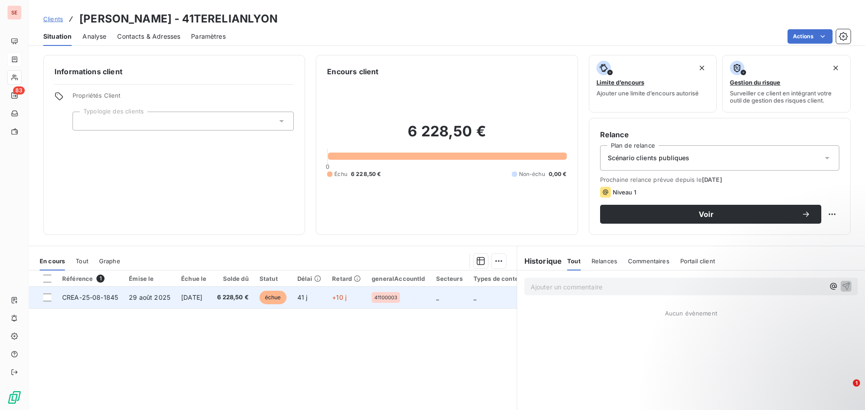
click at [130, 296] on span "29 août 2025" at bounding box center [149, 298] width 41 height 8
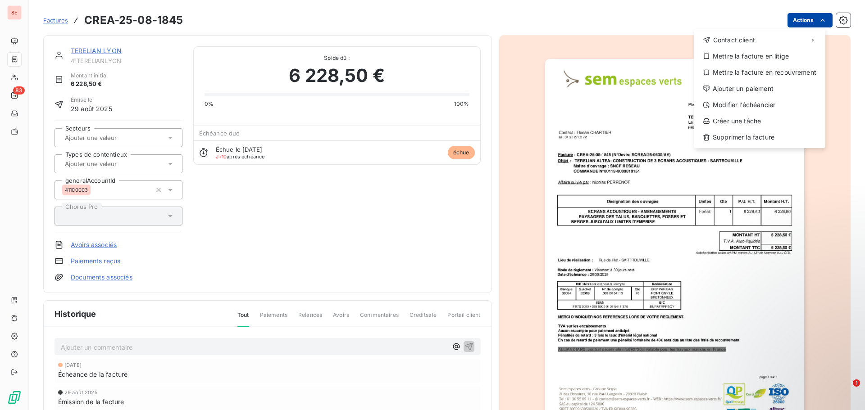
click at [794, 17] on html "SE 83 Factures CREA-25-08-1845 Actions Contact client Mettre la facture en liti…" at bounding box center [432, 205] width 865 height 410
click at [776, 56] on div "Mettre la facture en litige" at bounding box center [759, 56] width 124 height 14
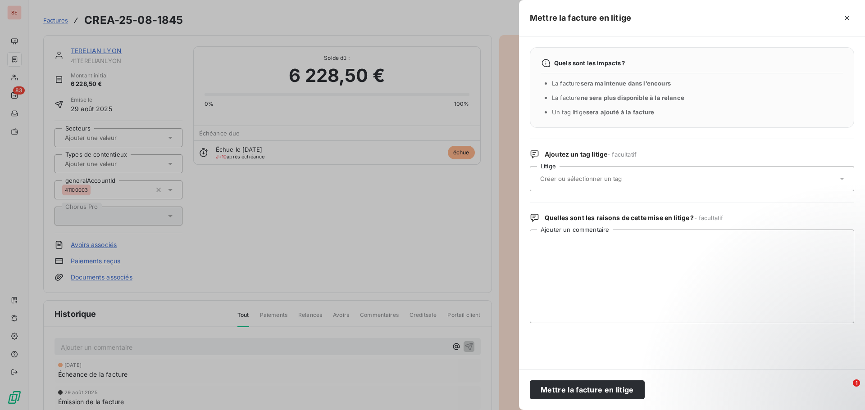
click at [610, 182] on input "text" at bounding box center [604, 179] width 131 height 8
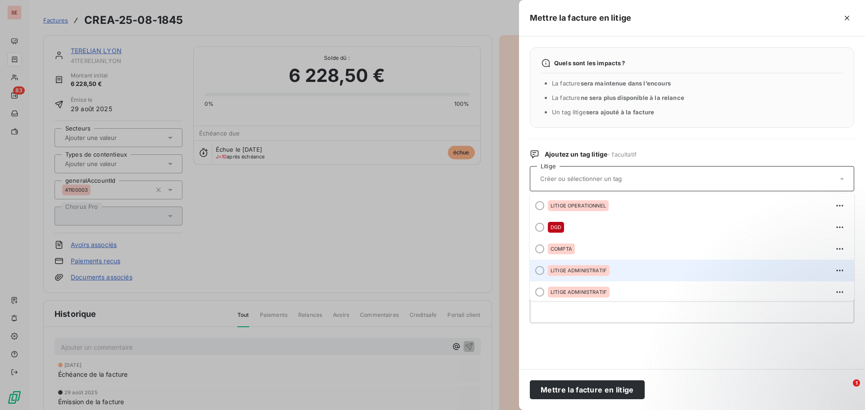
click at [591, 274] on div "LITIGE ADMINISTRATIF" at bounding box center [579, 270] width 62 height 11
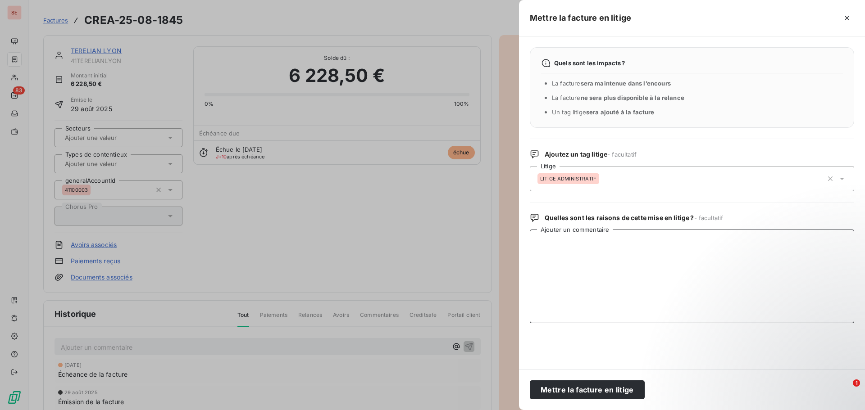
click at [575, 247] on textarea "Ajouter un commentaire" at bounding box center [692, 277] width 324 height 94
type textarea "A lettrer avec avoir CREA-25-09-1891"
click at [631, 392] on button "Mettre la facture en litige" at bounding box center [587, 390] width 115 height 19
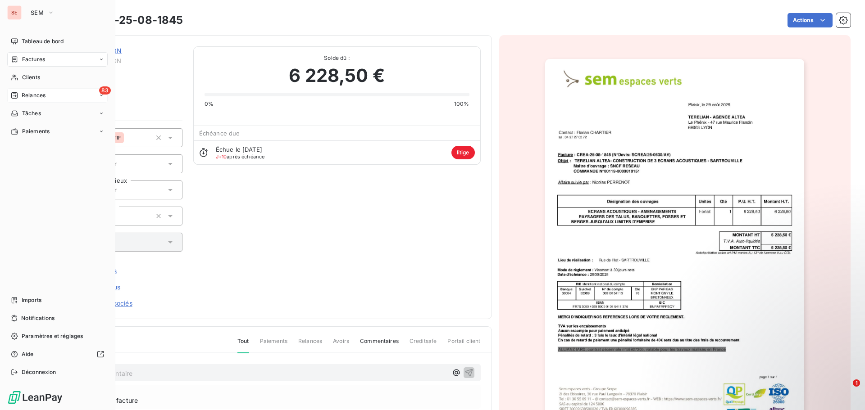
click at [60, 96] on div "83 Relances" at bounding box center [57, 95] width 100 height 14
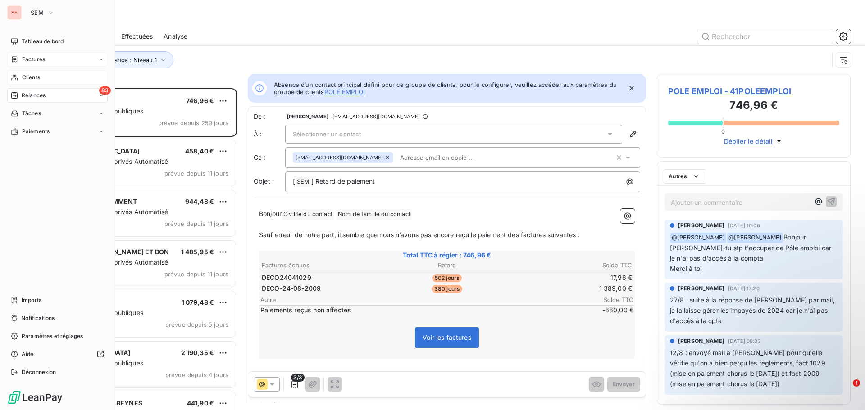
scroll to position [315, 187]
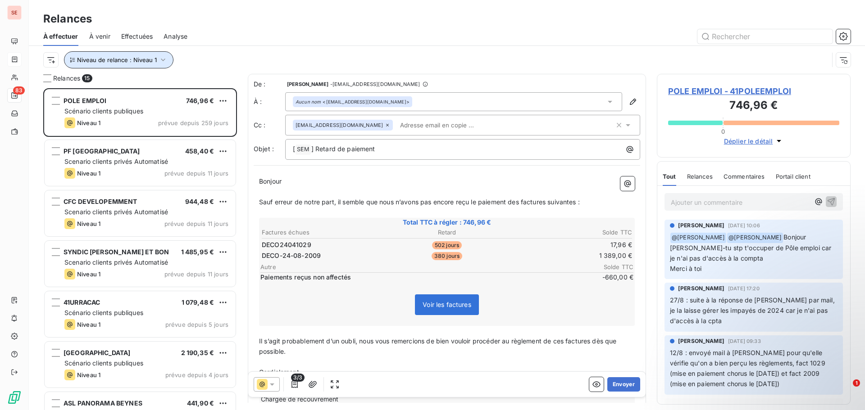
click at [93, 62] on span "Niveau de relance : Niveau 1" at bounding box center [117, 59] width 80 height 7
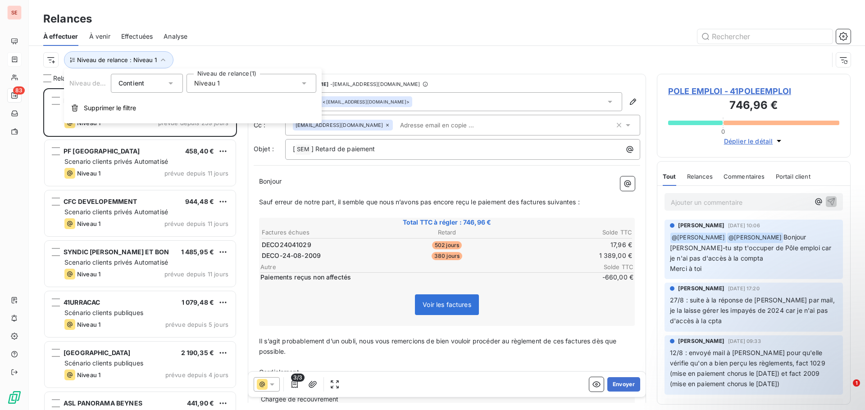
click at [283, 32] on div at bounding box center [524, 36] width 652 height 14
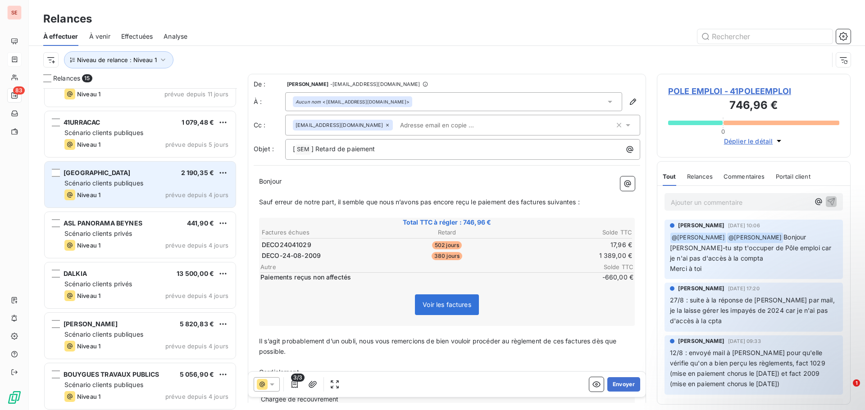
scroll to position [226, 0]
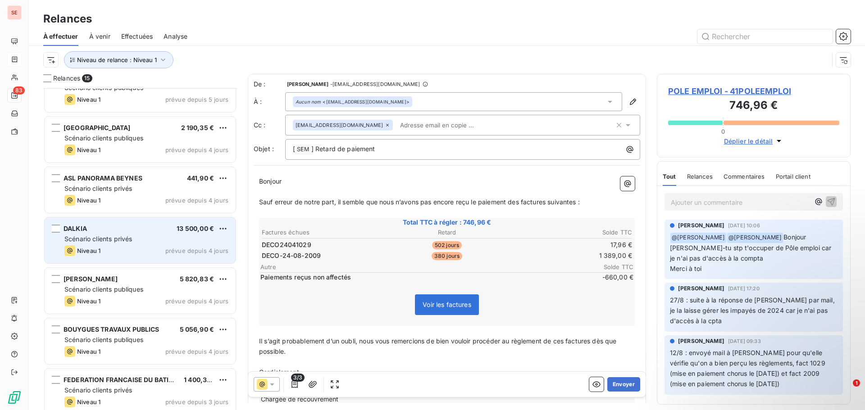
click at [88, 230] on div "DALKIA 13 500,00 €" at bounding box center [146, 229] width 164 height 8
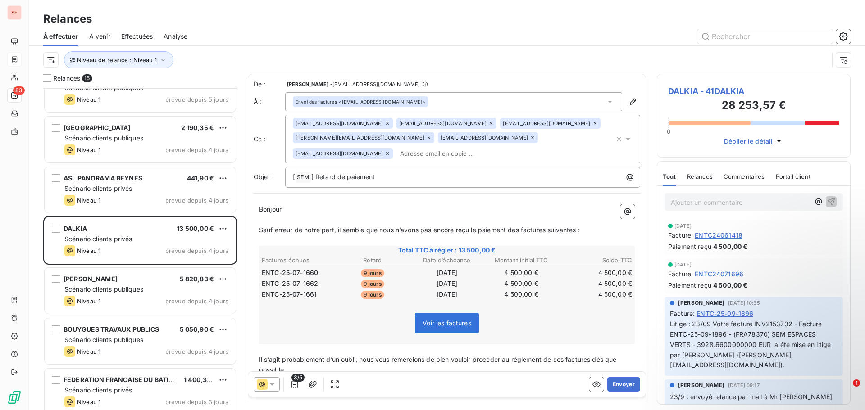
click at [731, 93] on span "DALKIA - 41DALKIA" at bounding box center [753, 91] width 171 height 12
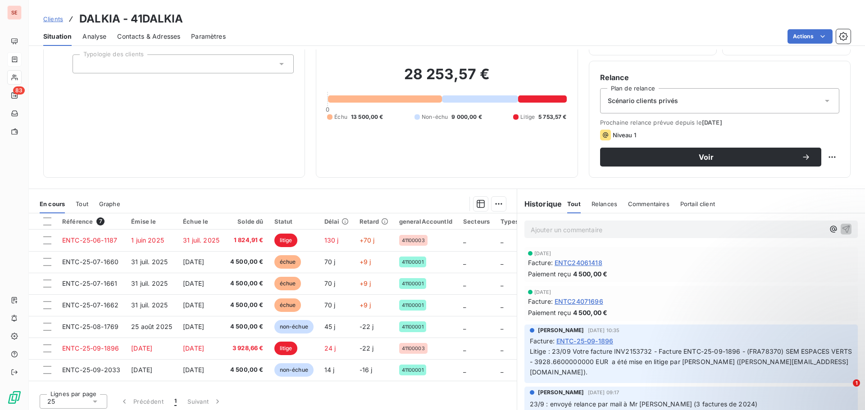
scroll to position [61, 0]
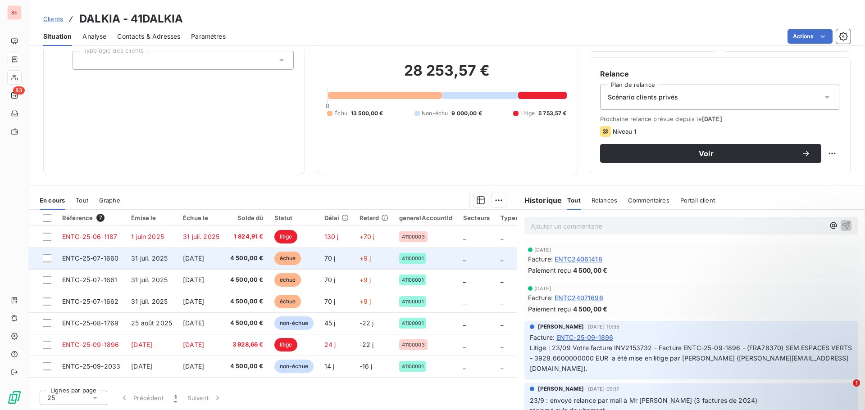
click at [201, 257] on span "[DATE]" at bounding box center [193, 259] width 21 height 8
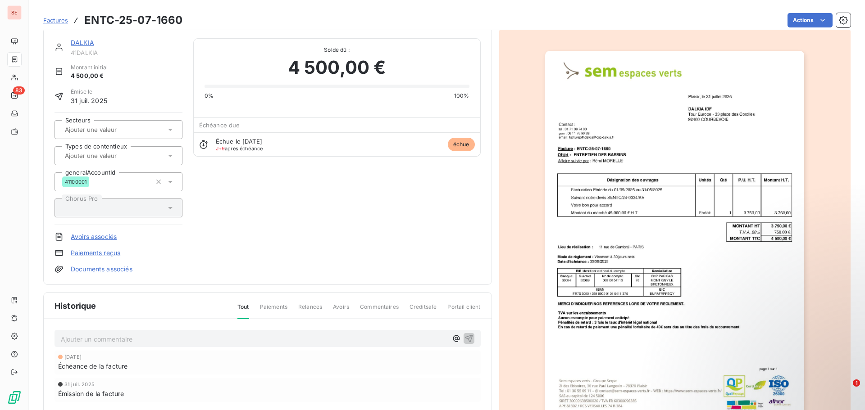
scroll to position [1, 0]
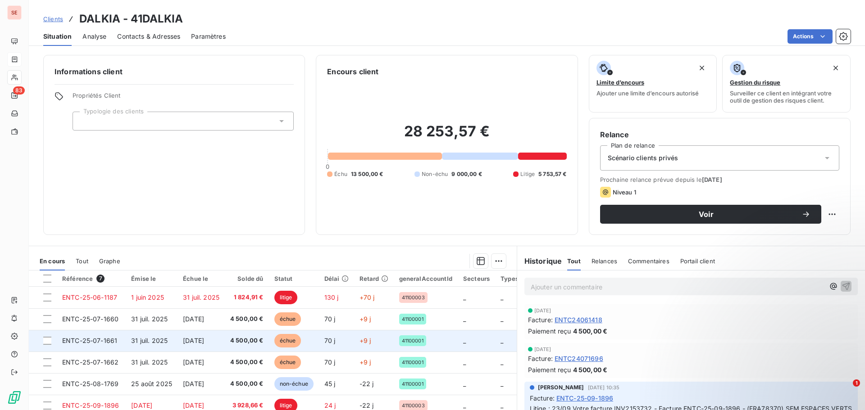
click at [185, 339] on span "[DATE]" at bounding box center [193, 341] width 21 height 8
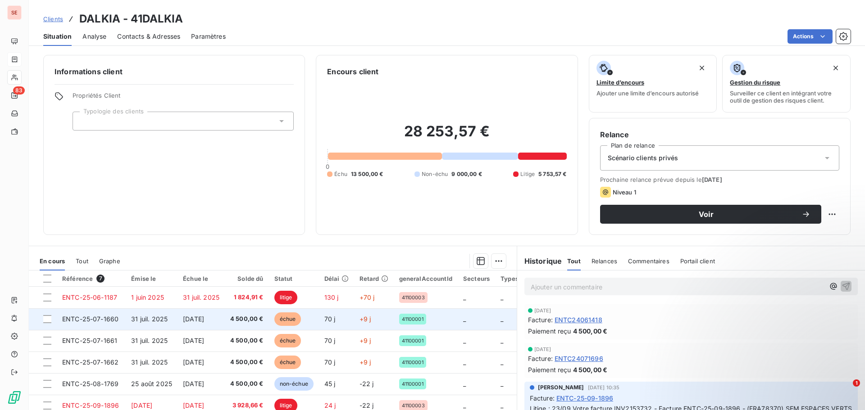
click at [173, 315] on td "31 juil. 2025" at bounding box center [152, 320] width 52 height 22
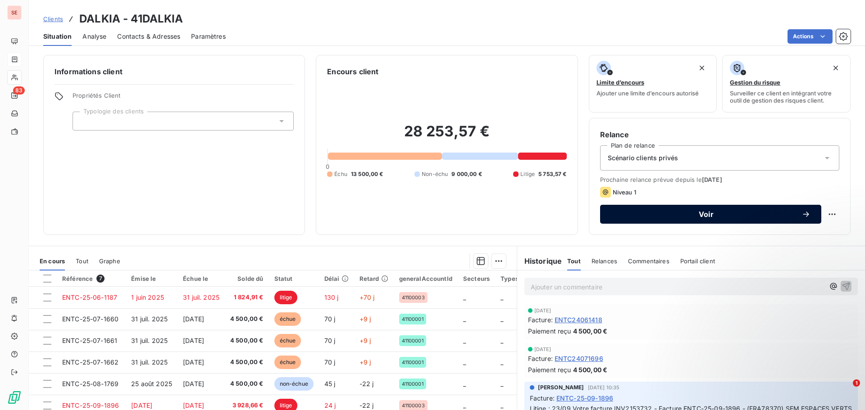
click at [699, 211] on span "Voir" at bounding box center [706, 214] width 191 height 7
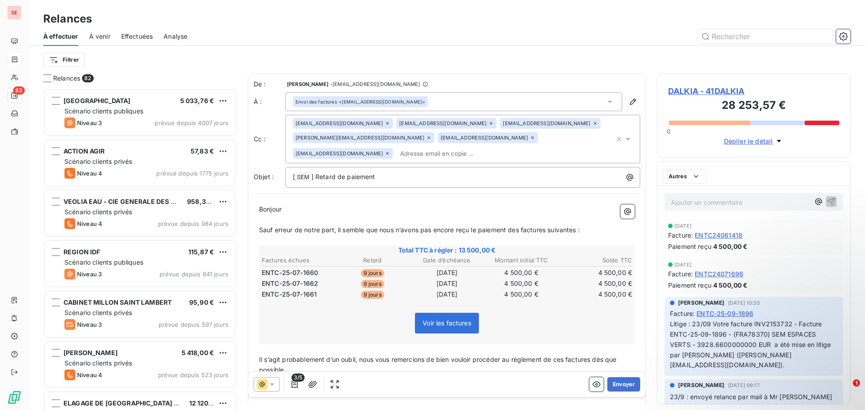
scroll to position [315, 187]
click at [608, 101] on icon at bounding box center [610, 102] width 5 height 2
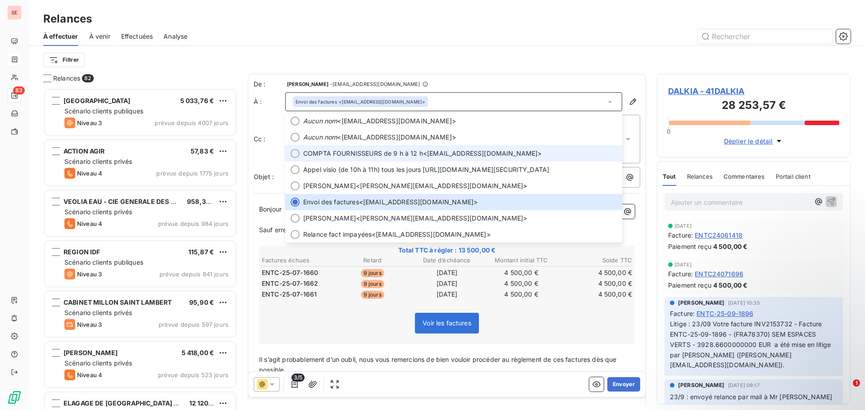
click at [487, 154] on span "COMPTA FOURNISSEURS de 9 h à 12 h <[EMAIL_ADDRESS][DOMAIN_NAME]>" at bounding box center [460, 153] width 314 height 9
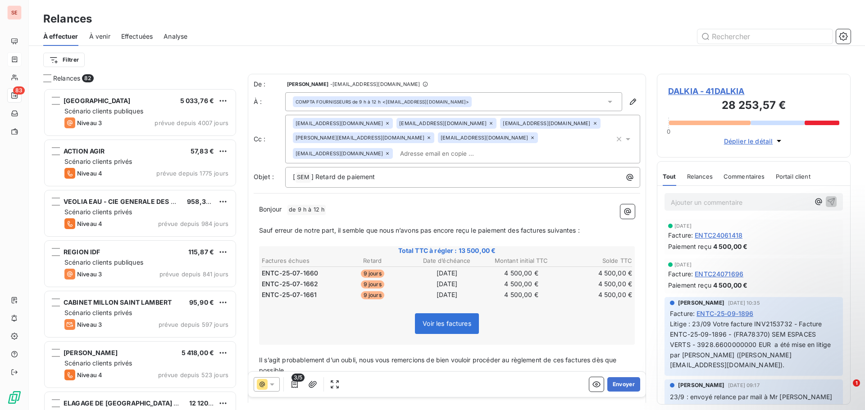
click at [614, 136] on icon "button" at bounding box center [618, 139] width 9 height 9
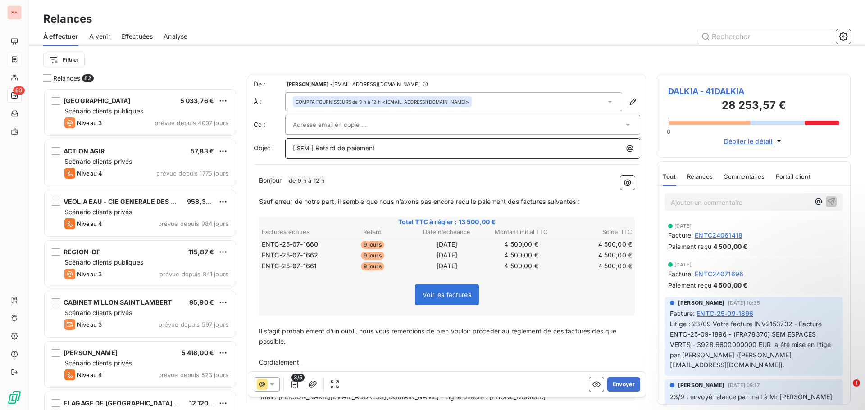
click at [469, 149] on p "[ SEM ﻿ ] Retard de paiement" at bounding box center [465, 148] width 344 height 11
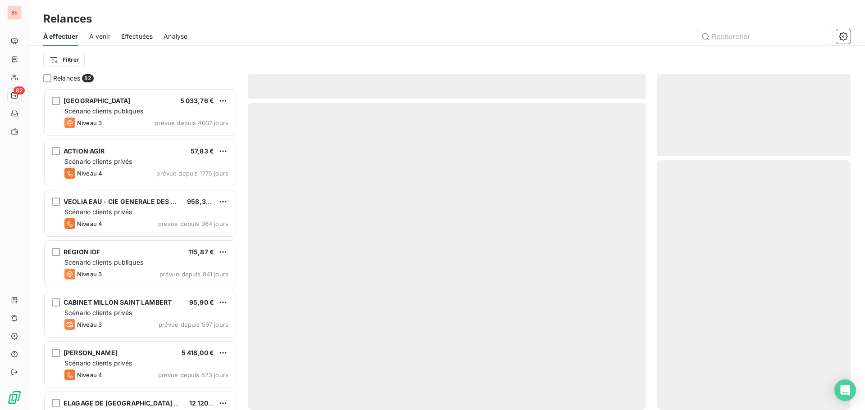
scroll to position [315, 187]
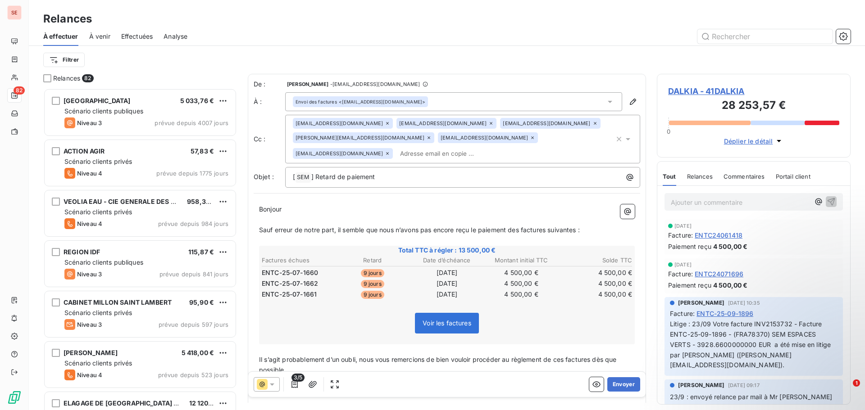
click at [693, 89] on span "DALKIA - 41DALKIA" at bounding box center [753, 91] width 171 height 12
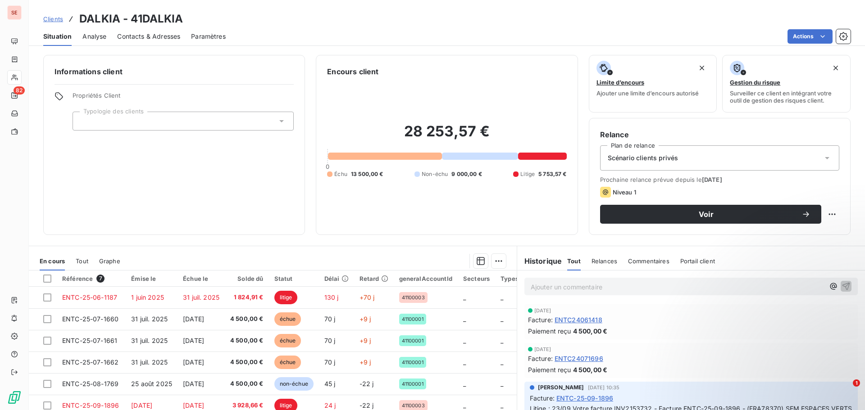
click at [151, 37] on span "Contacts & Adresses" at bounding box center [148, 36] width 63 height 9
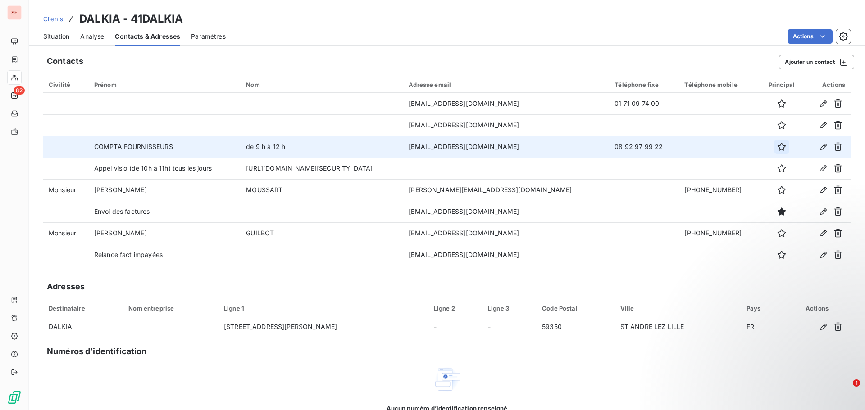
click at [777, 145] on icon "button" at bounding box center [781, 146] width 9 height 9
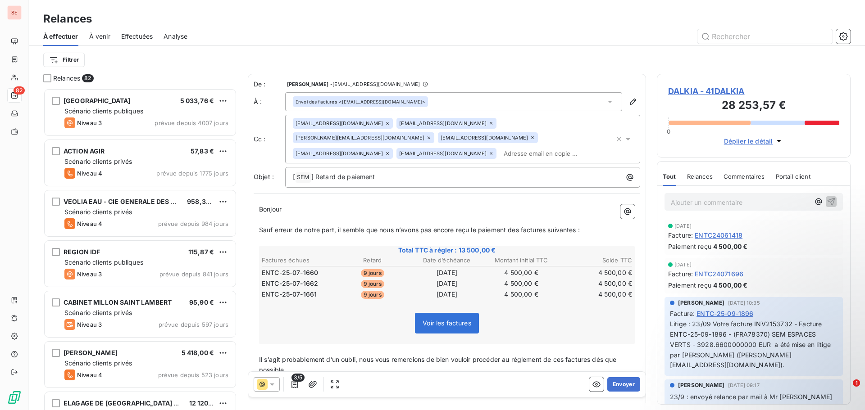
scroll to position [315, 187]
click at [336, 165] on div "De : AMELIA RAIMUNDO - raimundo@serpe.fr À : Envoi des factures <facturepdf.dal…" at bounding box center [447, 134] width 387 height 108
click at [723, 90] on span "DALKIA - 41DALKIA" at bounding box center [753, 91] width 171 height 12
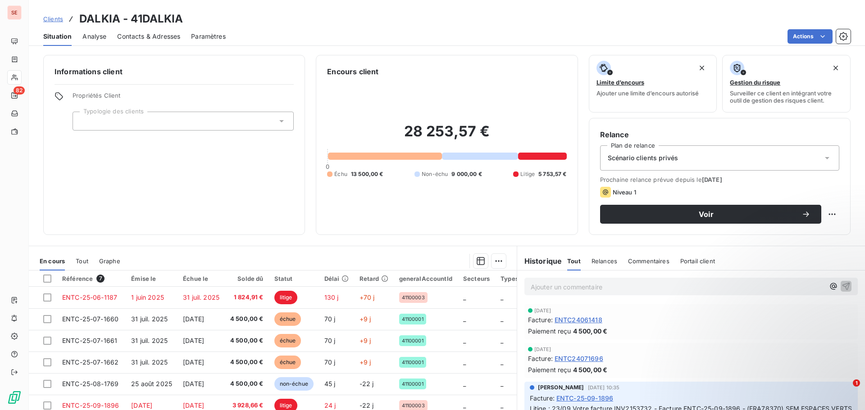
click at [148, 37] on span "Contacts & Adresses" at bounding box center [148, 36] width 63 height 9
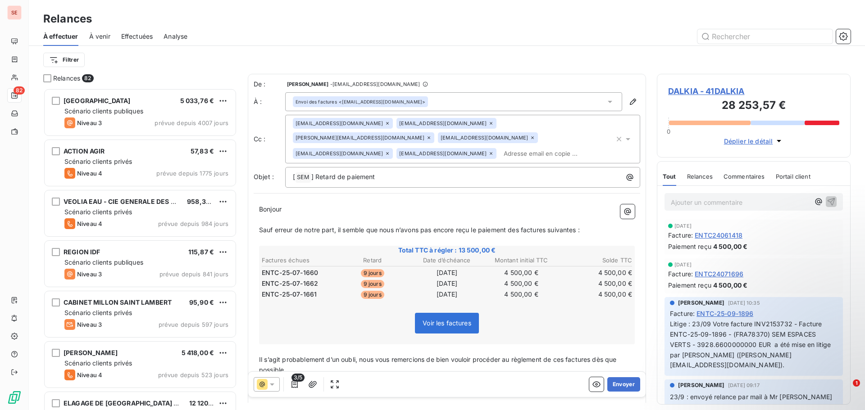
scroll to position [315, 187]
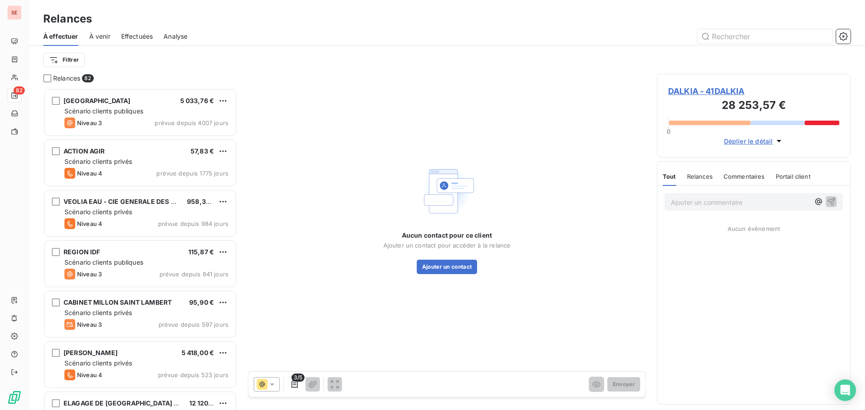
scroll to position [315, 187]
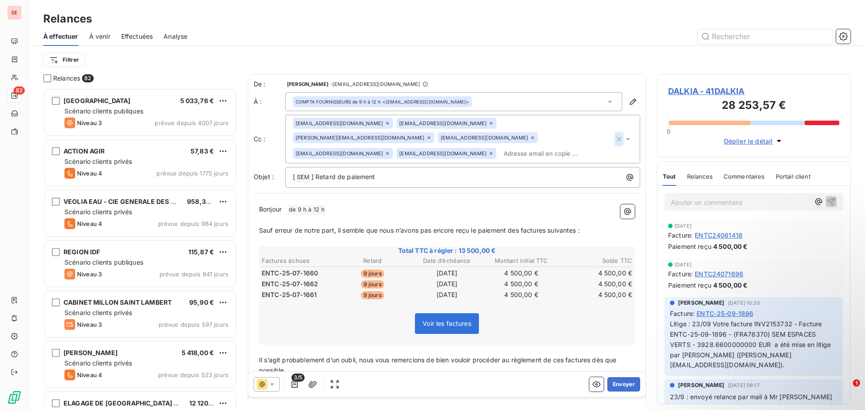
click at [614, 138] on icon "button" at bounding box center [618, 139] width 9 height 9
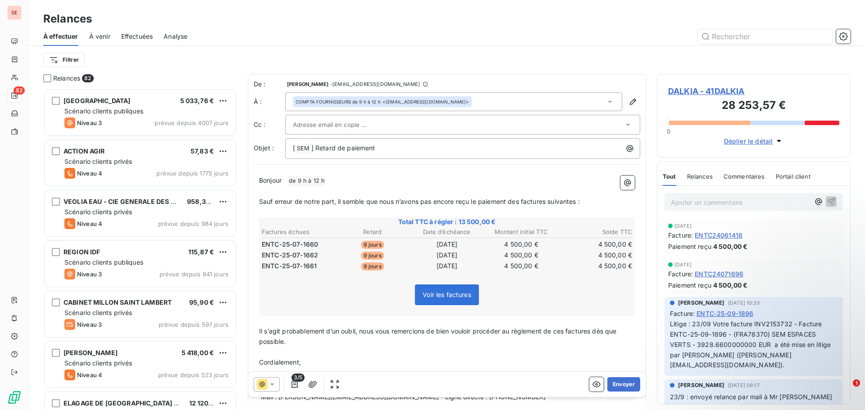
drag, startPoint x: 502, startPoint y: 50, endPoint x: 414, endPoint y: 150, distance: 132.5
click at [502, 50] on div "Filtrer" at bounding box center [446, 60] width 807 height 28
click at [404, 152] on p "[ SEM ﻿ ] Retard de paiement" at bounding box center [465, 148] width 344 height 11
click at [375, 178] on p "Bonjour ﻿ de 9 h à 12 h ﻿ ﻿" at bounding box center [447, 181] width 376 height 11
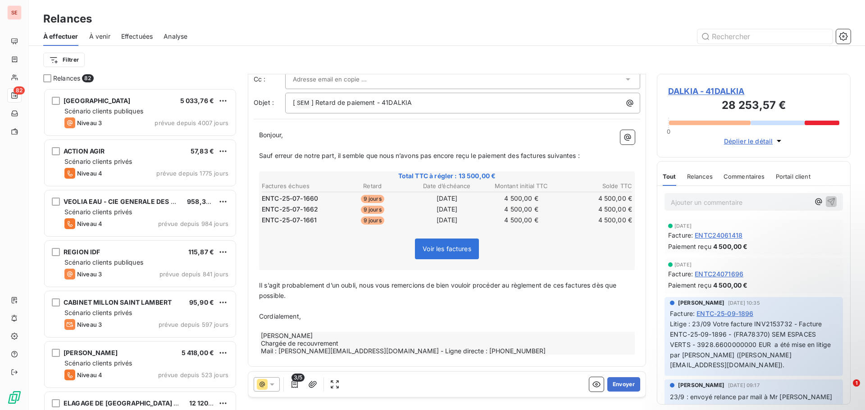
scroll to position [47, 0]
click at [329, 296] on p "Il s’agit probablement d’un oubli, nous vous remercions de bien vouloir procéde…" at bounding box center [447, 290] width 376 height 21
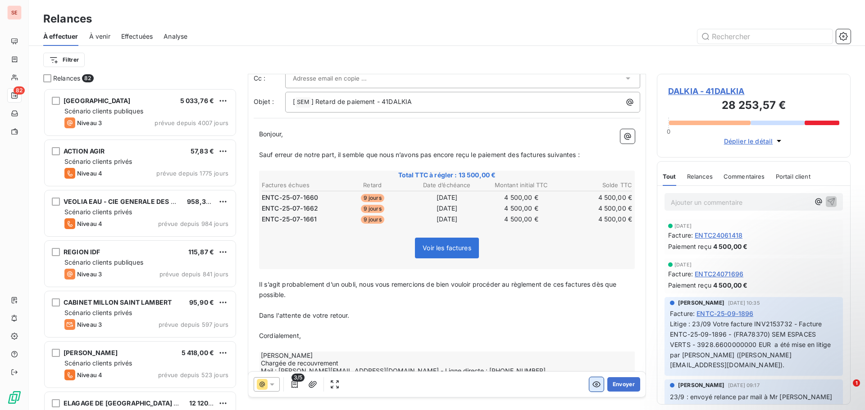
click at [592, 387] on icon "button" at bounding box center [596, 384] width 9 height 9
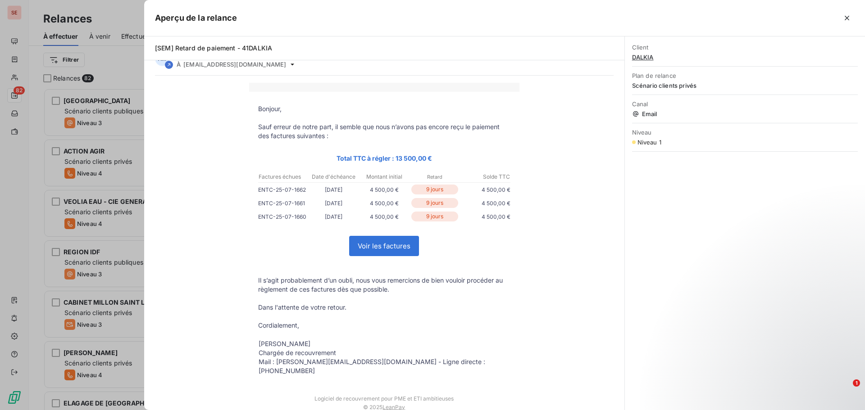
scroll to position [26, 0]
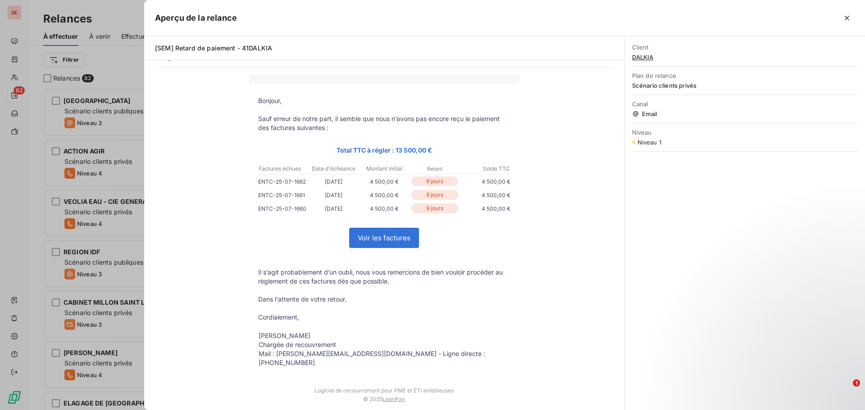
click at [582, 183] on div "Bonjour, Sauf erreur de notre part, il semble que nous n’avons pas encore reçu …" at bounding box center [384, 243] width 459 height 337
click at [847, 21] on icon "button" at bounding box center [846, 18] width 9 height 9
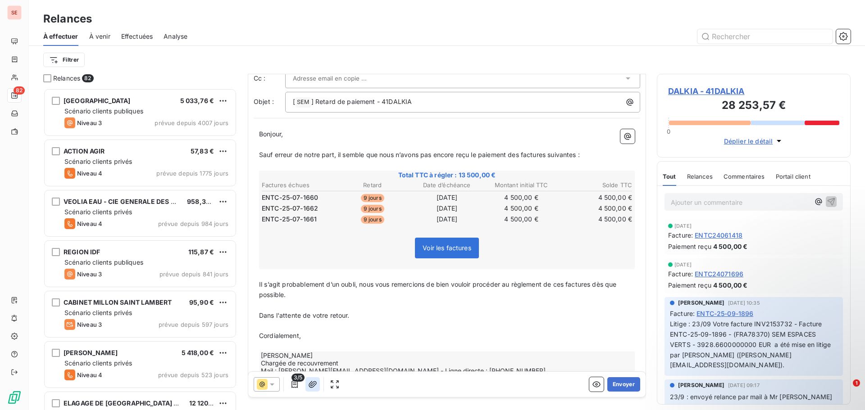
click at [311, 385] on icon "button" at bounding box center [312, 384] width 9 height 9
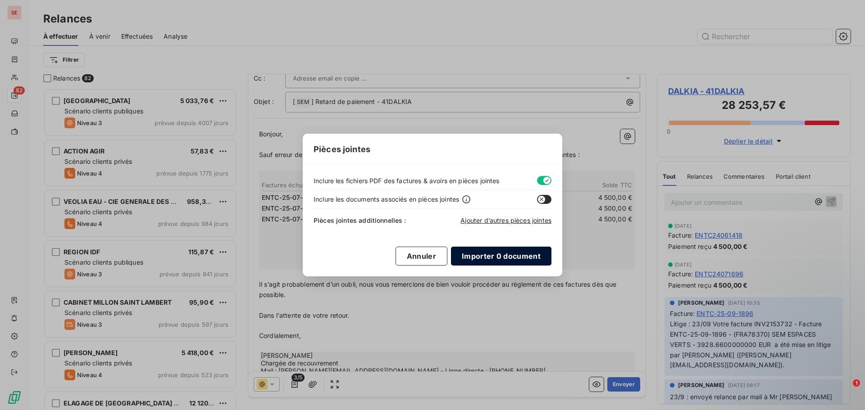
click at [487, 259] on button "Importer 0 document" at bounding box center [501, 256] width 100 height 19
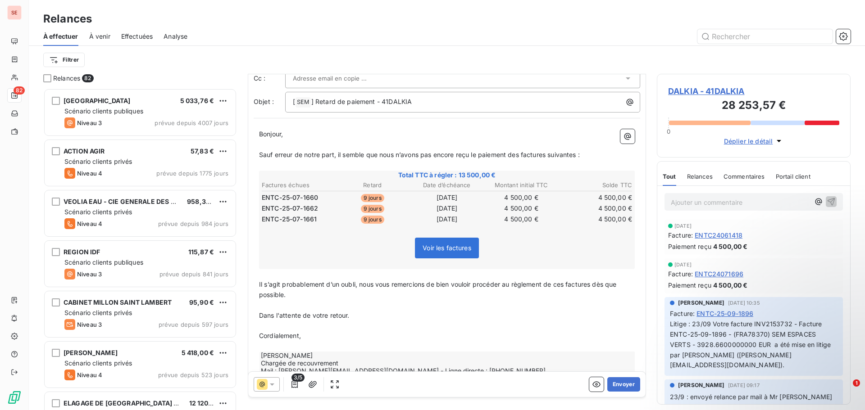
drag, startPoint x: 466, startPoint y: 341, endPoint x: 465, endPoint y: 337, distance: 5.1
click at [466, 341] on div "Bonjour, ﻿ Sauf erreur de notre part, il semble que nous n’avons pas encore reç…" at bounding box center [447, 252] width 376 height 246
click at [592, 384] on icon "button" at bounding box center [596, 384] width 9 height 9
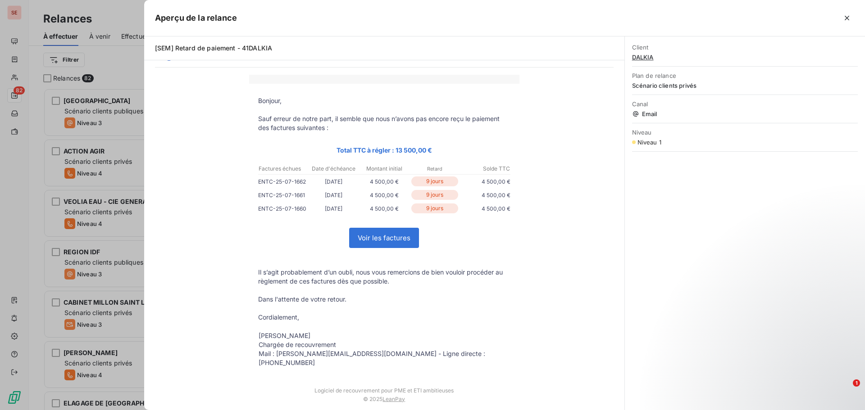
scroll to position [0, 0]
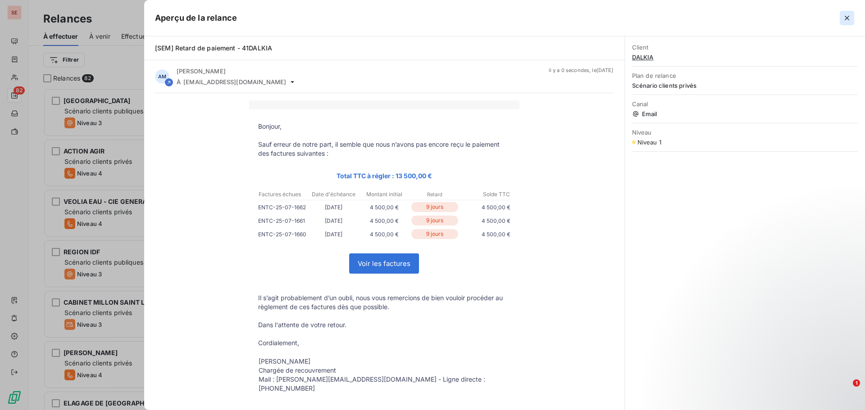
click at [845, 18] on icon "button" at bounding box center [846, 18] width 9 height 9
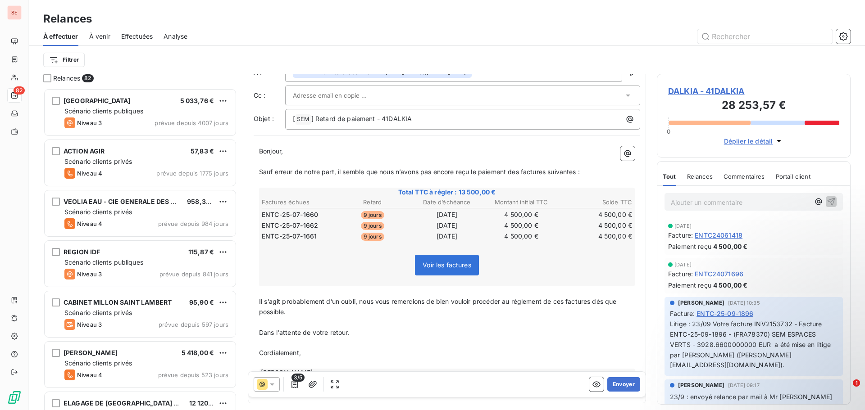
scroll to position [68, 0]
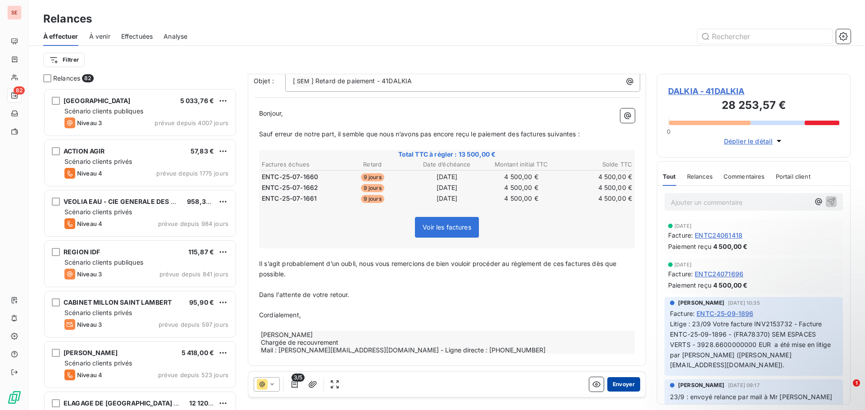
click at [624, 379] on button "Envoyer" at bounding box center [623, 384] width 33 height 14
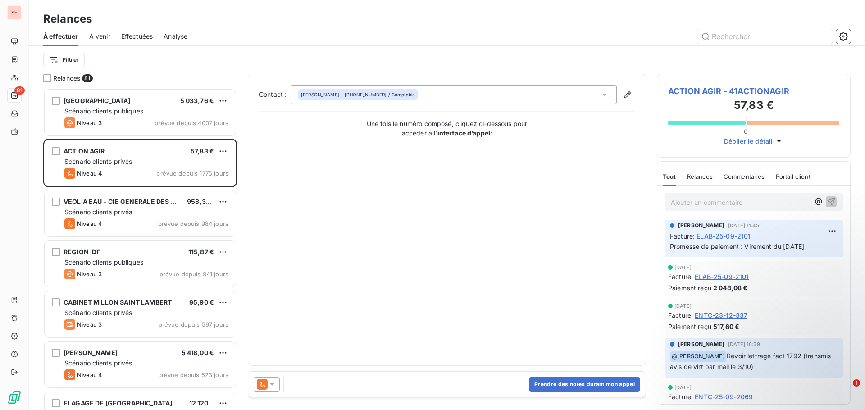
click at [130, 36] on span "Effectuées" at bounding box center [137, 36] width 32 height 9
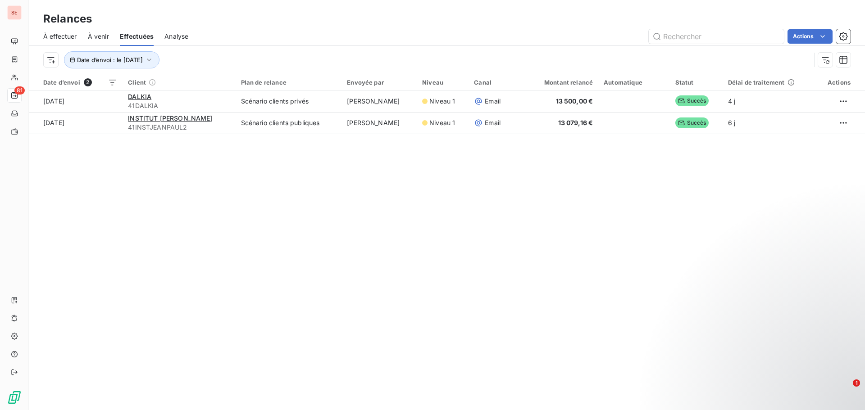
click at [291, 204] on div "Relances À effectuer À venir Effectuées Analyse Actions Date d’envoi : le 9 oct…" at bounding box center [447, 205] width 836 height 410
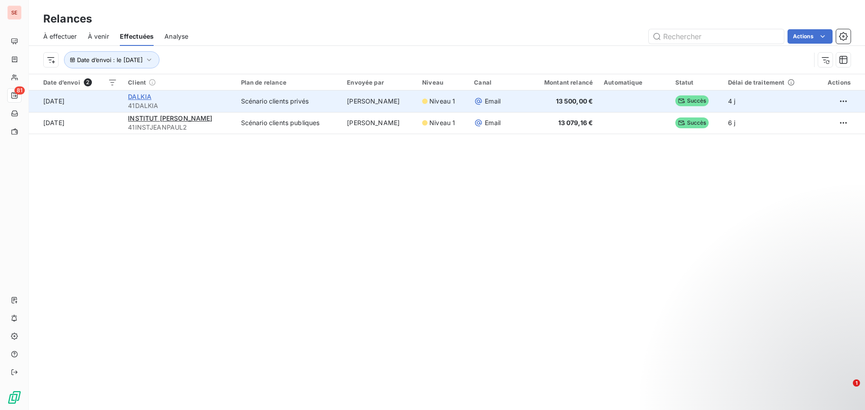
click at [136, 94] on span "DALKIA" at bounding box center [139, 97] width 23 height 8
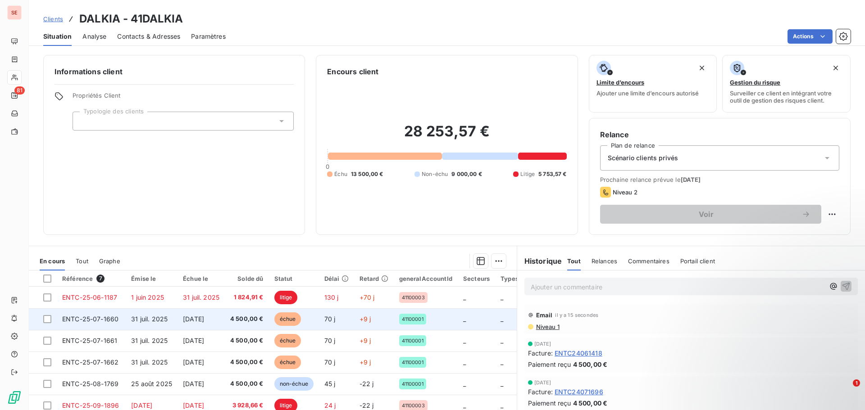
click at [159, 319] on span "31 juil. 2025" at bounding box center [149, 319] width 36 height 8
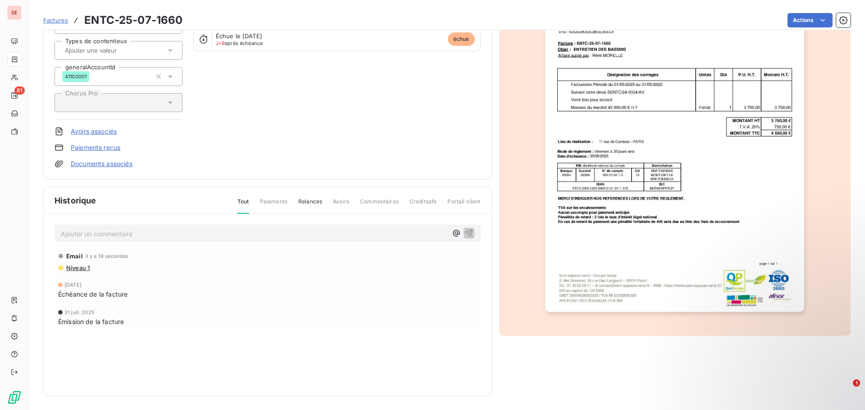
scroll to position [114, 0]
click at [73, 270] on span "Niveau 1" at bounding box center [77, 267] width 24 height 7
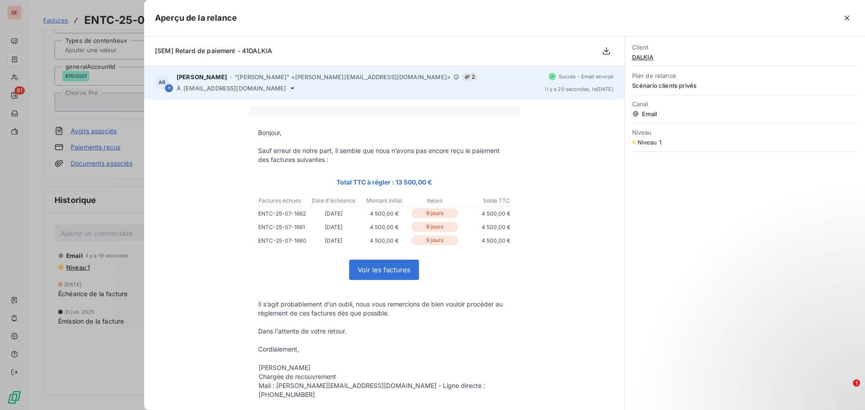
click at [233, 91] on span "[EMAIL_ADDRESS][DOMAIN_NAME]" at bounding box center [234, 88] width 103 height 7
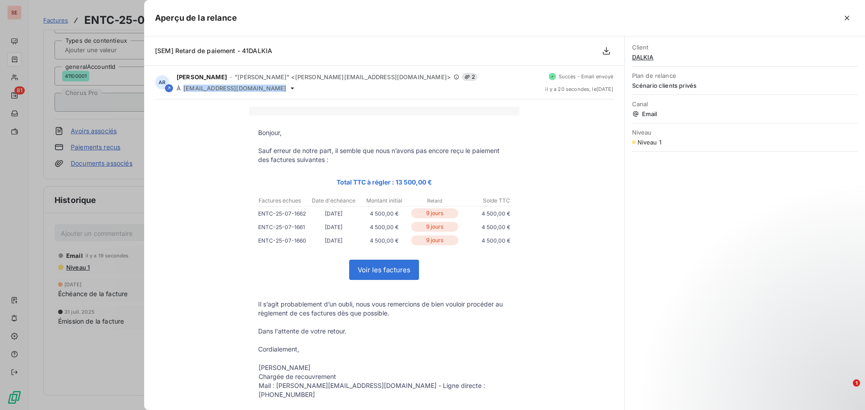
copy div "[EMAIL_ADDRESS][DOMAIN_NAME]"
click at [100, 240] on div at bounding box center [432, 205] width 865 height 410
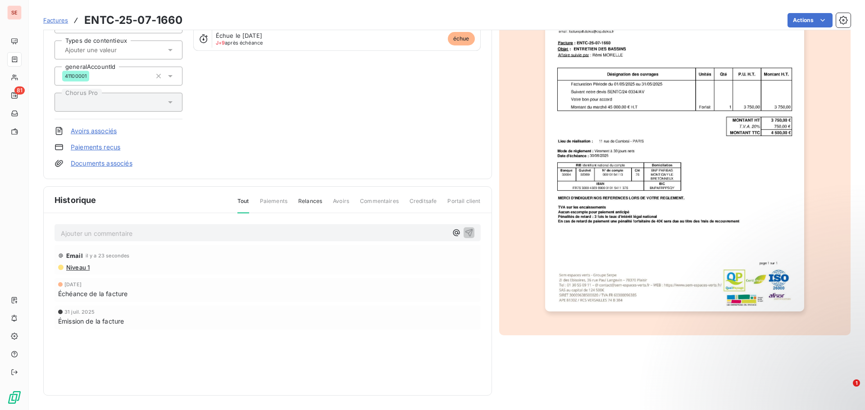
click at [100, 238] on p "Ajouter un commentaire ﻿" at bounding box center [254, 233] width 387 height 11
click at [156, 238] on p "09/10/25 : mail R1 à contactfournisseur@csp.dalkia.fr" at bounding box center [254, 233] width 387 height 10
click at [158, 236] on p "09/10/25 : mail R1 à contactfournisseur@csp.dalkia.fr" at bounding box center [254, 233] width 387 height 10
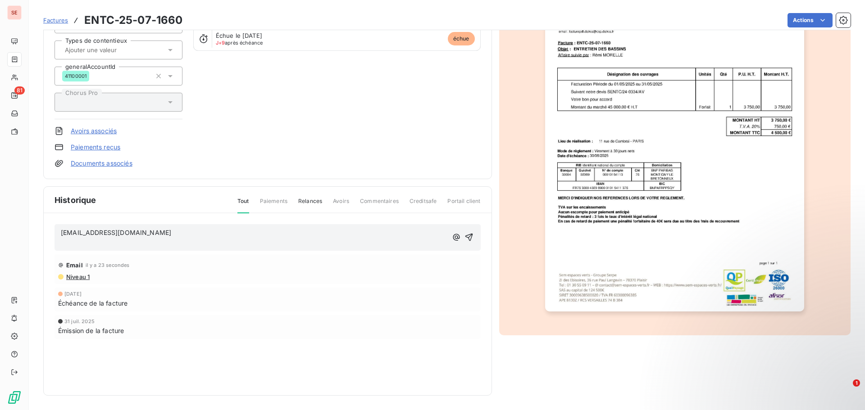
click at [61, 232] on span "[EMAIL_ADDRESS][DOMAIN_NAME]" at bounding box center [116, 233] width 110 height 8
click at [73, 248] on p "﻿" at bounding box center [254, 243] width 387 height 10
click at [108, 234] on span "09/10/25 : mail R1 à contactfournisseur@csp.dalkia.fr" at bounding box center [143, 233] width 165 height 8
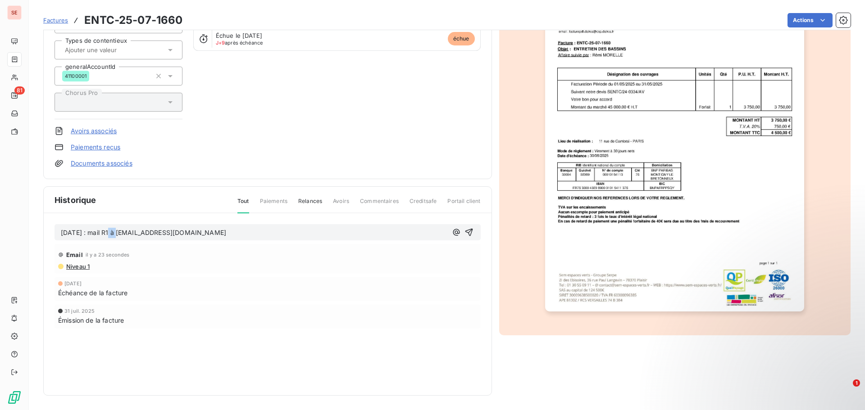
click at [108, 234] on span "09/10/25 : mail R1 à contactfournisseur@csp.dalkia.fr" at bounding box center [143, 233] width 165 height 8
copy span "09/10/25 : mail R1 à contactfournisseur@csp.dalkia.fr"
click at [464, 232] on icon "button" at bounding box center [468, 232] width 9 height 9
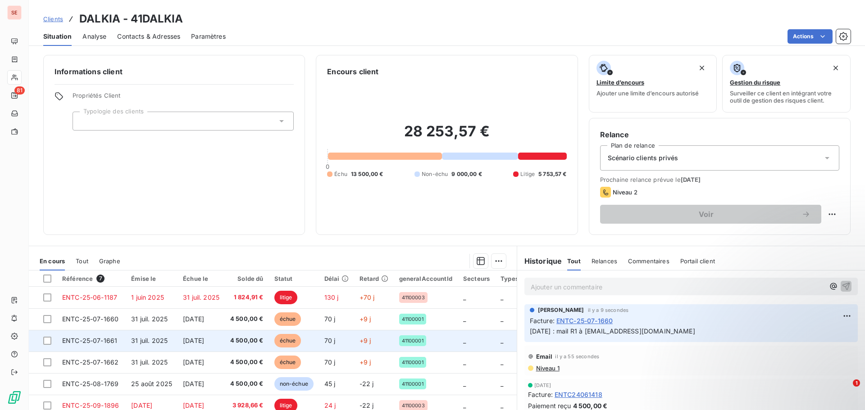
click at [180, 347] on td "[DATE]" at bounding box center [200, 341] width 47 height 22
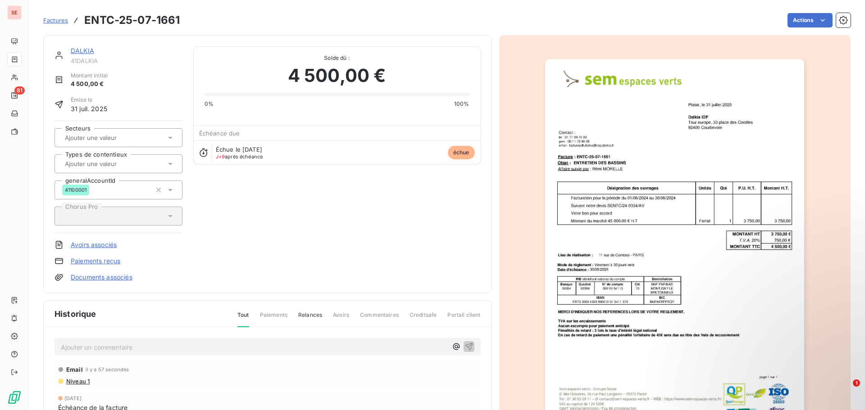
click at [168, 349] on p "Ajouter un commentaire ﻿" at bounding box center [254, 347] width 387 height 11
click at [468, 347] on icon "button" at bounding box center [468, 346] width 9 height 9
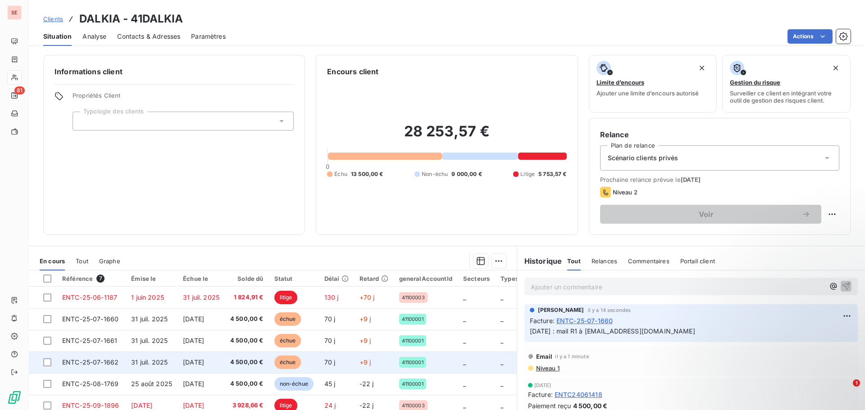
click at [204, 361] on span "[DATE]" at bounding box center [193, 363] width 21 height 8
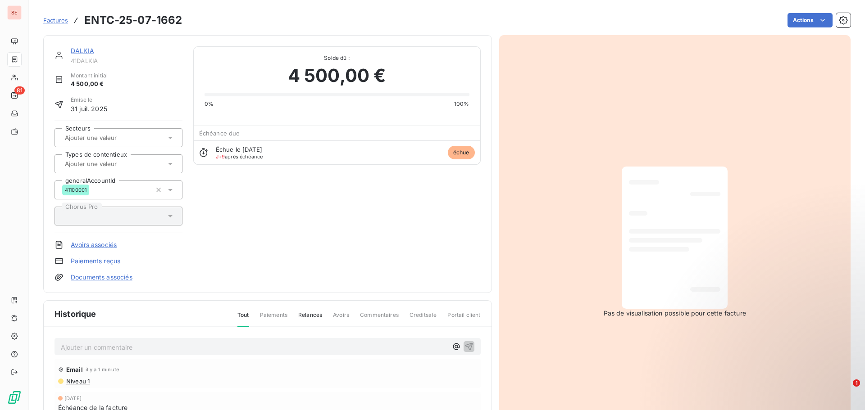
click at [157, 348] on p "Ajouter un commentaire ﻿" at bounding box center [254, 347] width 387 height 11
click at [459, 346] on div "09/10/25 : mail R1 à contactfournisseur@csp.dalkia.fr" at bounding box center [268, 346] width 414 height 11
click at [467, 348] on icon "button" at bounding box center [469, 347] width 8 height 8
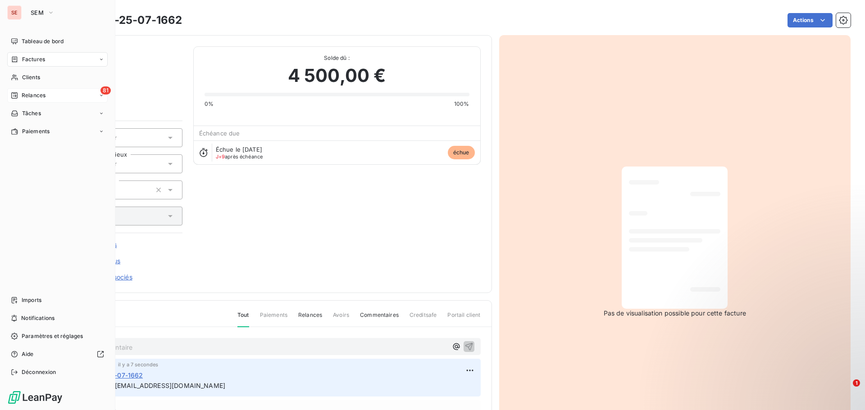
click at [30, 99] on span "Relances" at bounding box center [34, 95] width 24 height 8
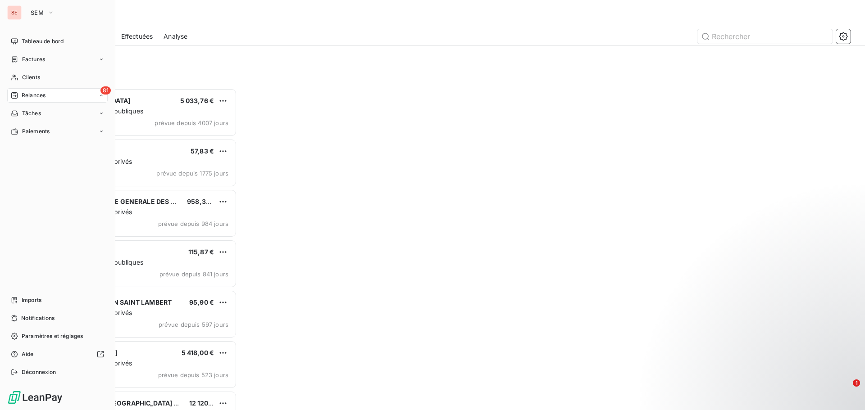
scroll to position [315, 187]
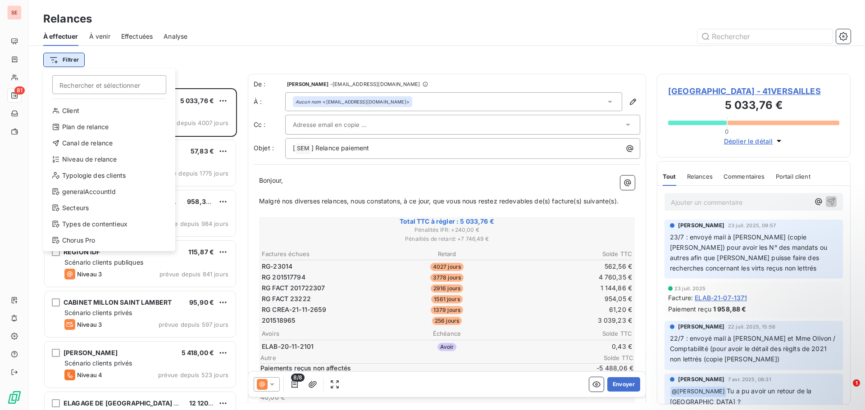
click at [64, 61] on html "SE 81 Relances À effectuer À venir Effectuées Analyse Filtrer Rechercher et sél…" at bounding box center [432, 205] width 865 height 410
click at [82, 159] on div "Niveau de relance" at bounding box center [109, 159] width 125 height 14
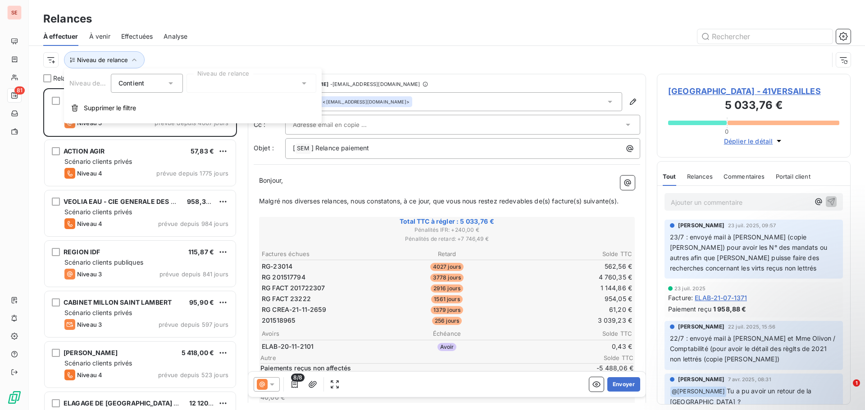
click at [227, 88] on div at bounding box center [251, 83] width 130 height 19
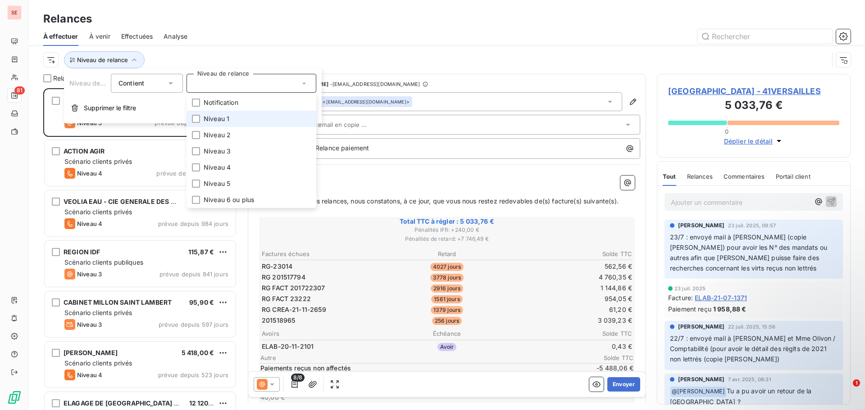
click at [227, 121] on span "Niveau 1" at bounding box center [217, 118] width 26 height 9
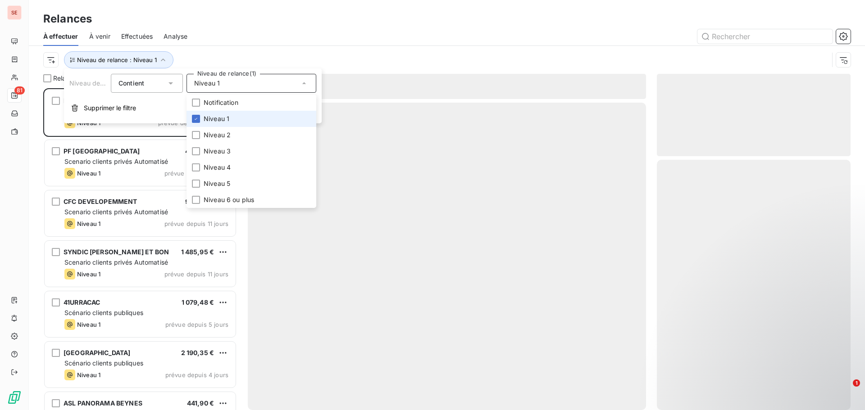
scroll to position [315, 187]
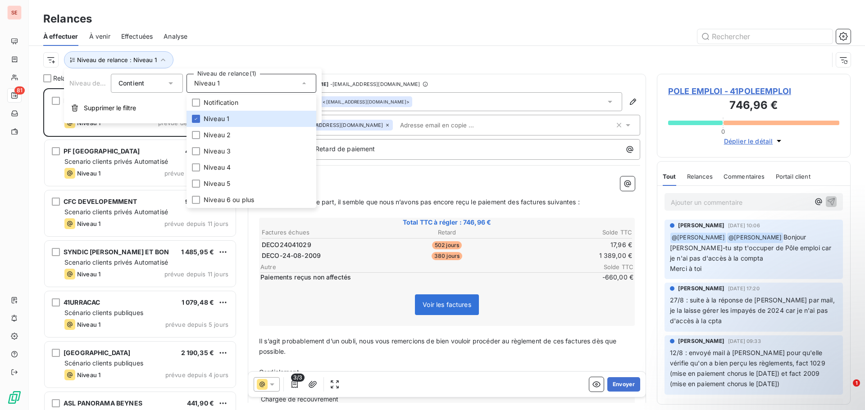
click at [337, 59] on div "Niveau de relance : Niveau 1" at bounding box center [435, 59] width 785 height 17
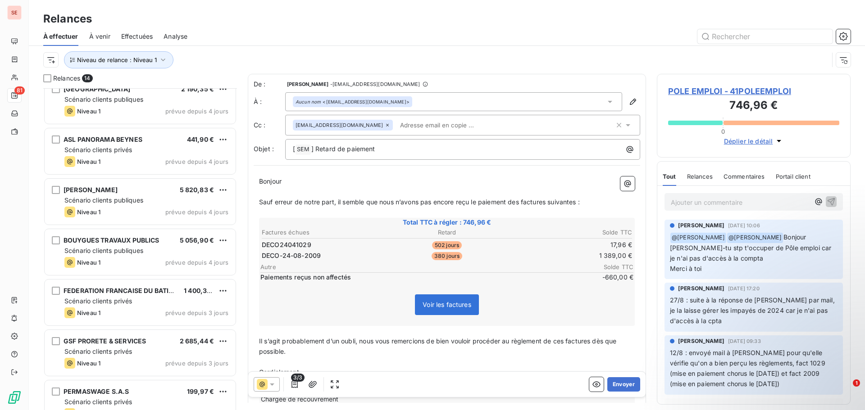
scroll to position [271, 0]
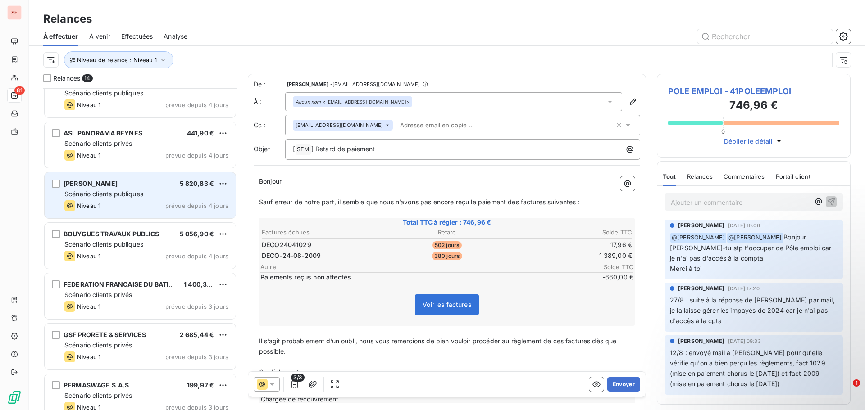
click at [132, 186] on div "Mr Frédéric Ballner 5 820,83 €" at bounding box center [146, 184] width 164 height 8
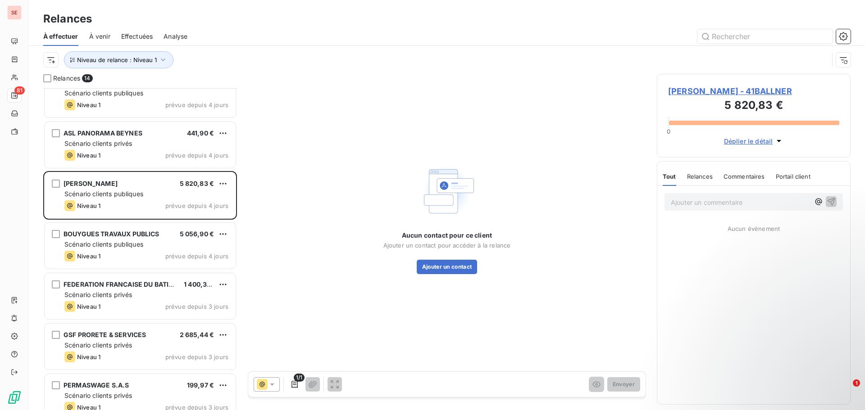
click at [683, 91] on span "Mr Frédéric Ballner - 41BALLNER" at bounding box center [753, 91] width 171 height 12
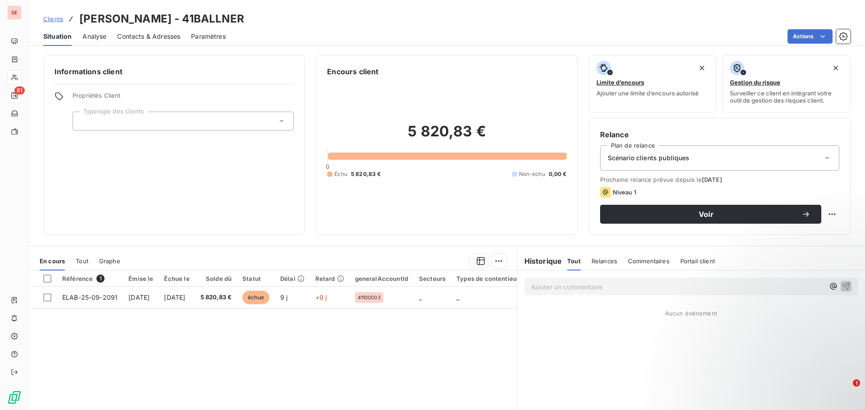
click at [662, 155] on span "Scénario clients publiques" at bounding box center [649, 158] width 82 height 9
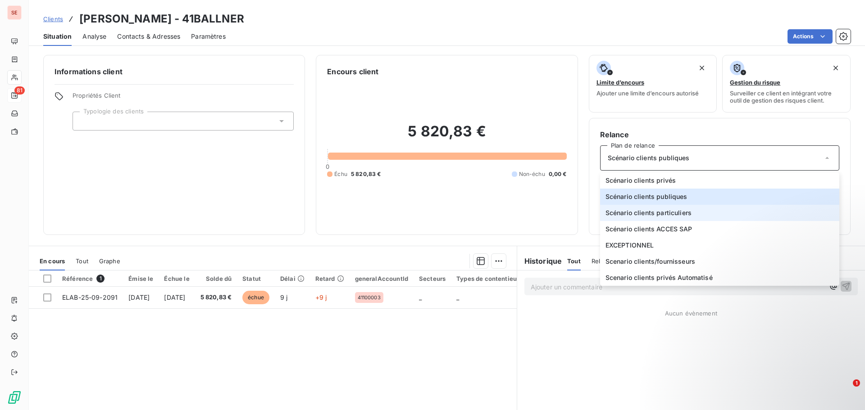
click at [660, 212] on span "Scénario clients particuliers" at bounding box center [648, 213] width 86 height 9
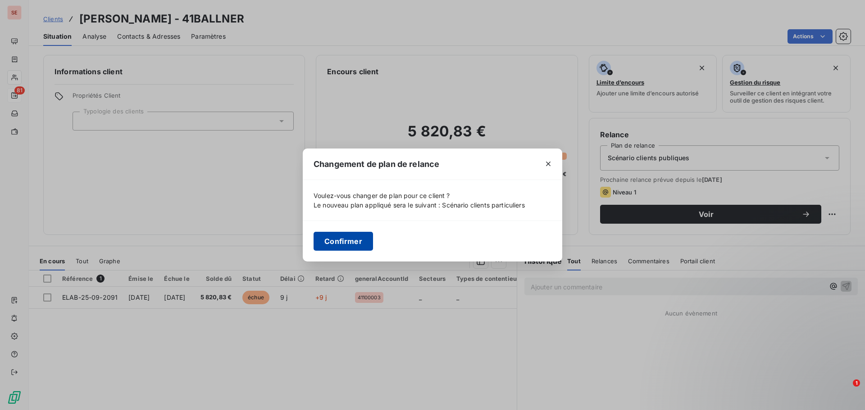
click at [359, 242] on button "Confirmer" at bounding box center [343, 241] width 59 height 19
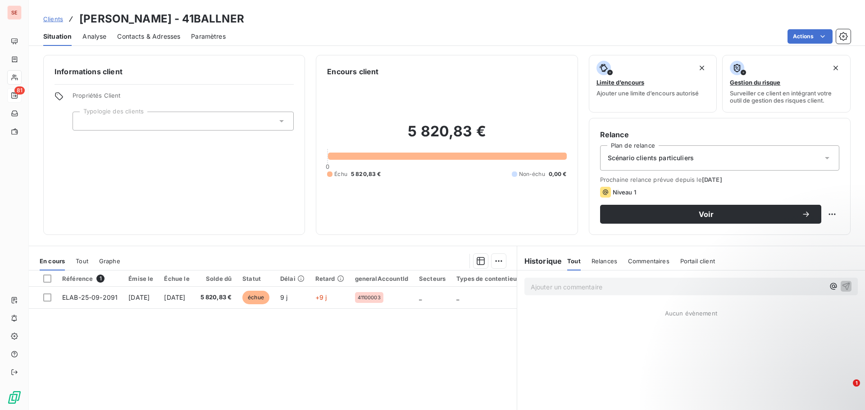
click at [174, 318] on div "Référence 1 Émise le Échue le Solde dû Statut Délai Retard generalAccountId Sec…" at bounding box center [273, 357] width 488 height 173
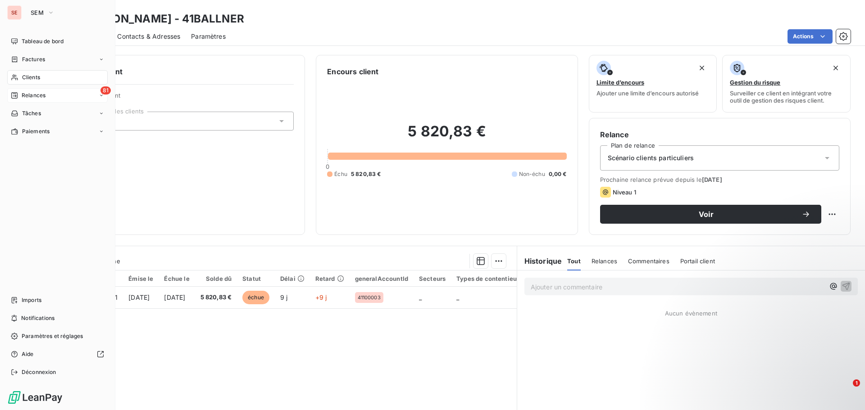
click at [45, 92] on span "Relances" at bounding box center [34, 95] width 24 height 8
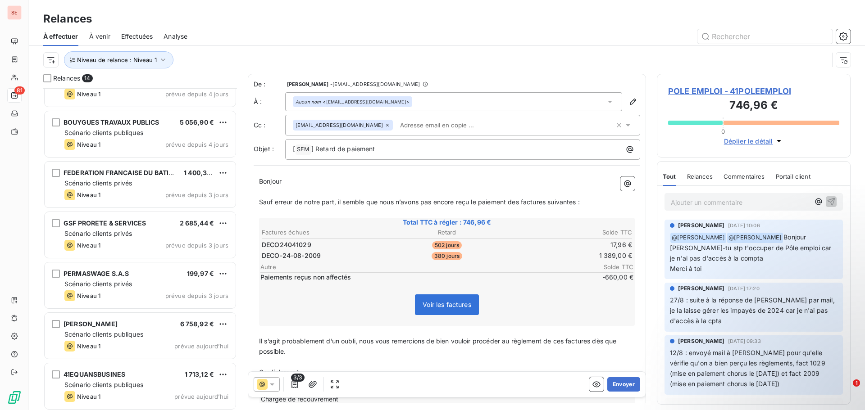
scroll to position [385, 0]
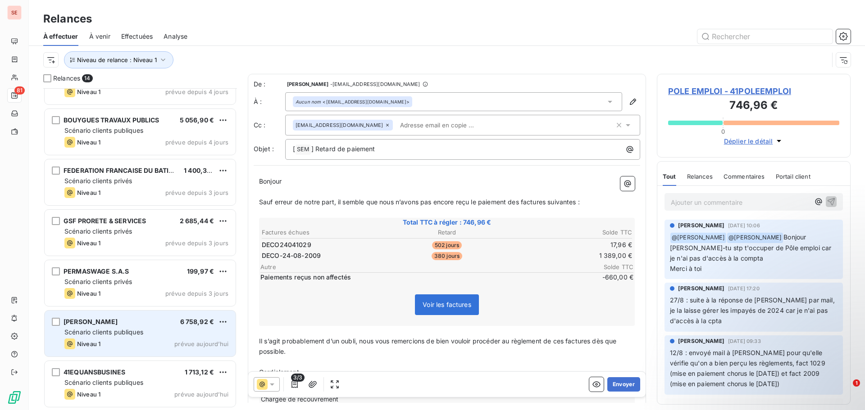
click at [109, 326] on div "[PERSON_NAME]" at bounding box center [91, 322] width 54 height 9
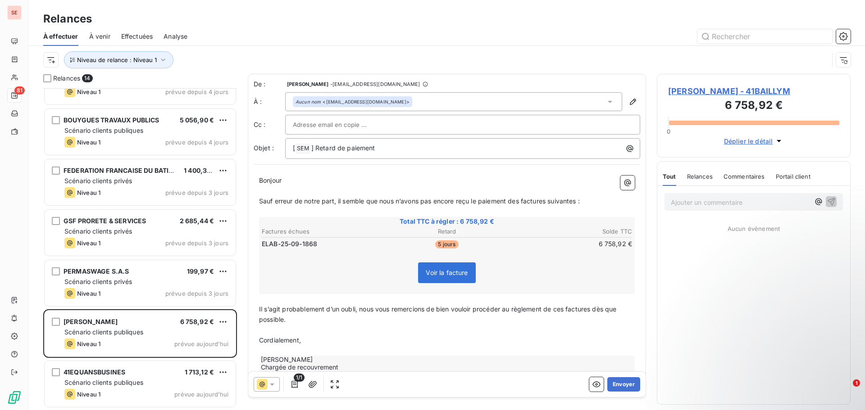
click at [683, 91] on span "MME BAILLY MARIE - 41BAILLYM" at bounding box center [753, 91] width 171 height 12
